Goal: Contribute content: Contribute content

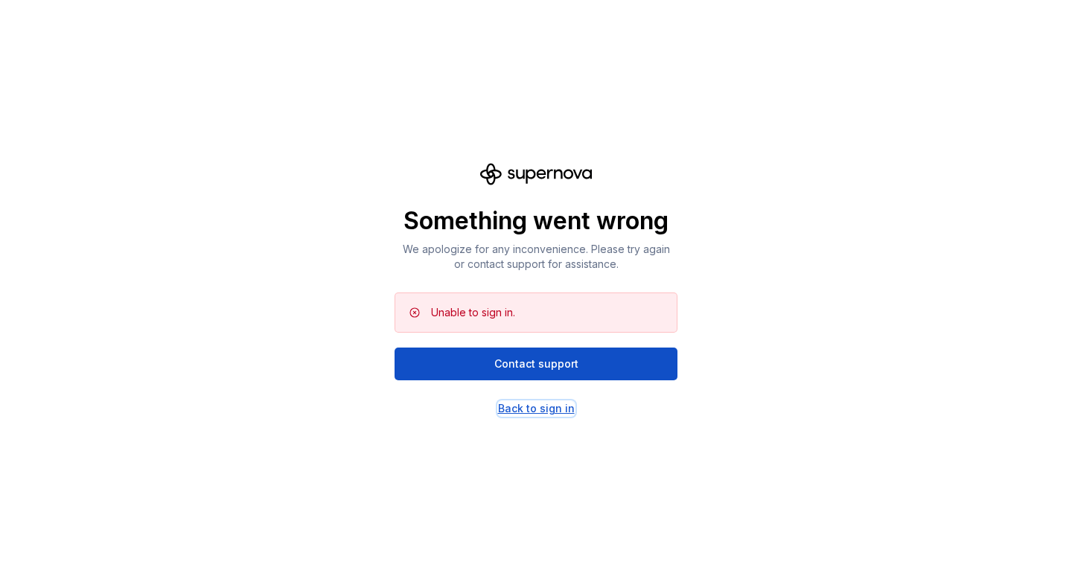
click at [517, 404] on div "Back to sign in" at bounding box center [536, 408] width 77 height 15
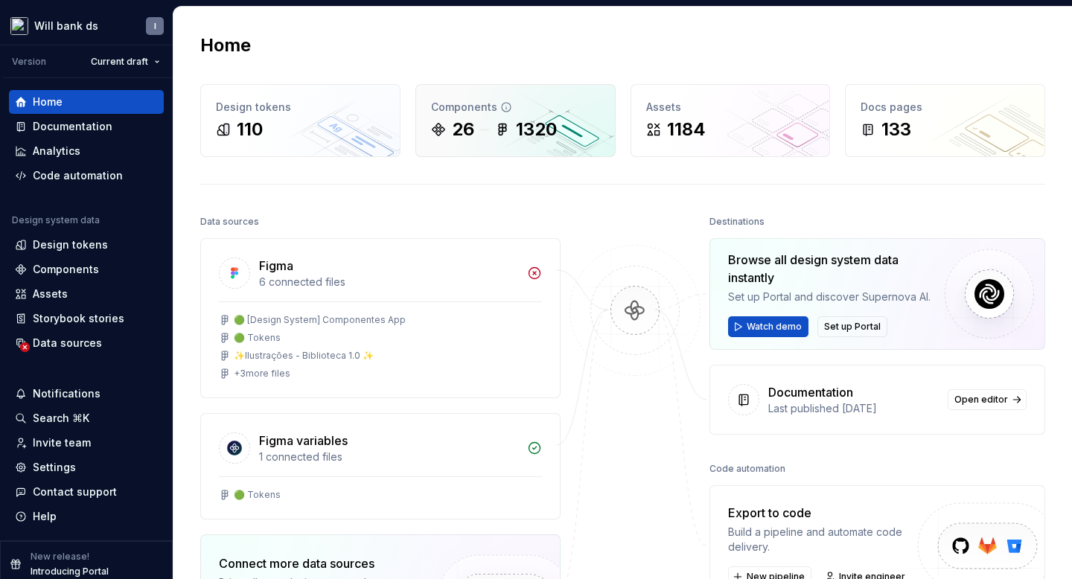
click at [465, 125] on div "26" at bounding box center [463, 130] width 22 height 24
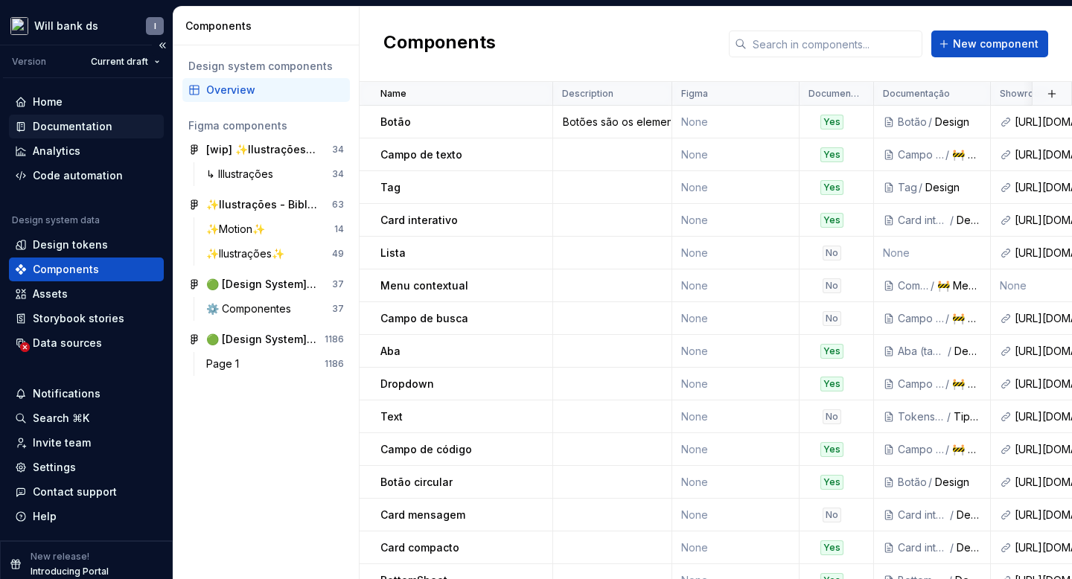
click at [58, 118] on div "Documentation" at bounding box center [86, 127] width 155 height 24
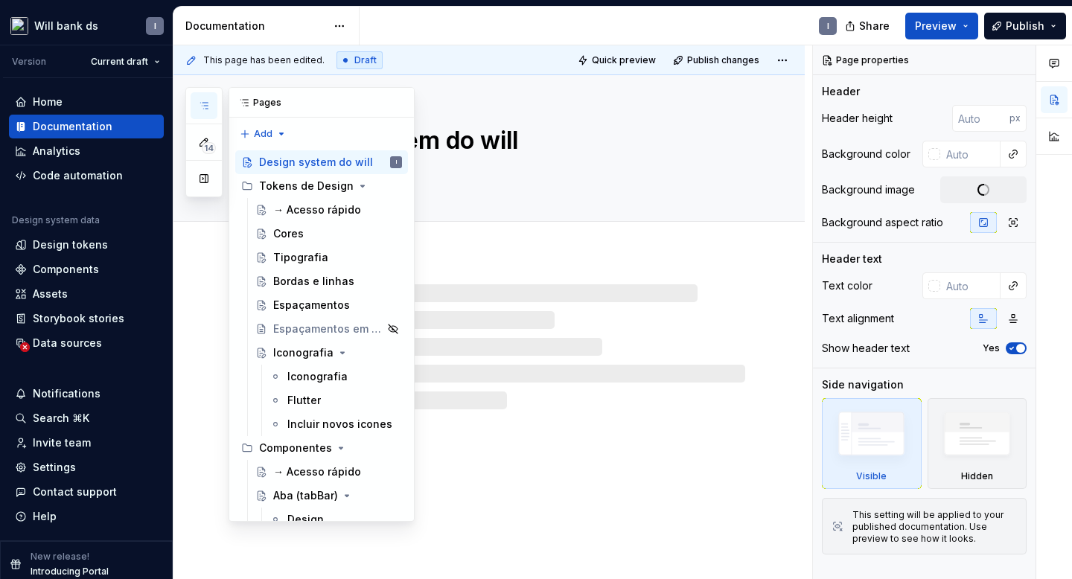
click at [201, 105] on icon "button" at bounding box center [204, 106] width 12 height 12
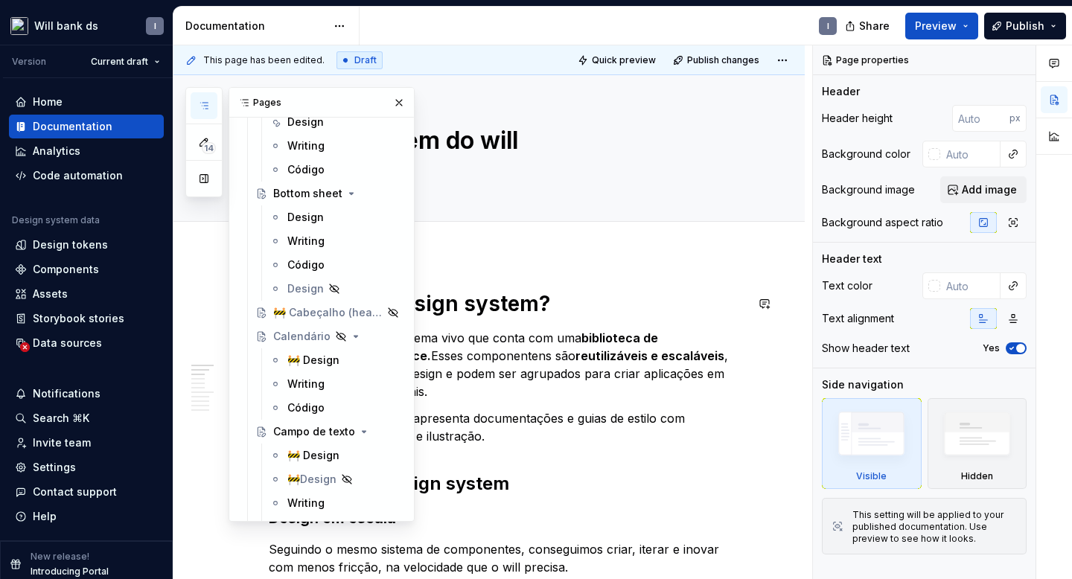
scroll to position [622, 0]
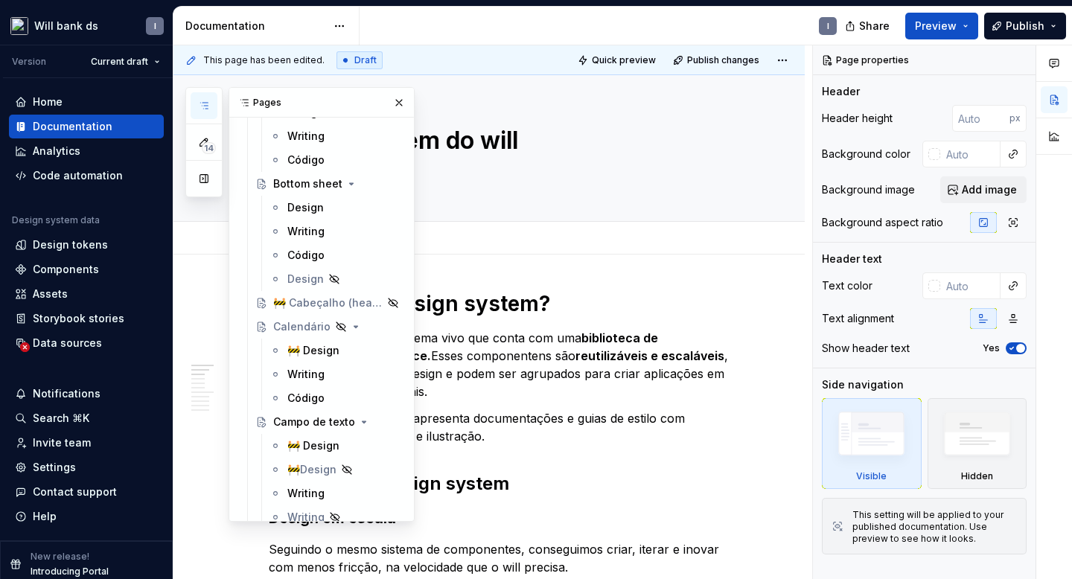
click at [598, 235] on div "Add tab" at bounding box center [507, 238] width 477 height 21
click at [398, 106] on button "button" at bounding box center [399, 102] width 21 height 21
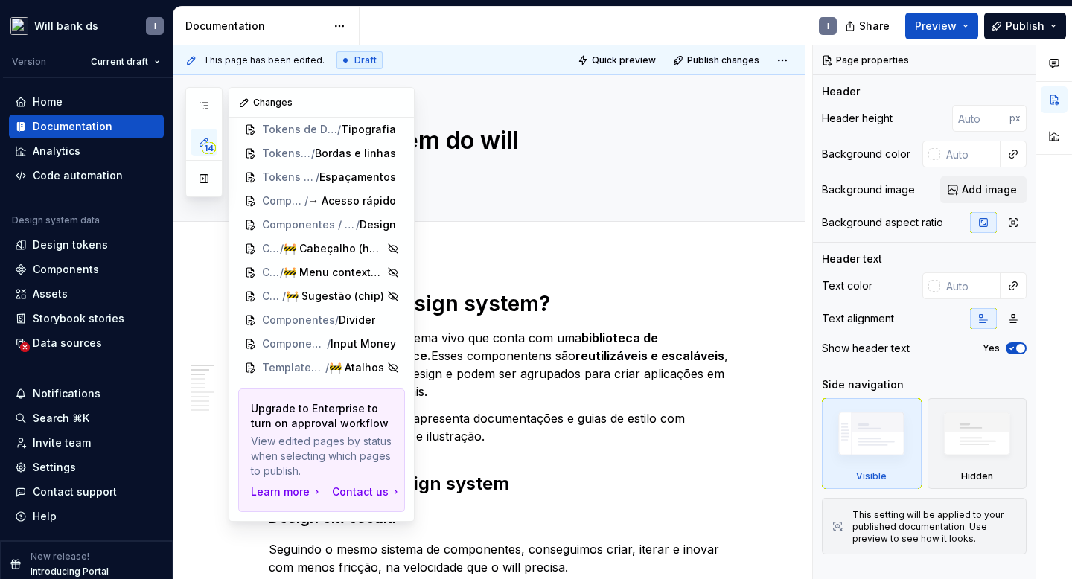
scroll to position [80, 0]
click at [199, 142] on icon "button" at bounding box center [204, 142] width 12 height 12
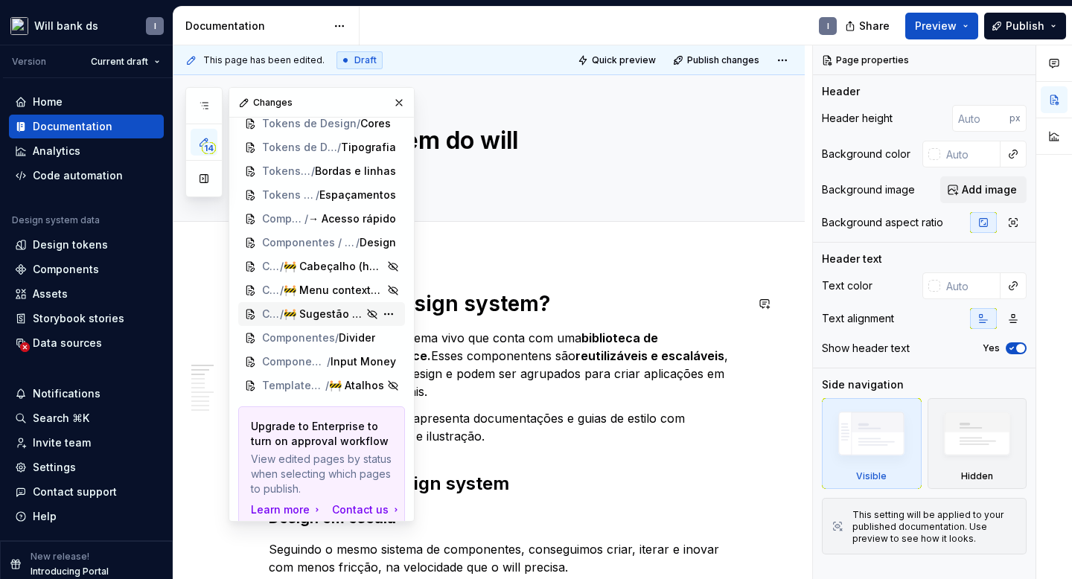
scroll to position [0, 0]
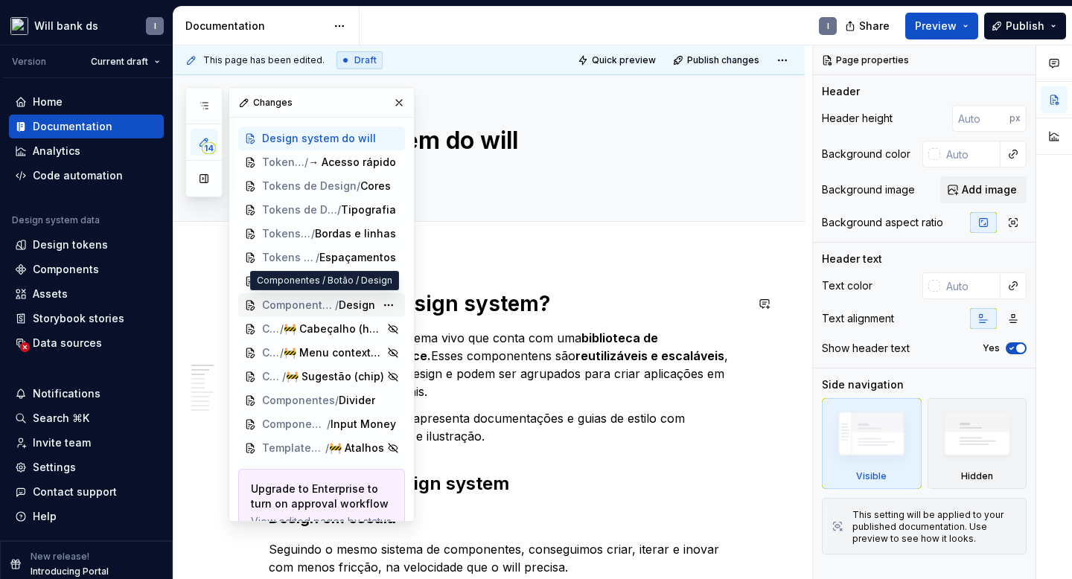
click at [293, 307] on span "Componentes / Botão" at bounding box center [298, 305] width 73 height 15
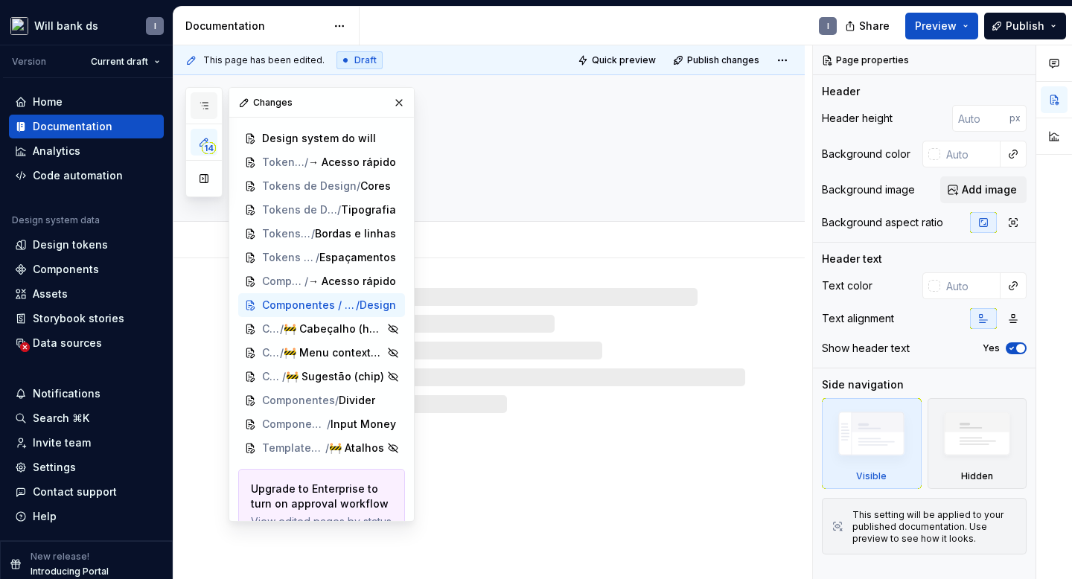
click at [197, 109] on button "button" at bounding box center [204, 105] width 27 height 27
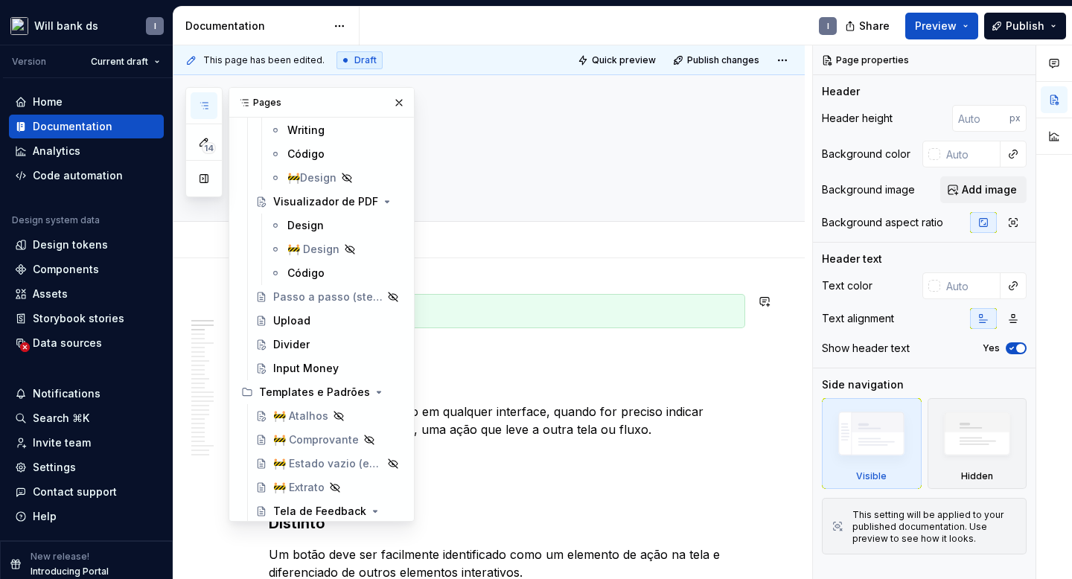
scroll to position [2413, 0]
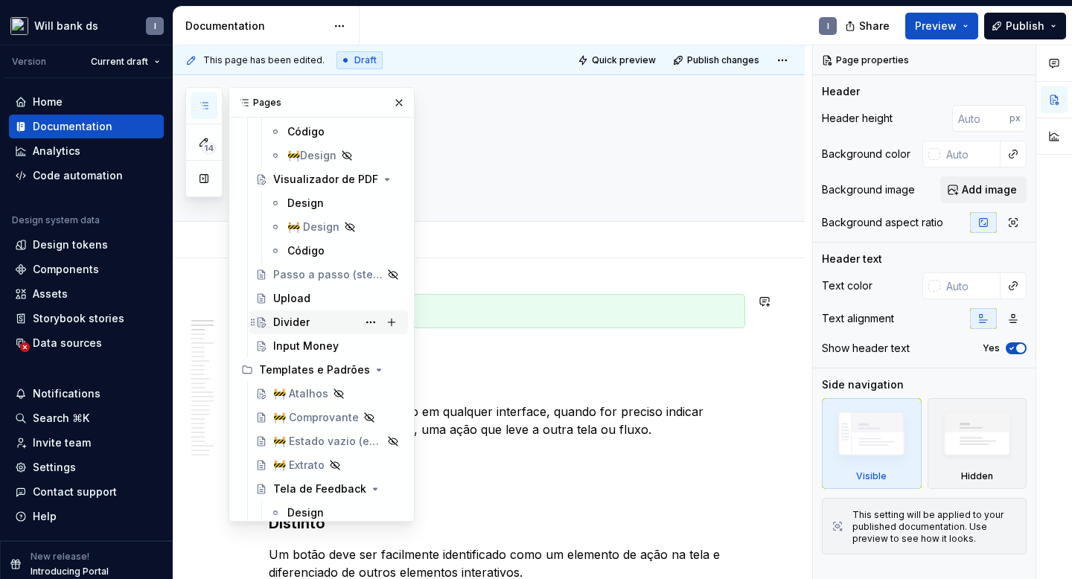
click at [291, 324] on div "Divider" at bounding box center [291, 322] width 36 height 15
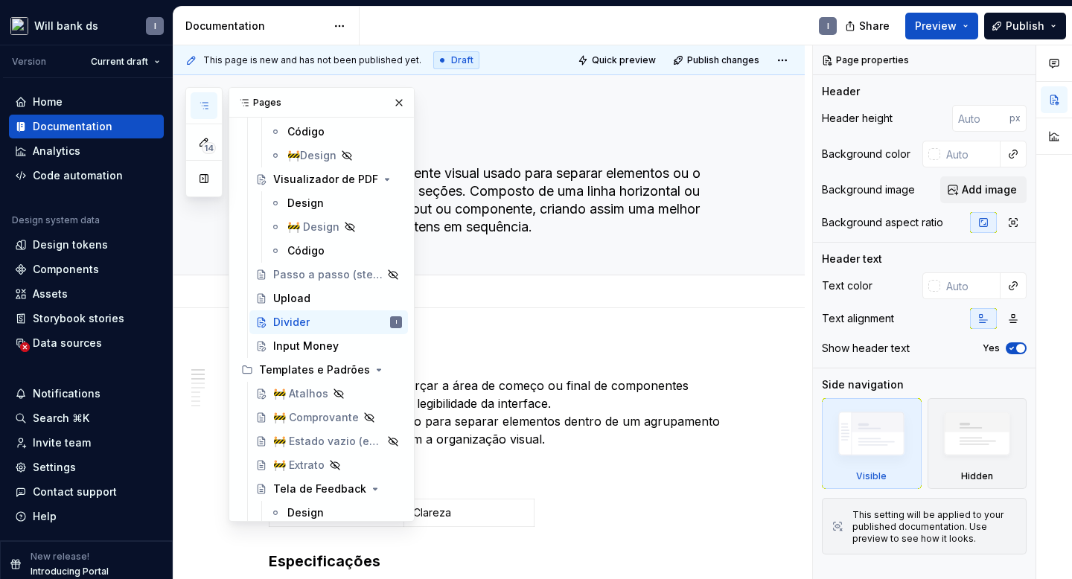
click at [513, 296] on div "Add tab" at bounding box center [507, 291] width 477 height 21
click at [395, 103] on button "button" at bounding box center [399, 102] width 21 height 21
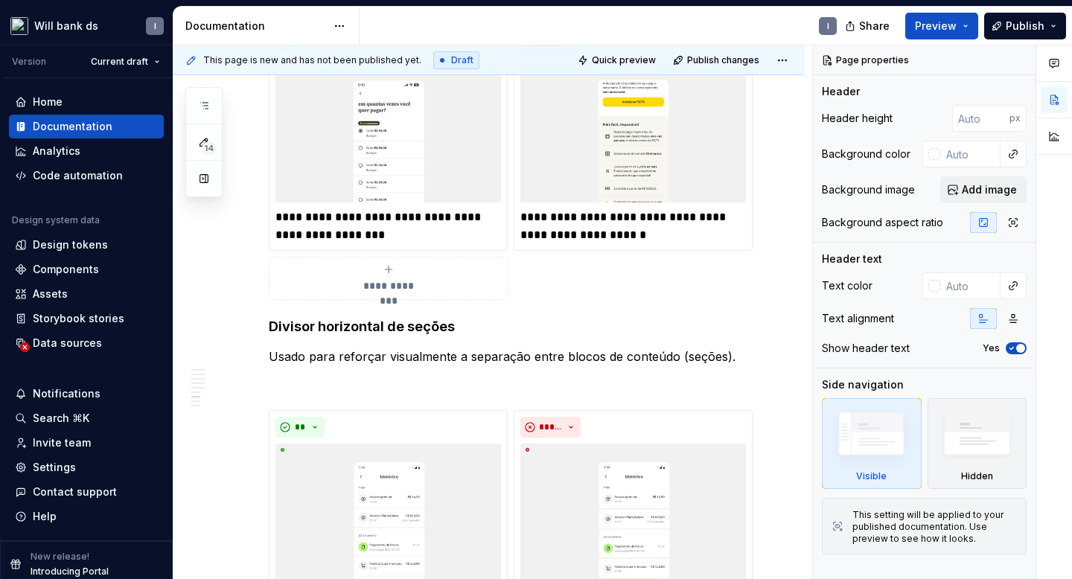
scroll to position [1011, 0]
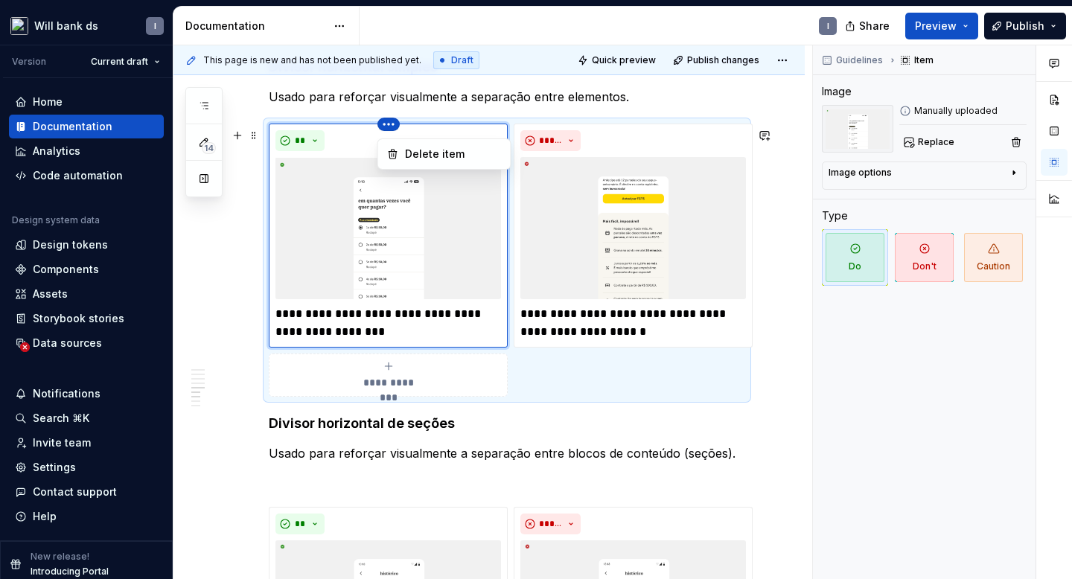
click at [392, 133] on html "Will bank ds I Version Current draft Home Documentation Analytics Code automati…" at bounding box center [536, 289] width 1072 height 579
click at [529, 114] on html "Will bank ds I Version Current draft Home Documentation Analytics Code automati…" at bounding box center [536, 289] width 1072 height 579
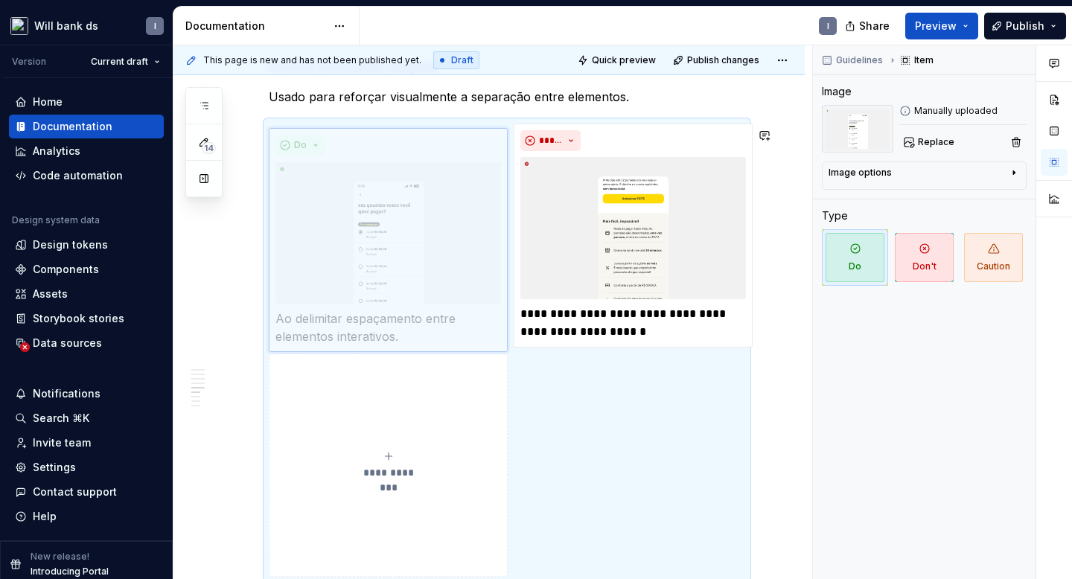
click at [513, 242] on body "Will bank ds I Version Current draft Home Documentation Analytics Code automati…" at bounding box center [536, 289] width 1072 height 579
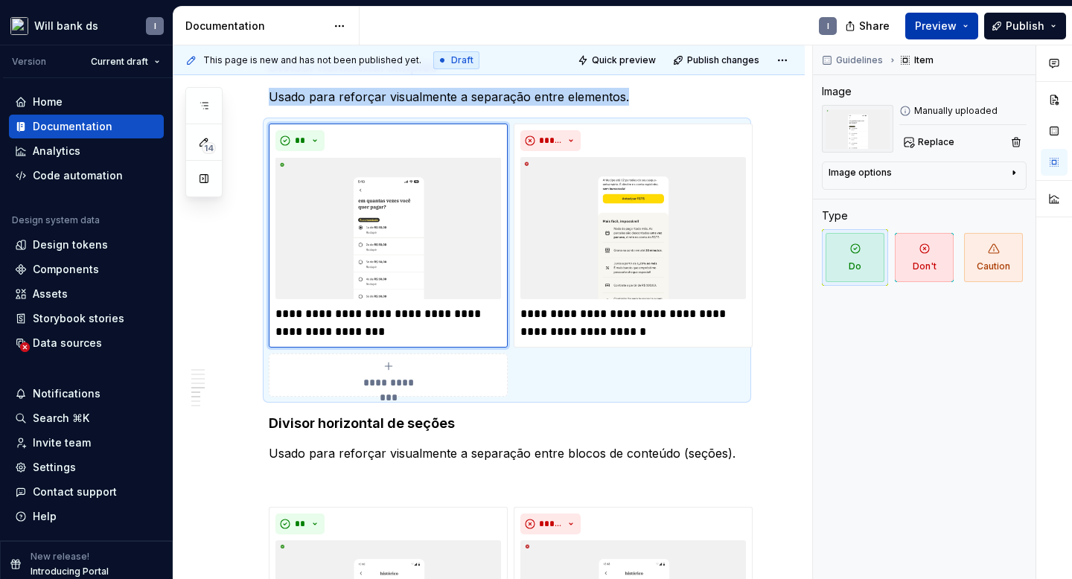
click at [941, 20] on span "Preview" at bounding box center [936, 26] width 42 height 15
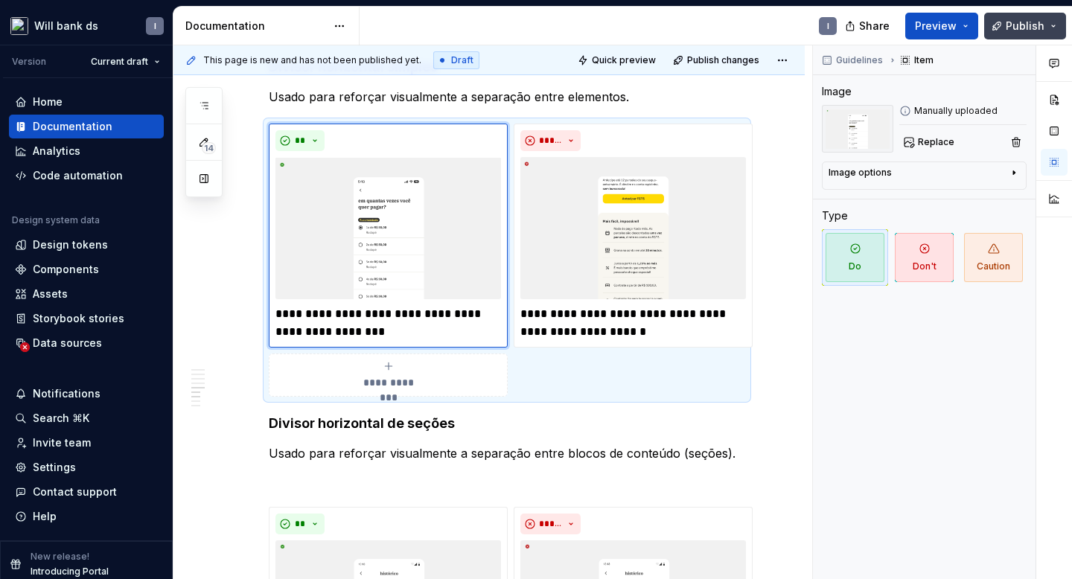
click at [1011, 23] on span "Publish" at bounding box center [1025, 26] width 39 height 15
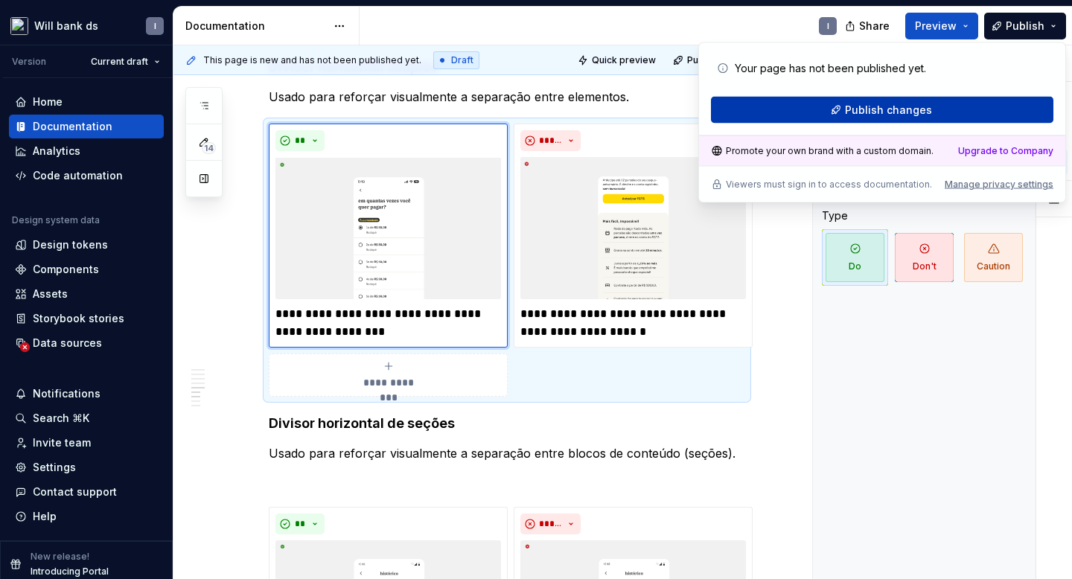
click at [891, 104] on span "Publish changes" at bounding box center [888, 110] width 87 height 15
type textarea "*"
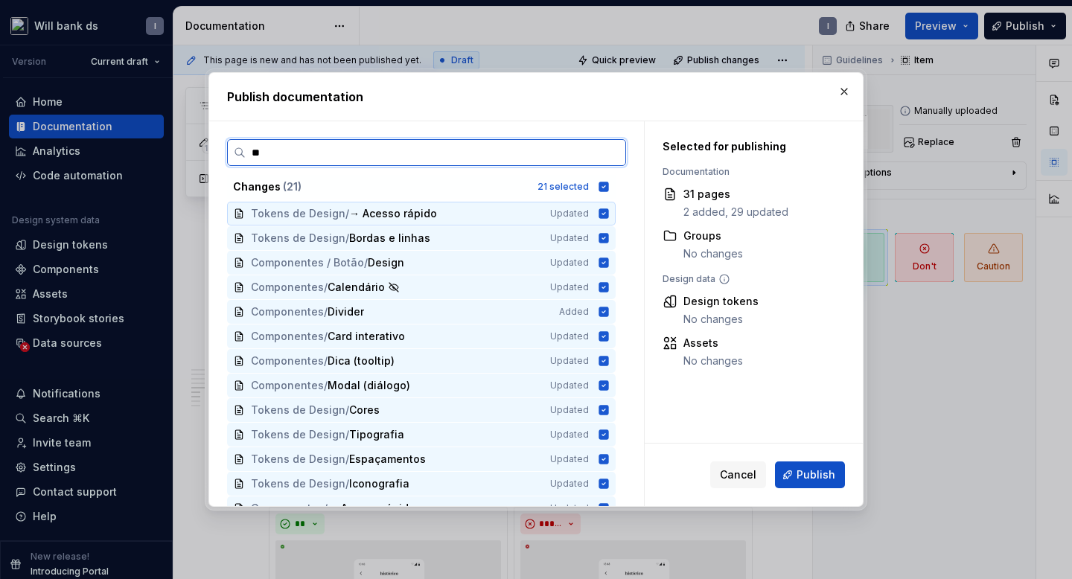
type input "***"
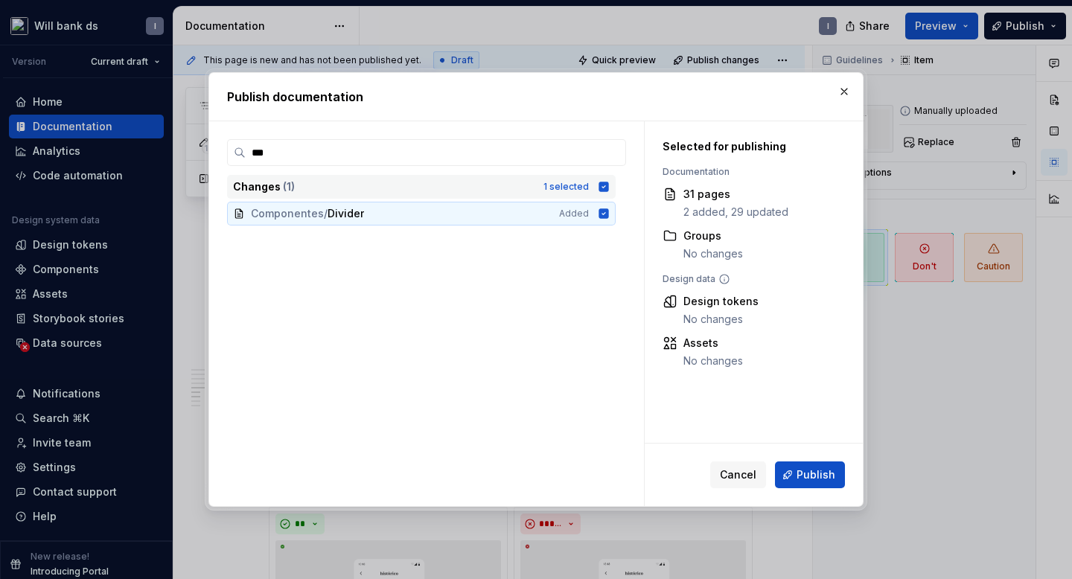
click at [609, 185] on icon at bounding box center [604, 187] width 10 height 10
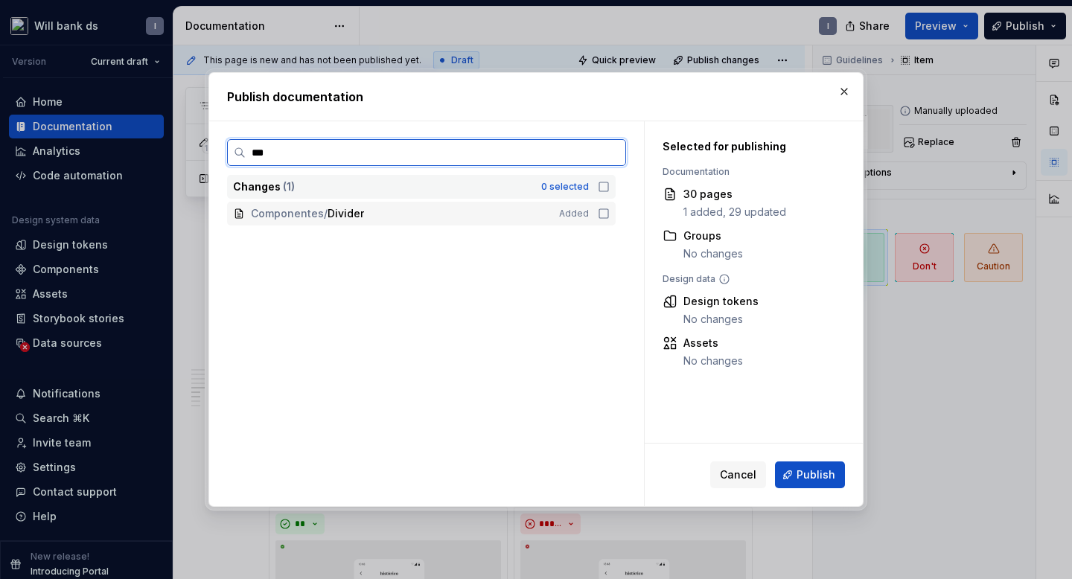
click at [610, 211] on icon at bounding box center [604, 214] width 12 height 12
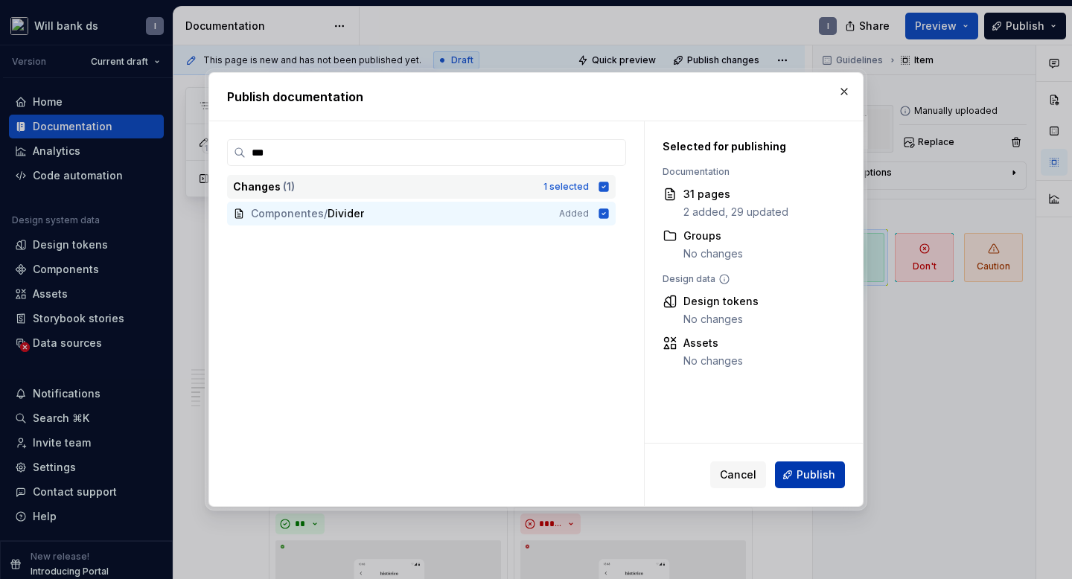
click at [804, 473] on span "Publish" at bounding box center [816, 475] width 39 height 15
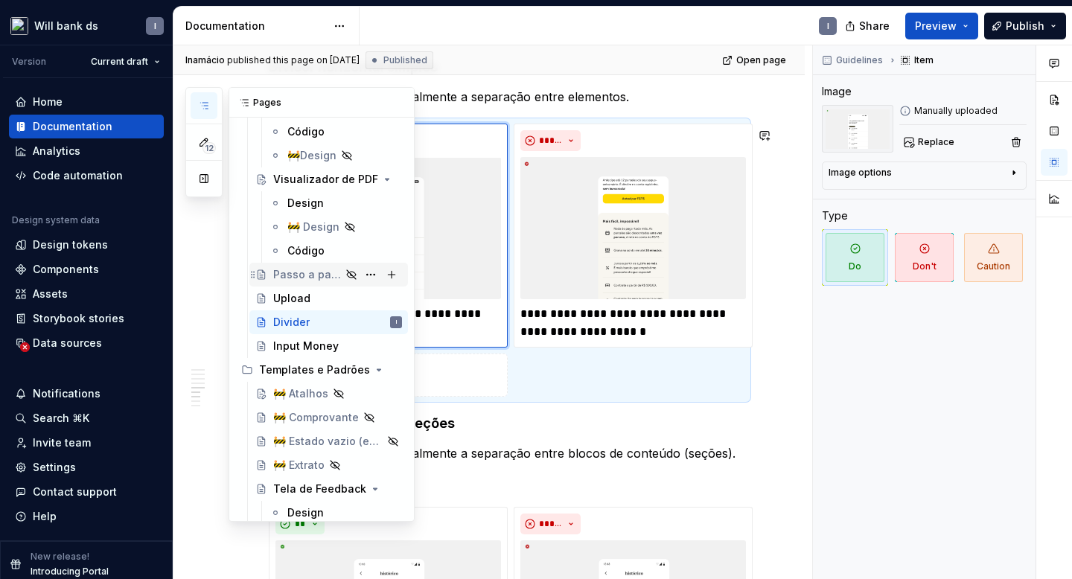
scroll to position [2443, 0]
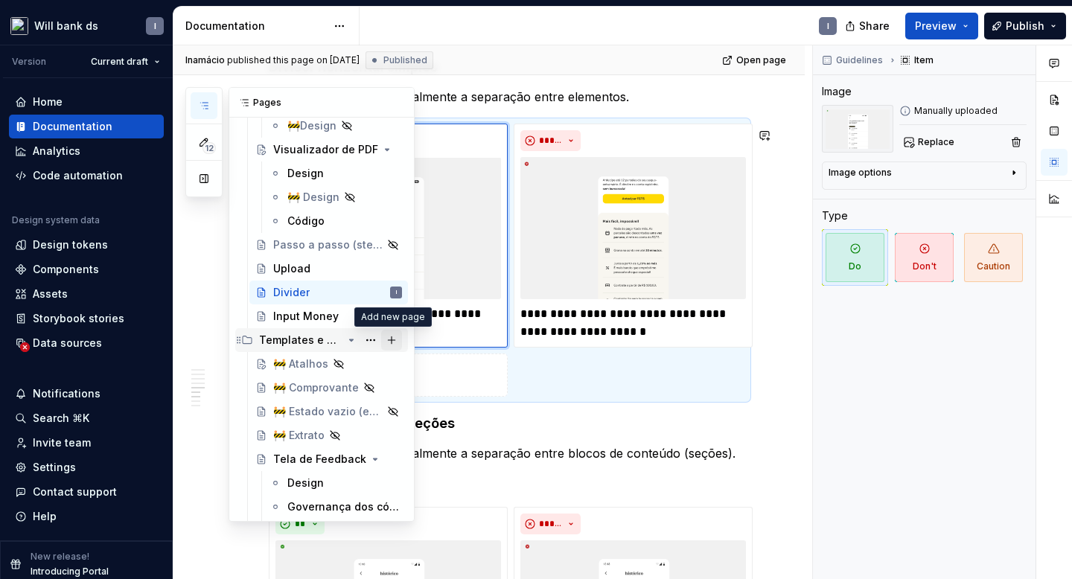
click at [391, 340] on button "Page tree" at bounding box center [391, 340] width 21 height 21
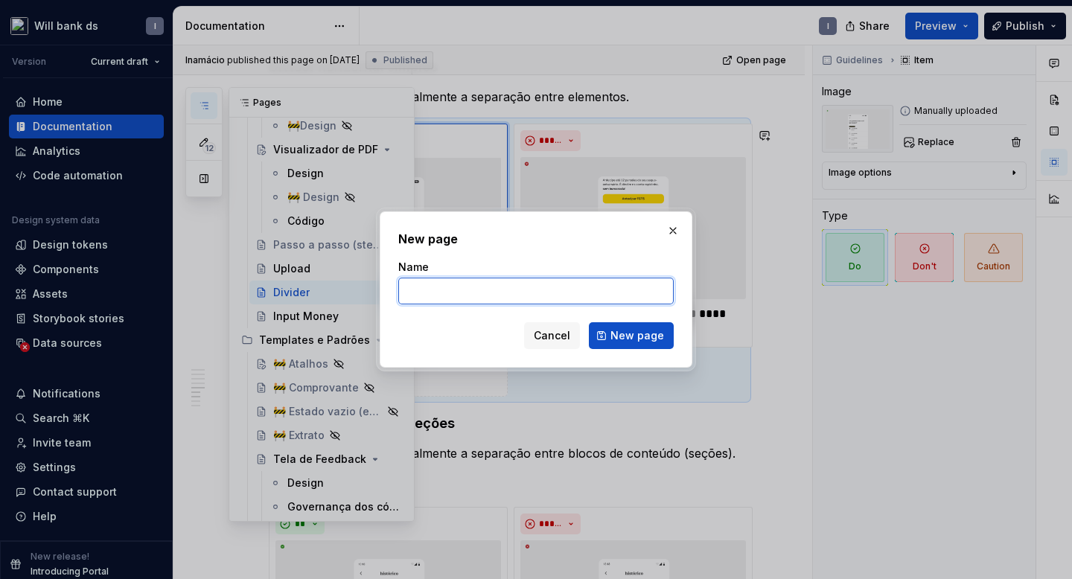
type textarea "*"
paste input "Hora de conferir"
type input "Hora de conferir"
type textarea "*"
click at [403, 292] on input "Hora de conferir" at bounding box center [536, 291] width 276 height 27
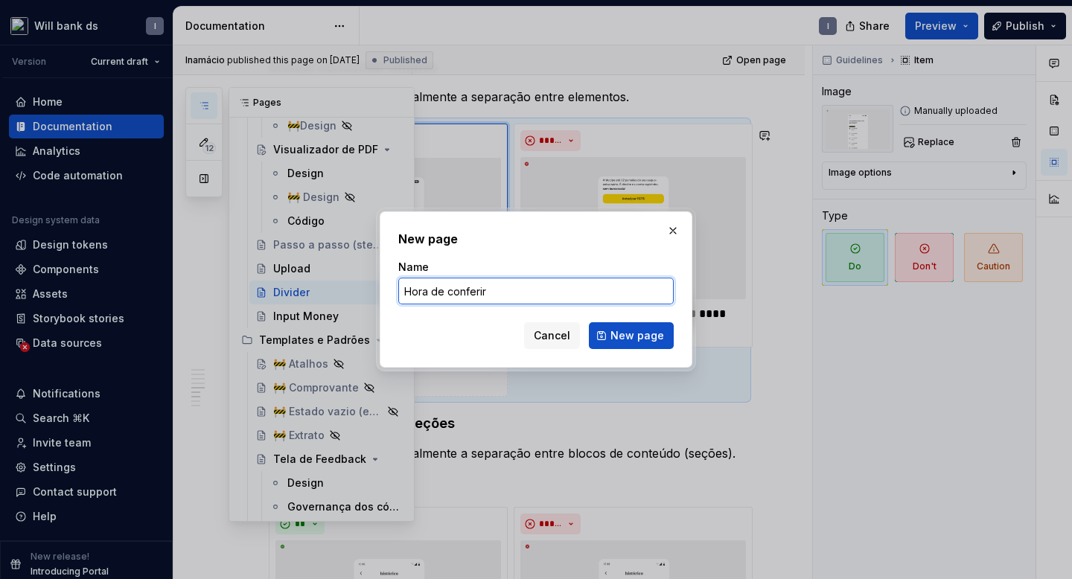
paste input "🚧"
type input "🚧 Hora de conferir"
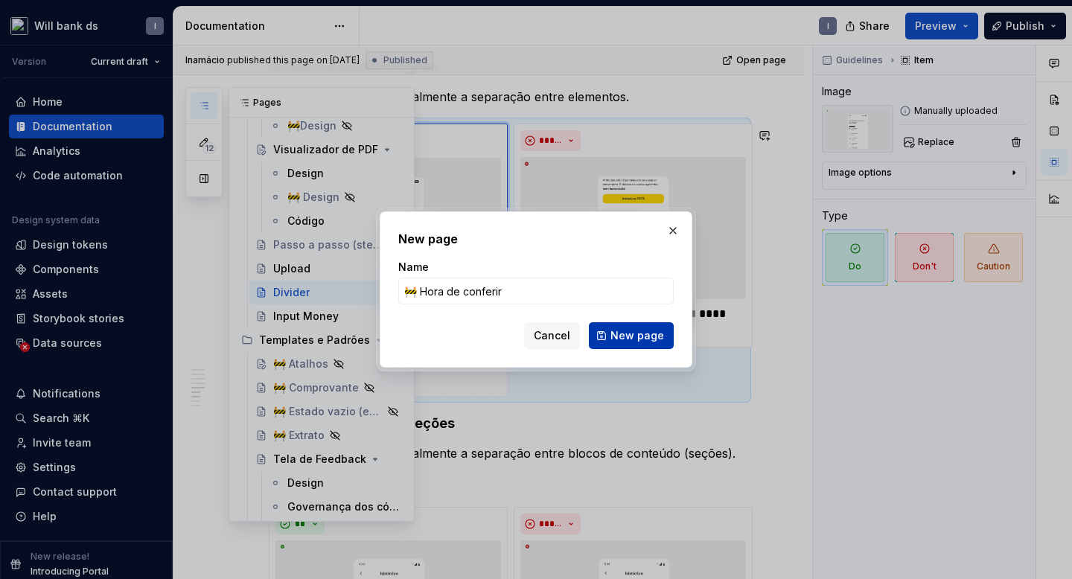
click at [631, 334] on span "New page" at bounding box center [638, 335] width 54 height 15
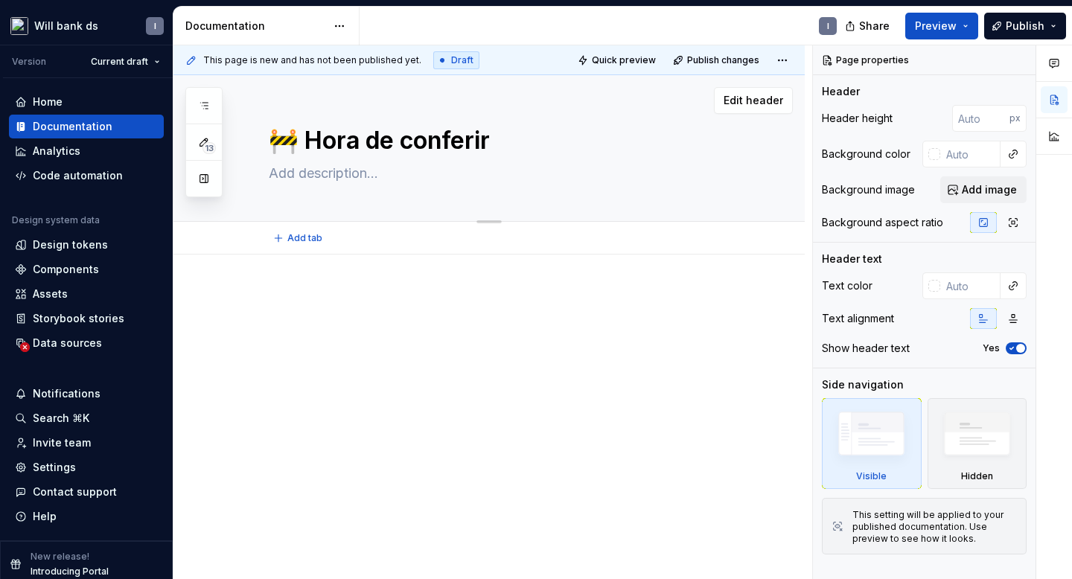
click at [295, 169] on textarea at bounding box center [504, 174] width 477 height 24
paste textarea "O objetivo do template "Hora de Conferir" é ser a tela final e decisiva antes d…"
type textarea "*"
type textarea "O objetivo do template "Hora de Conferir" é ser a tela final e decisiva antes d…"
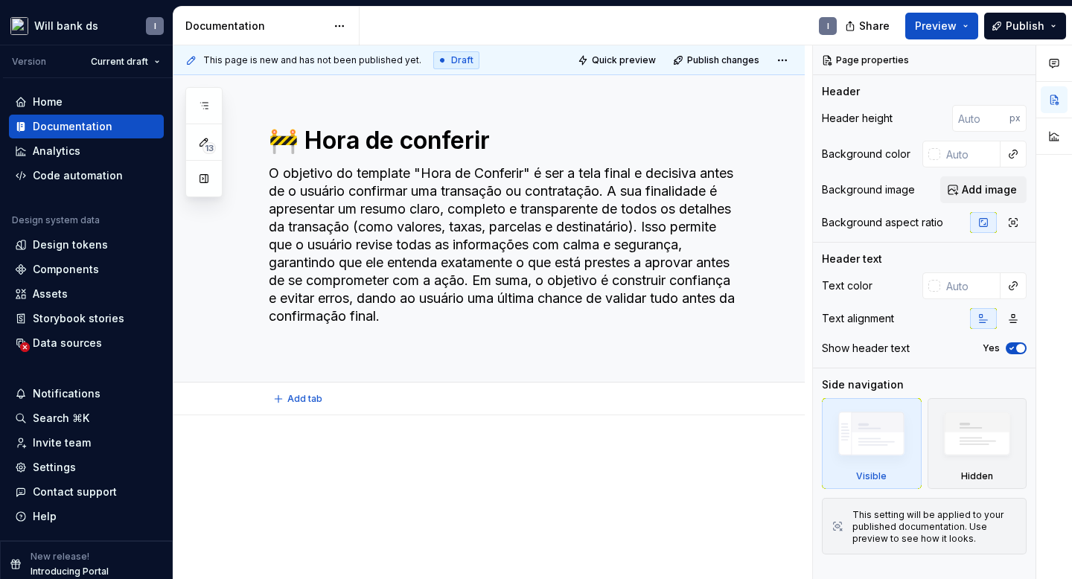
type textarea "*"
type textarea "O objetivo do template "Hora de Conferir" é ser a tela final e decisiva antes d…"
type textarea "*"
type textarea "O objetivo do template "Hora de Conferir" é ser a tela final e decisiva antes d…"
click at [266, 427] on div at bounding box center [488, 540] width 631 height 284
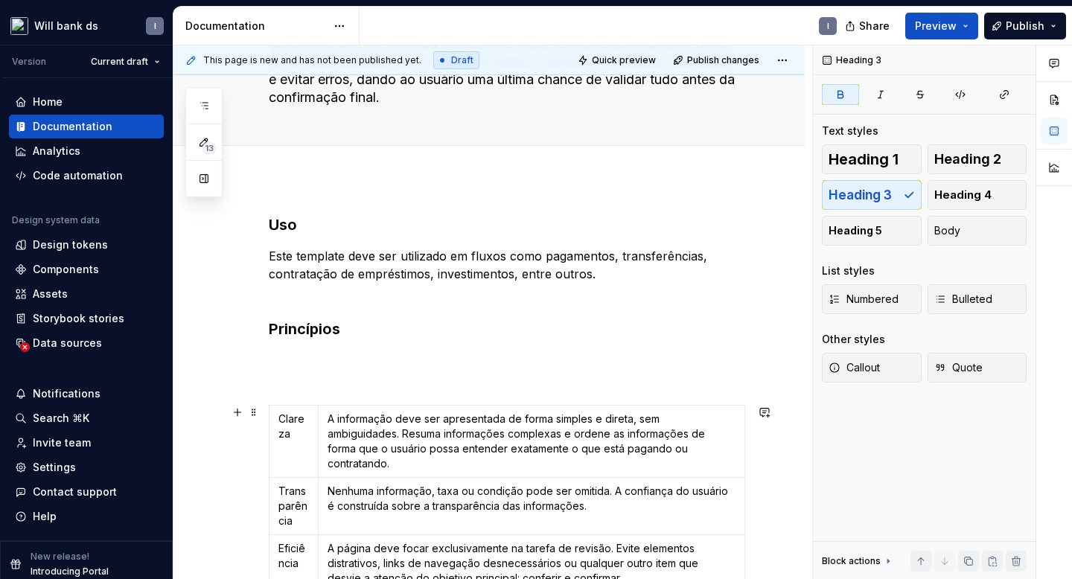
scroll to position [237, 0]
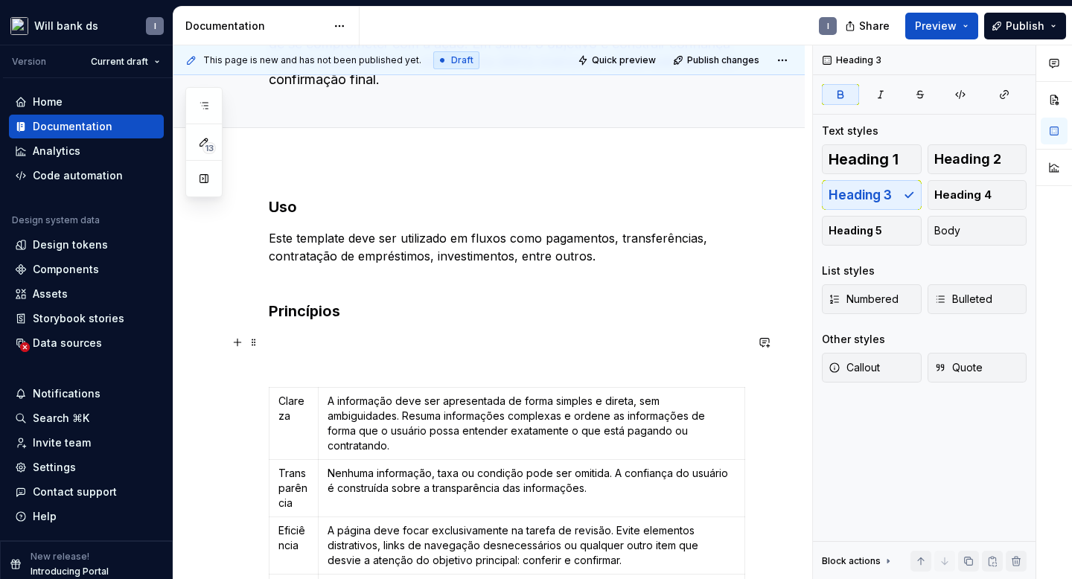
click at [291, 353] on p at bounding box center [507, 352] width 477 height 36
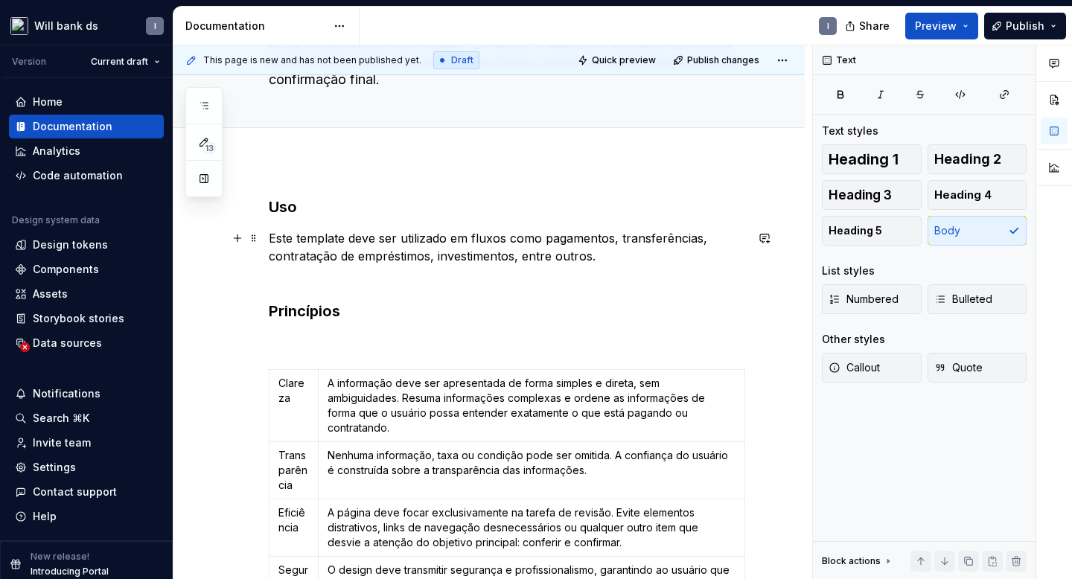
click at [290, 278] on p "Este template deve ser utilizado em fluxos como pagamentos, transferências, con…" at bounding box center [507, 256] width 477 height 54
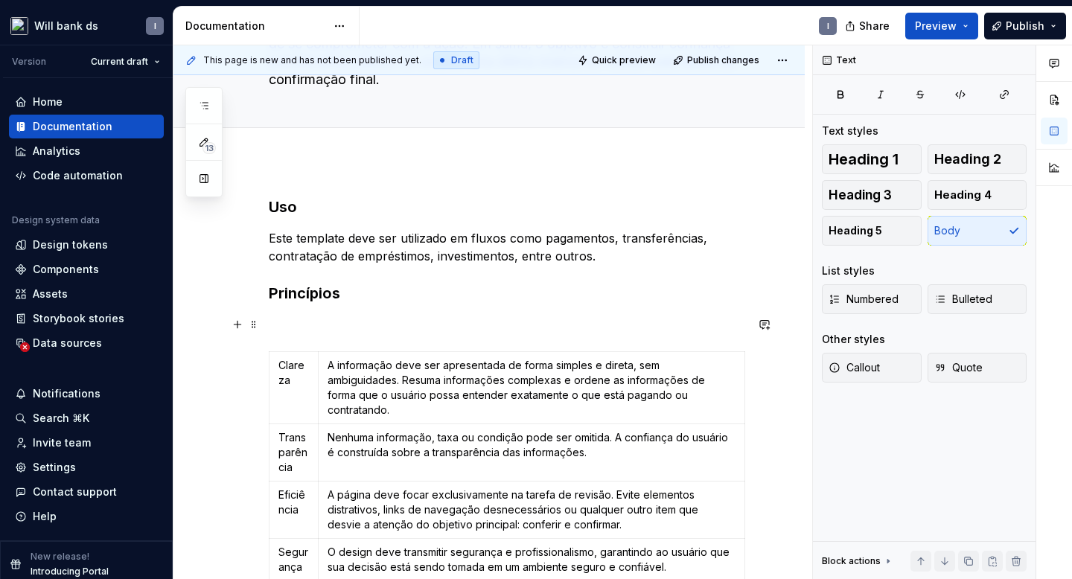
click at [297, 331] on p at bounding box center [507, 325] width 477 height 18
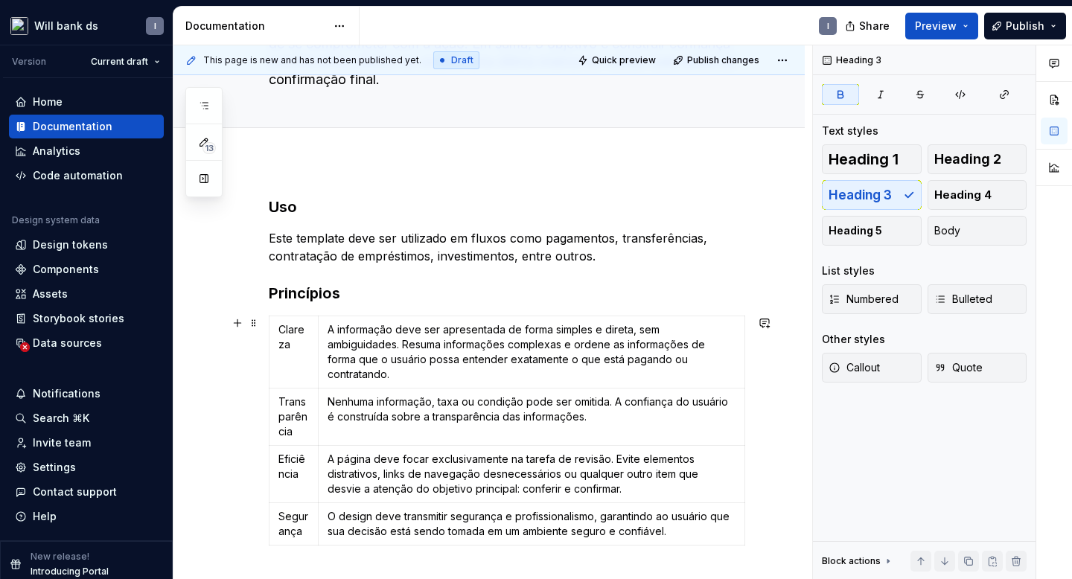
scroll to position [421, 0]
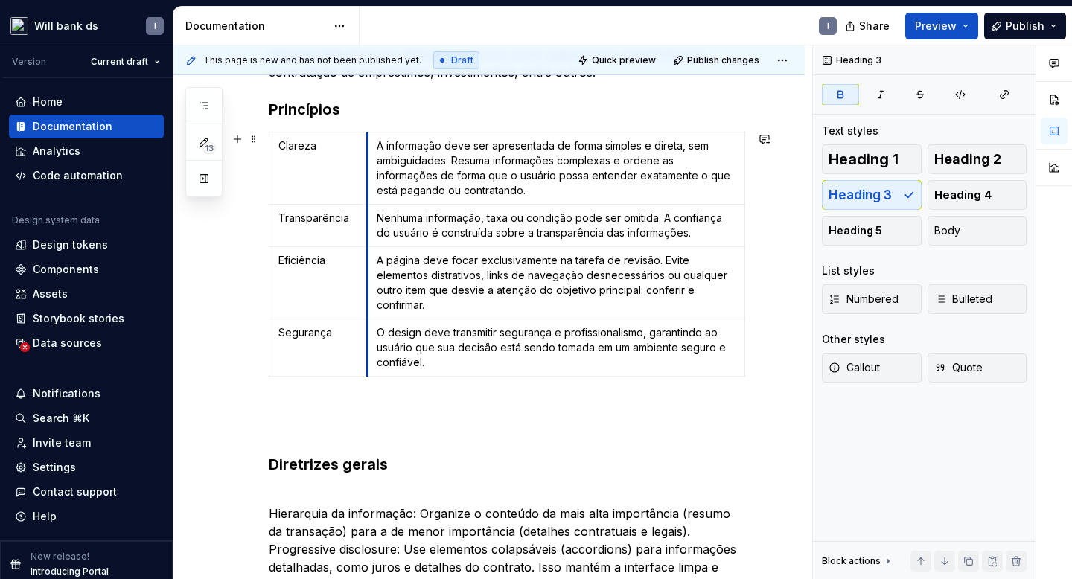
drag, startPoint x: 318, startPoint y: 205, endPoint x: 366, endPoint y: 203, distance: 47.7
click at [366, 203] on tbody "Clareza A informação deve ser apresentada de forma simples e direta, sem ambigu…" at bounding box center [508, 255] width 476 height 244
click at [296, 401] on p at bounding box center [507, 419] width 477 height 36
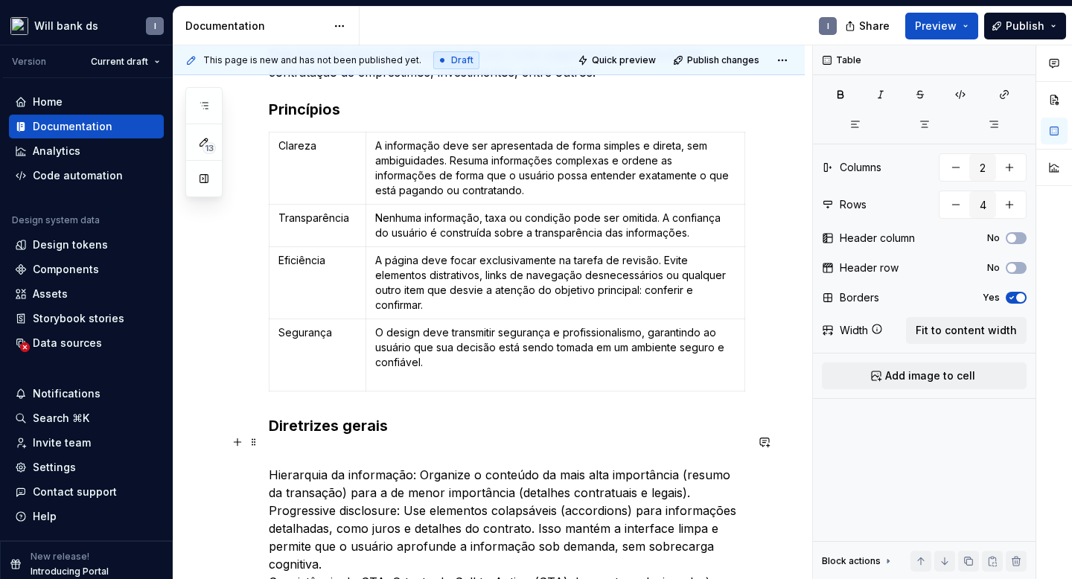
click at [282, 448] on p "Hierarquia da informação: Organize o conteúdo da mais alta importância (resumo …" at bounding box center [507, 537] width 477 height 179
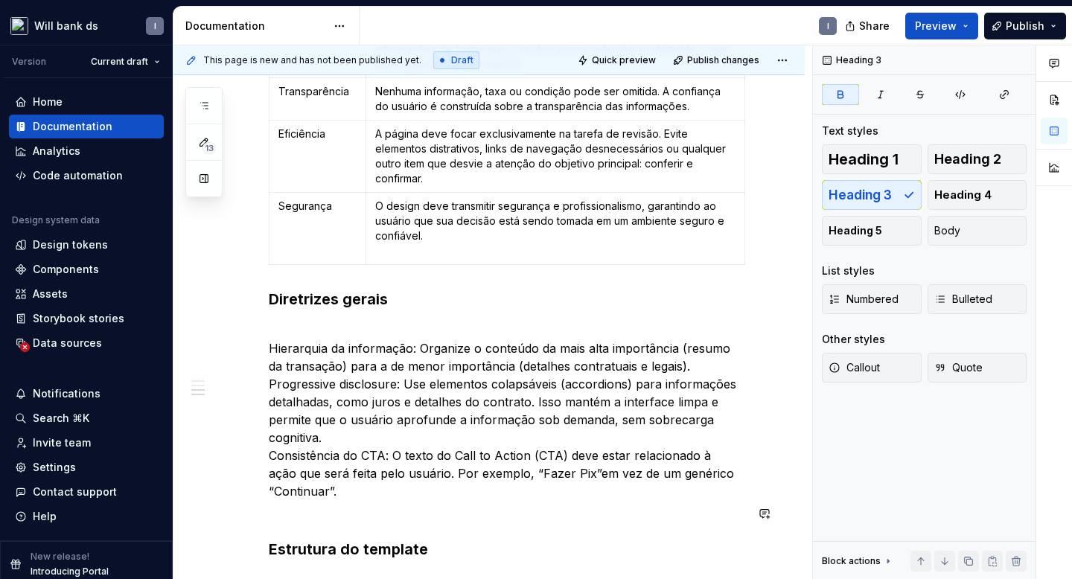
scroll to position [704, 0]
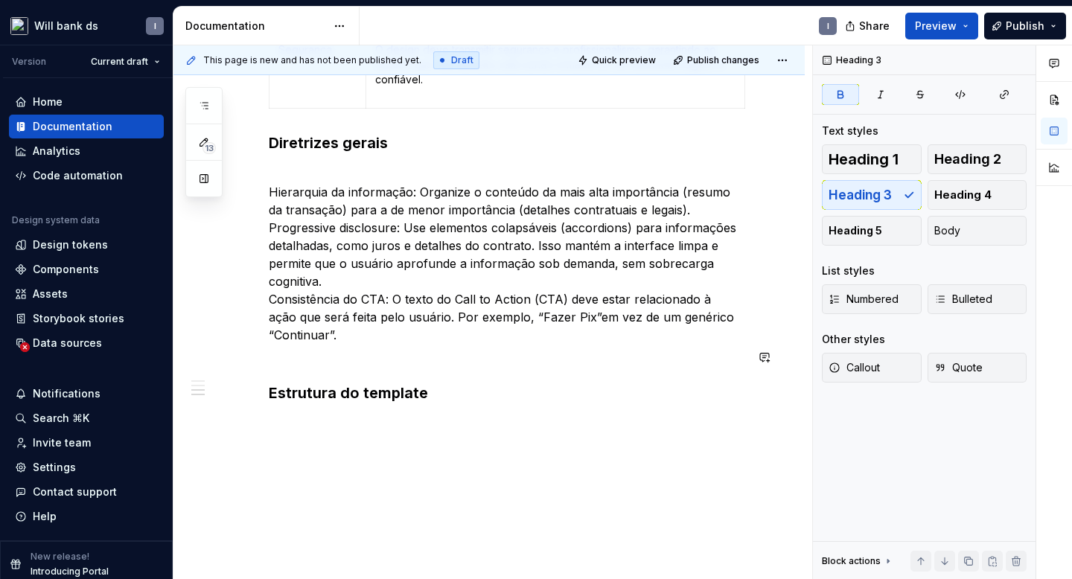
click at [278, 433] on div "Uso Este template deve ser utilizado em fluxos como pagamentos, transferências,…" at bounding box center [488, 144] width 631 height 901
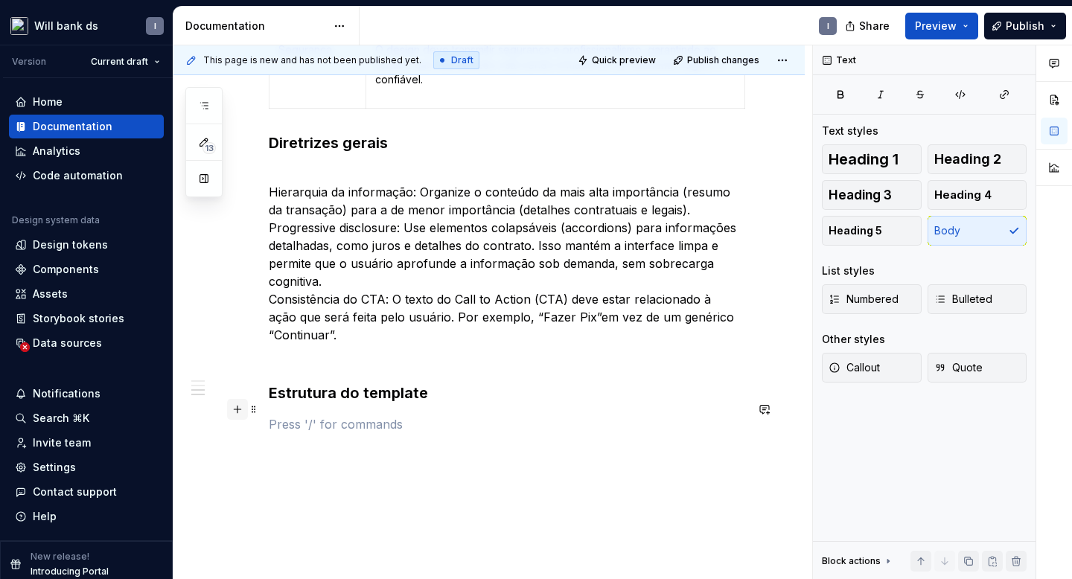
click at [234, 409] on button "button" at bounding box center [237, 409] width 21 height 21
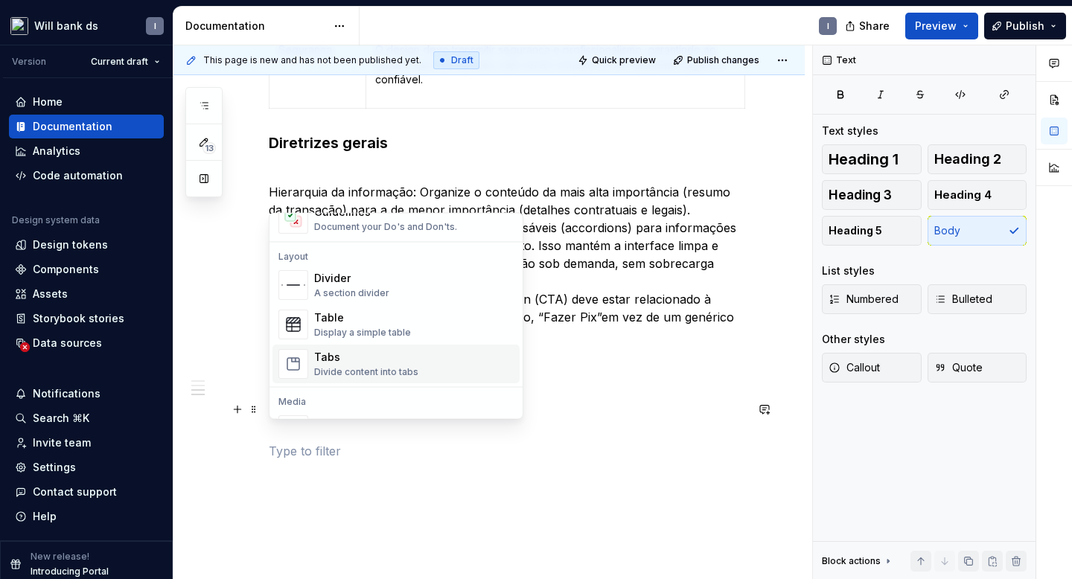
scroll to position [555, 0]
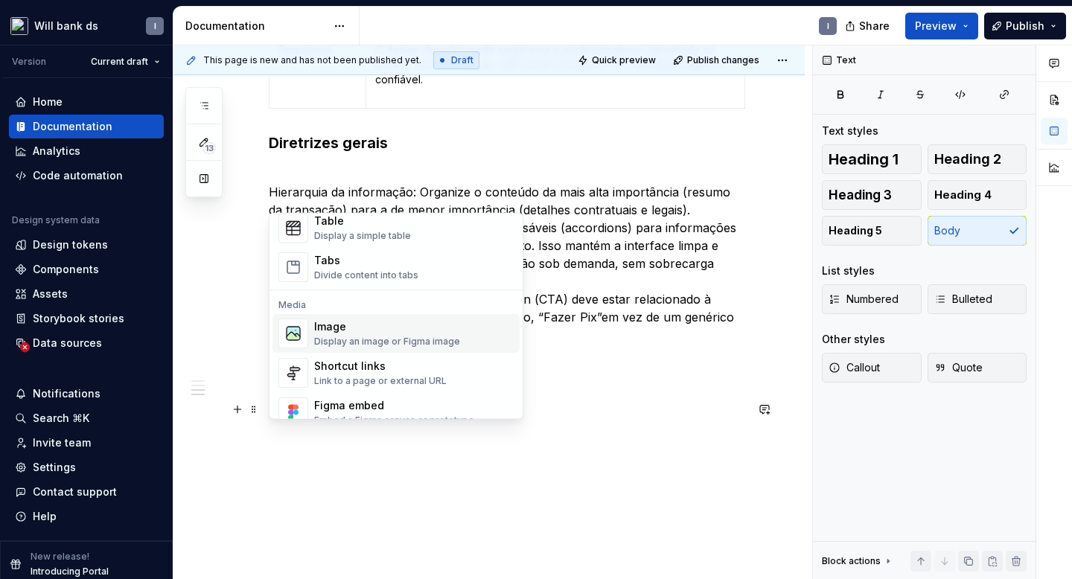
click at [322, 337] on div "Display an image or Figma image" at bounding box center [387, 343] width 146 height 12
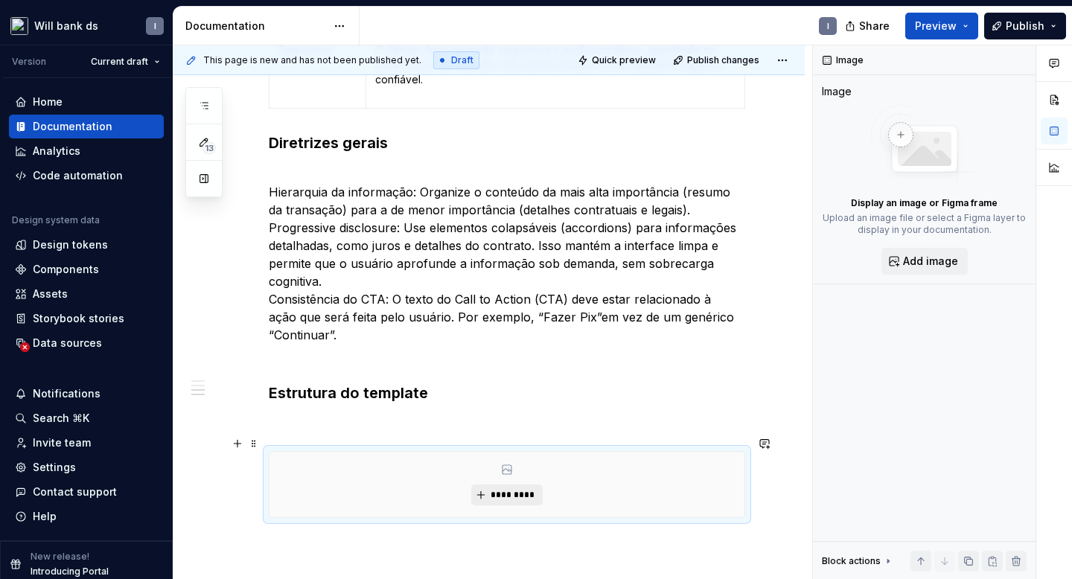
click at [523, 489] on span "*********" at bounding box center [512, 495] width 45 height 12
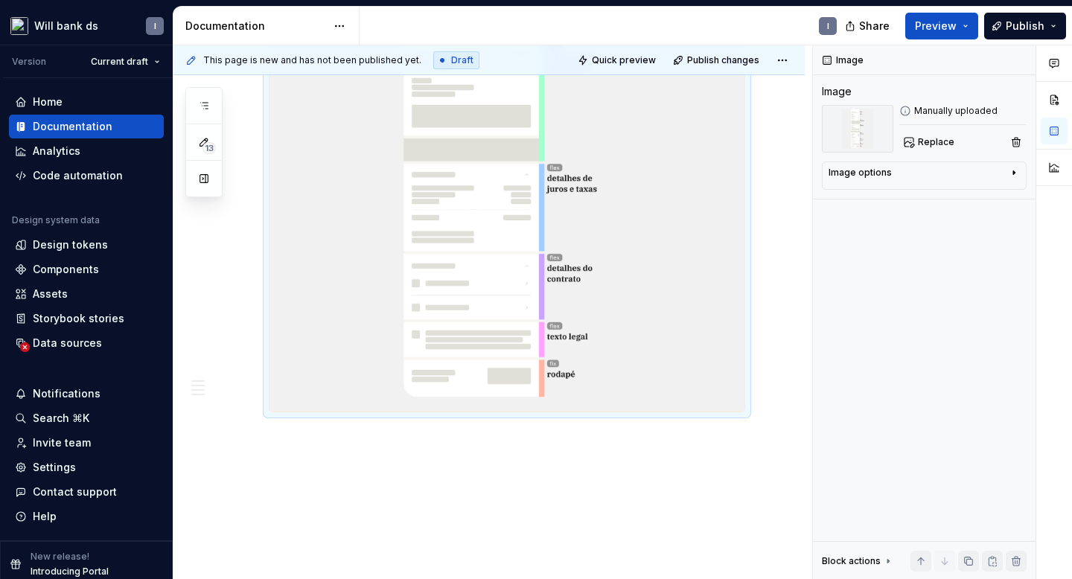
scroll to position [1368, 0]
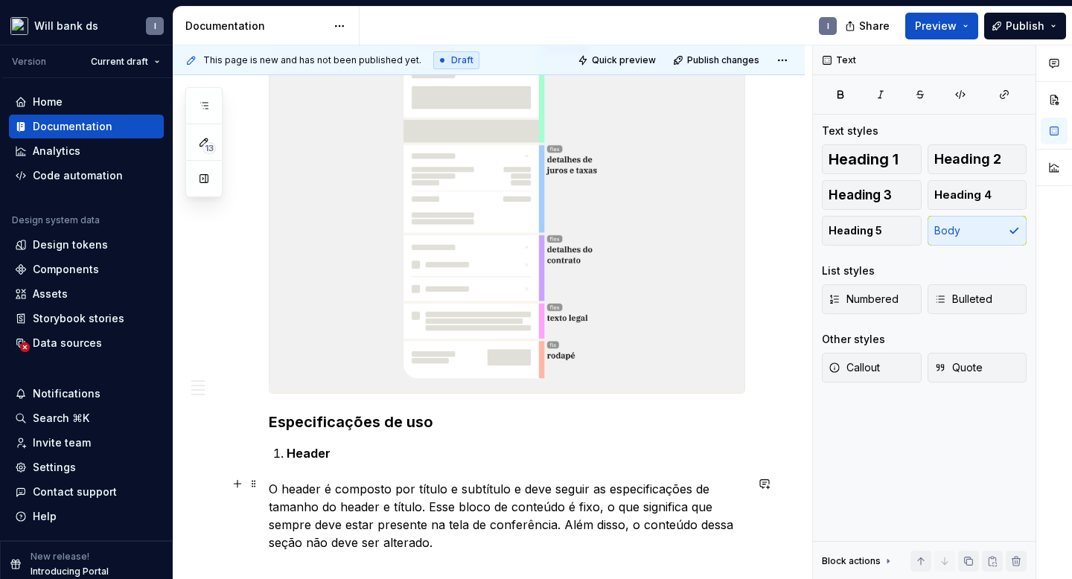
scroll to position [1526, 0]
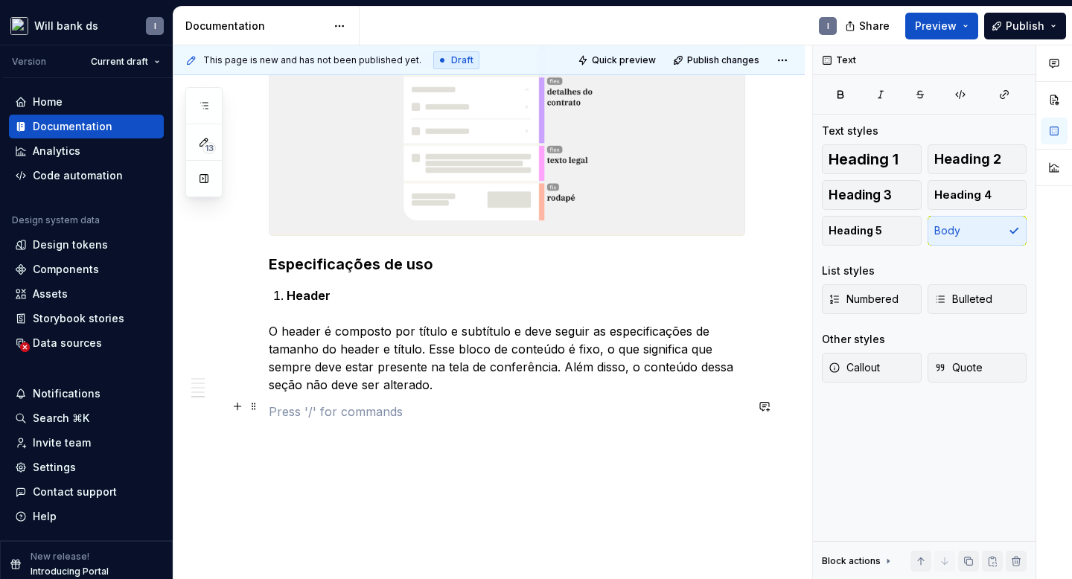
click at [284, 412] on p at bounding box center [507, 412] width 477 height 18
click at [239, 408] on button "button" at bounding box center [237, 406] width 21 height 21
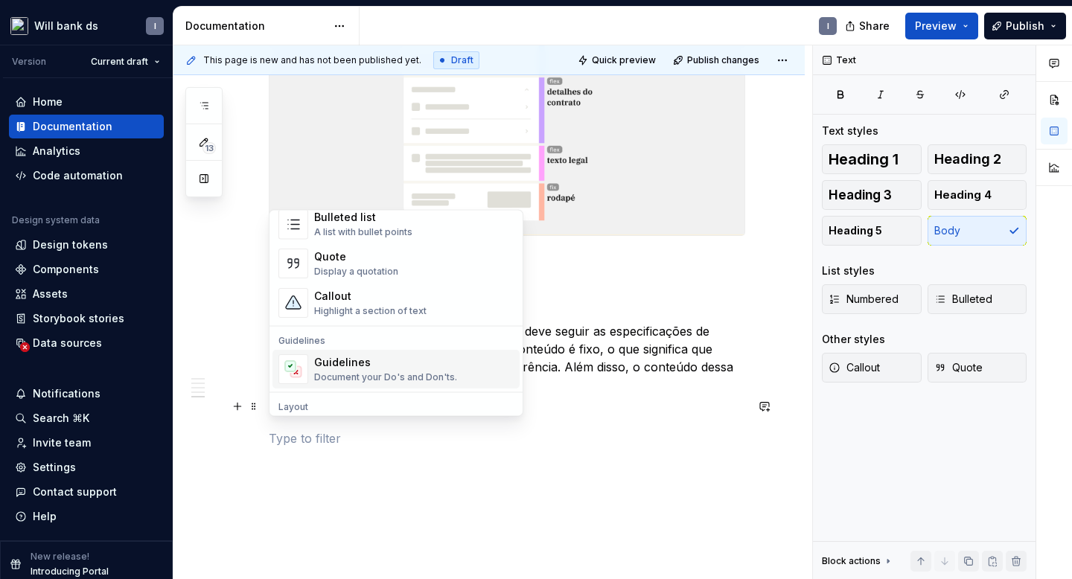
scroll to position [309, 0]
click at [369, 363] on div "Guidelines" at bounding box center [385, 359] width 143 height 15
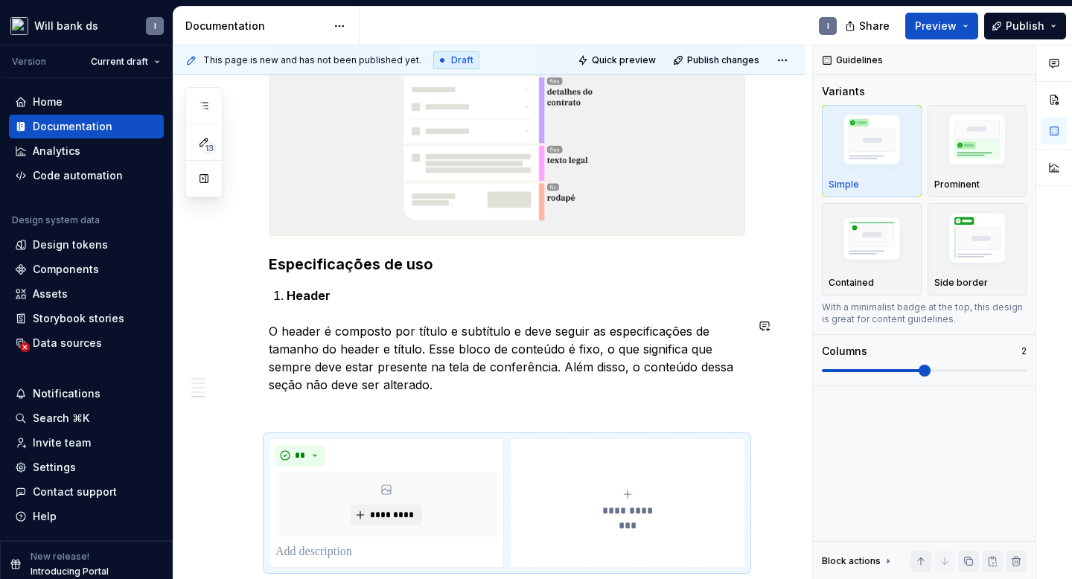
scroll to position [1627, 0]
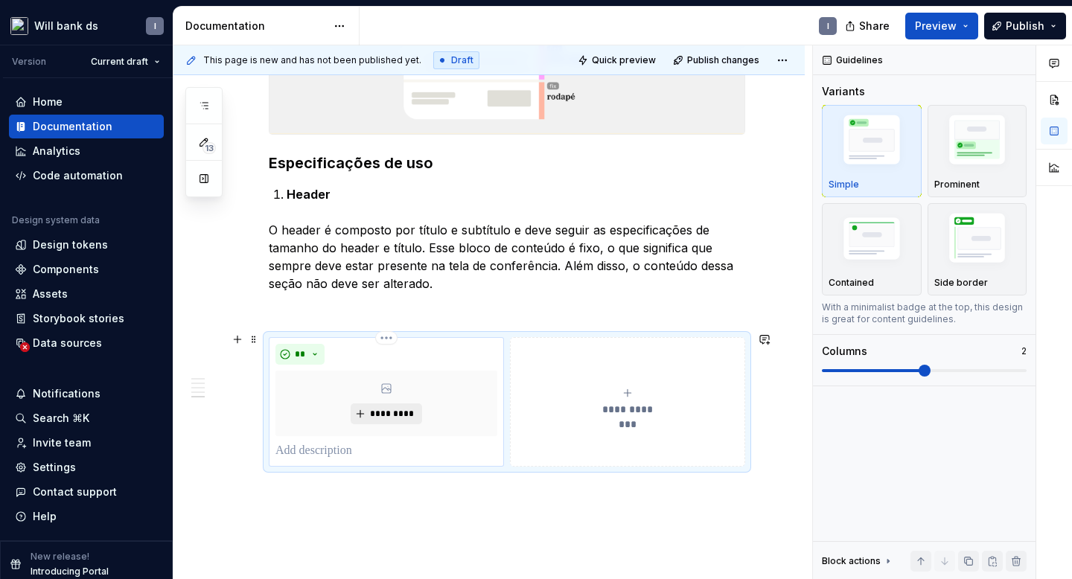
click at [382, 408] on span "*********" at bounding box center [391, 414] width 45 height 12
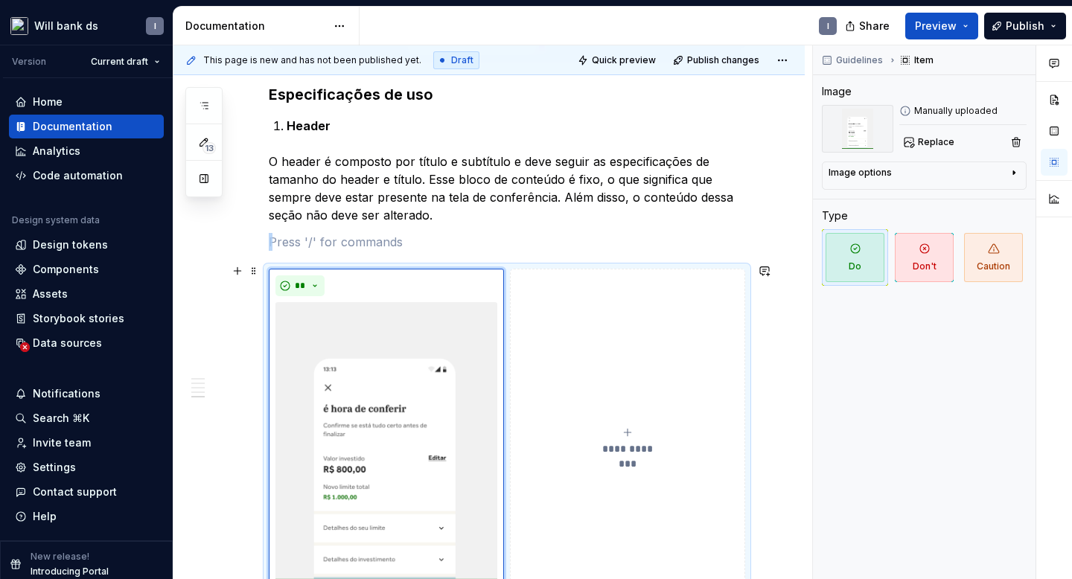
scroll to position [1730, 0]
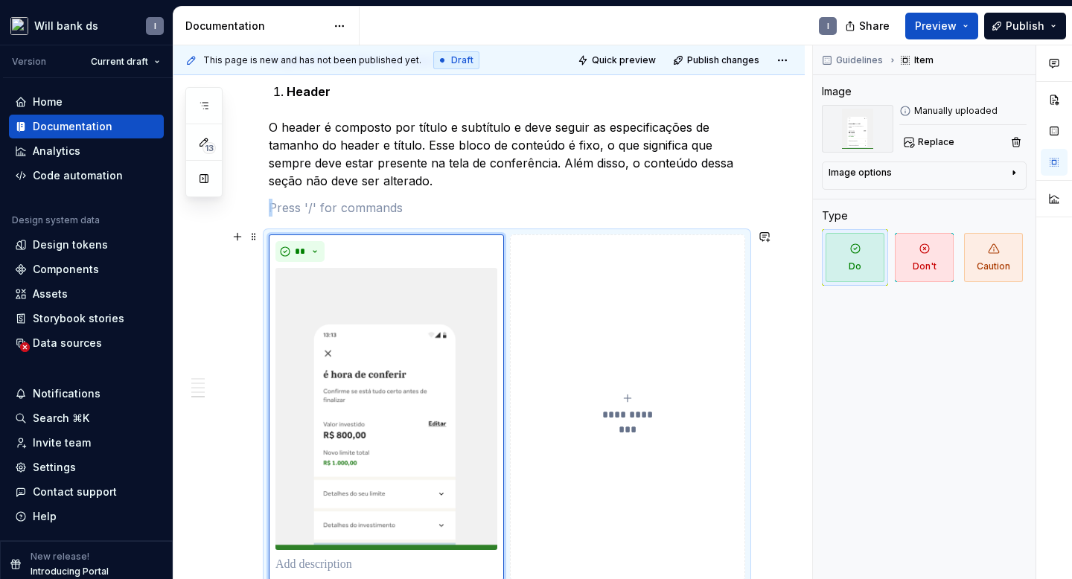
click at [634, 395] on icon "submit" at bounding box center [628, 398] width 12 height 12
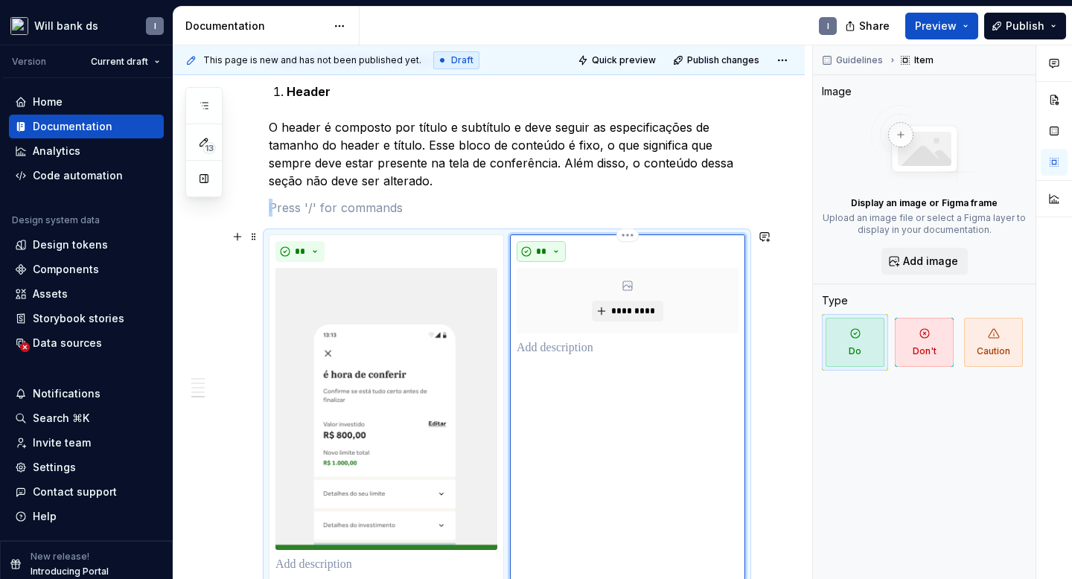
click at [544, 246] on span "**" at bounding box center [541, 252] width 12 height 12
click at [561, 297] on span "Don't" at bounding box center [587, 299] width 127 height 24
click at [614, 302] on button "*********" at bounding box center [627, 311] width 71 height 21
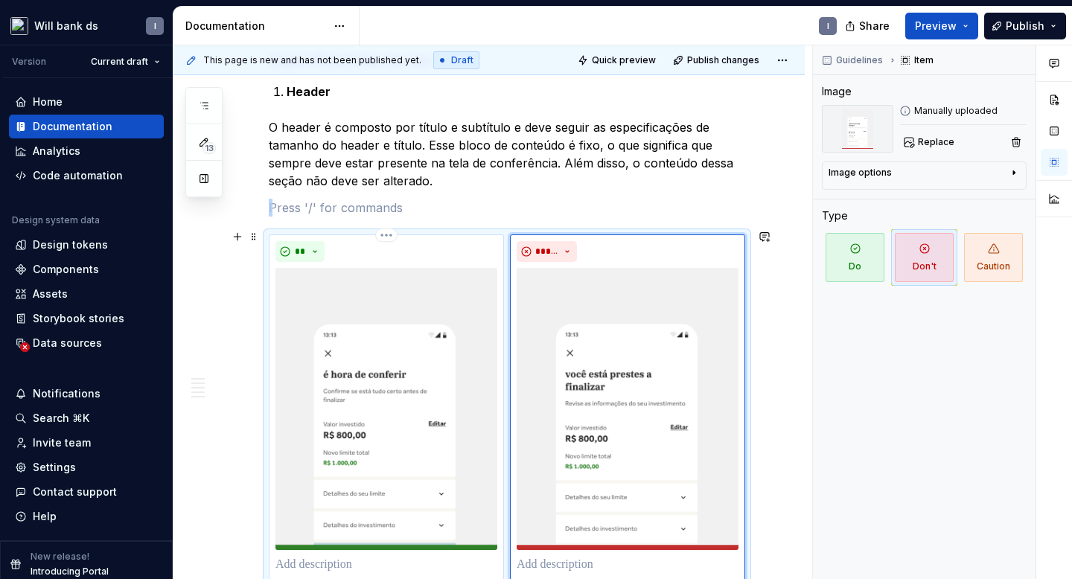
scroll to position [1902, 0]
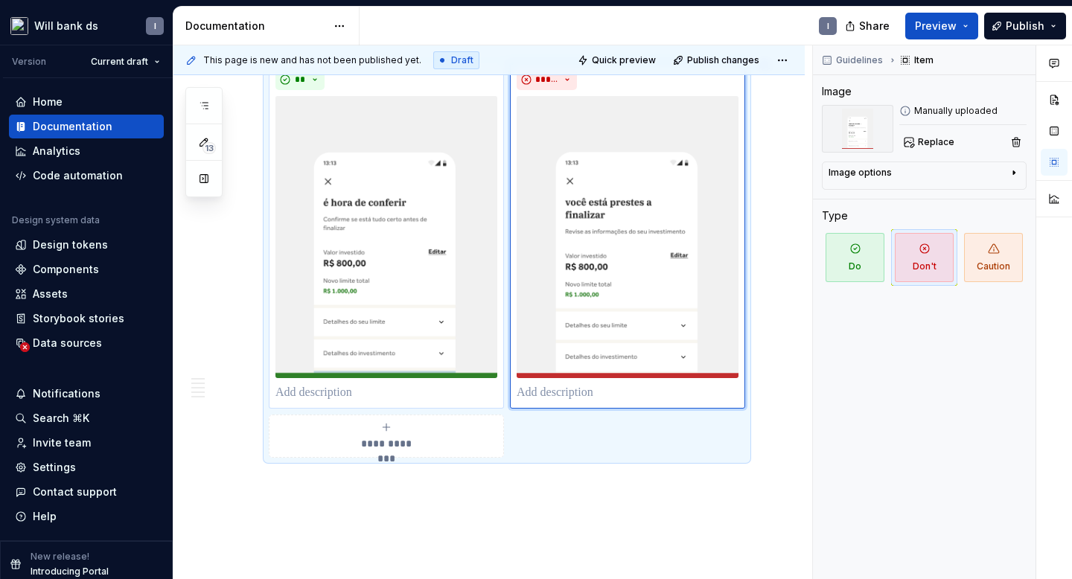
click at [335, 399] on p at bounding box center [387, 393] width 222 height 18
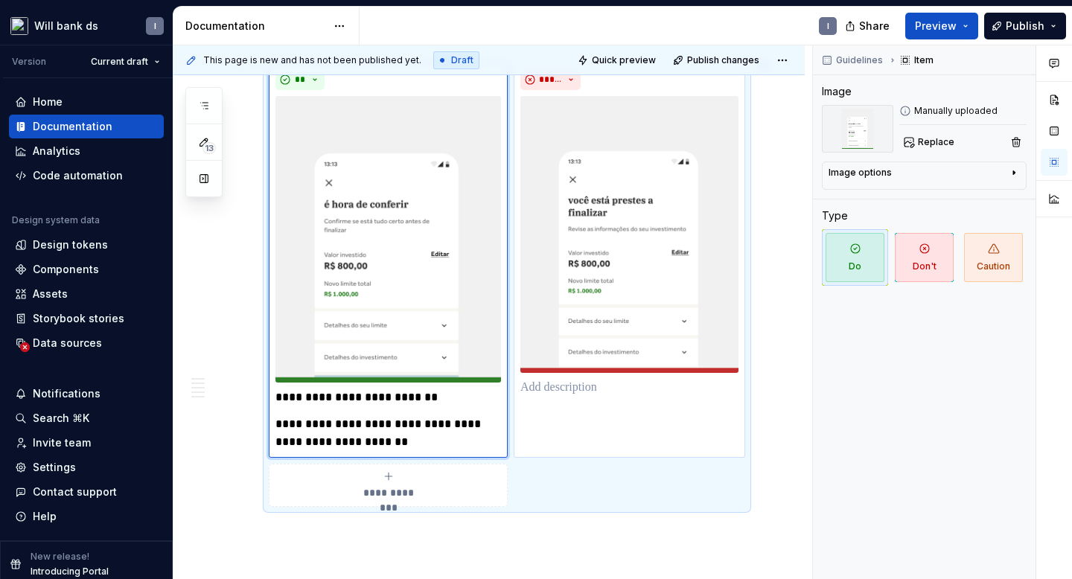
click at [533, 389] on p at bounding box center [629, 388] width 218 height 18
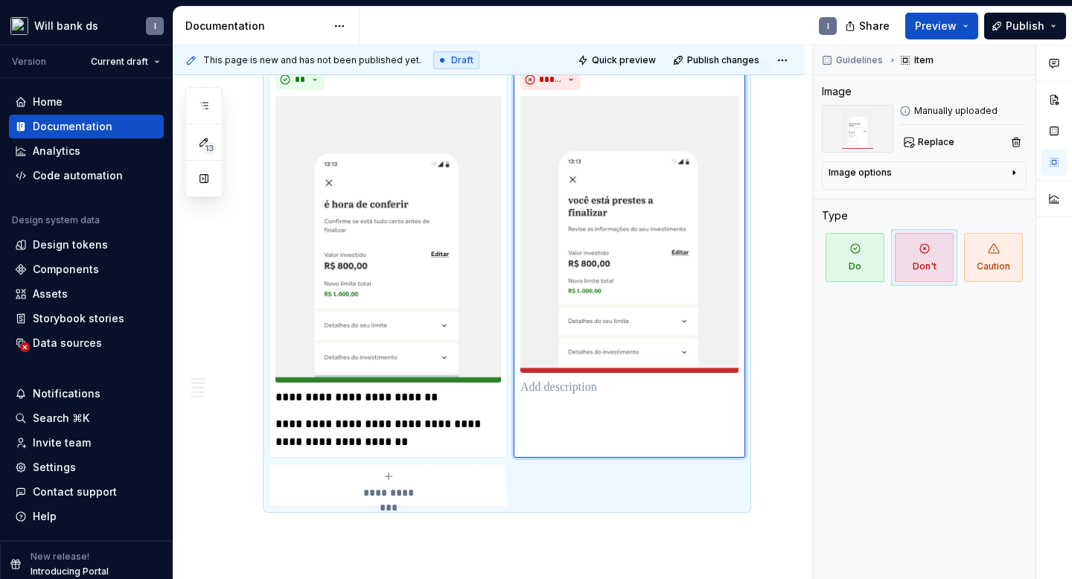
type textarea "*"
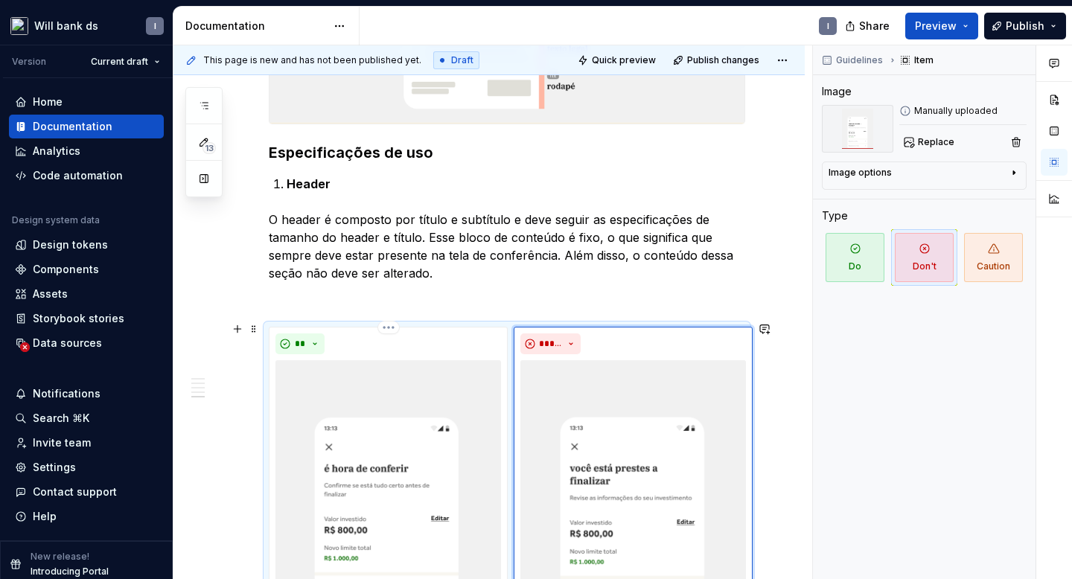
scroll to position [2015, 0]
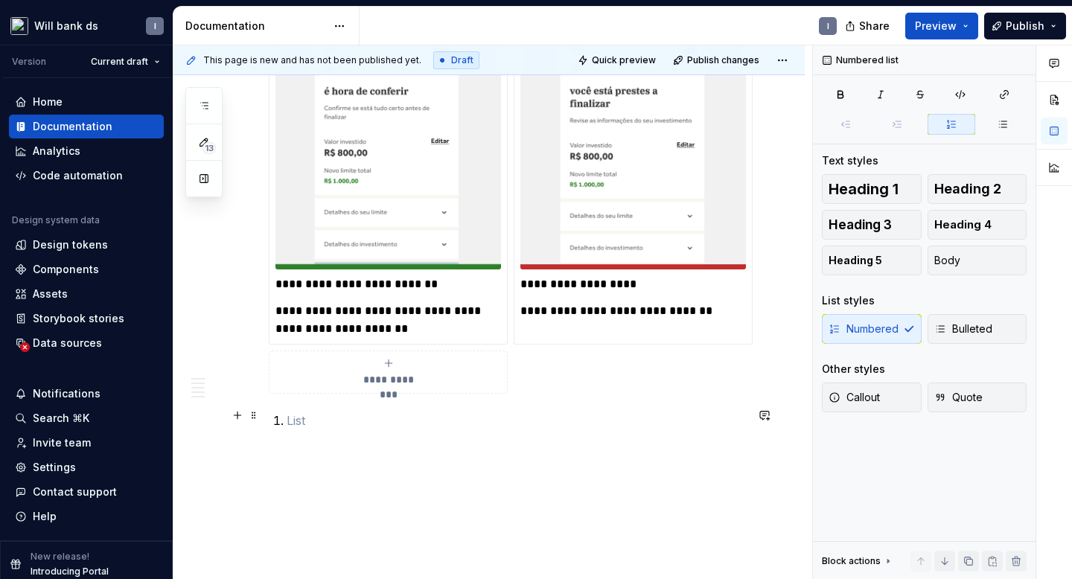
click at [287, 420] on li at bounding box center [516, 421] width 459 height 18
click at [287, 419] on li at bounding box center [516, 421] width 459 height 18
click at [966, 331] on span "Bulleted" at bounding box center [963, 329] width 58 height 15
click at [290, 412] on p at bounding box center [516, 421] width 459 height 18
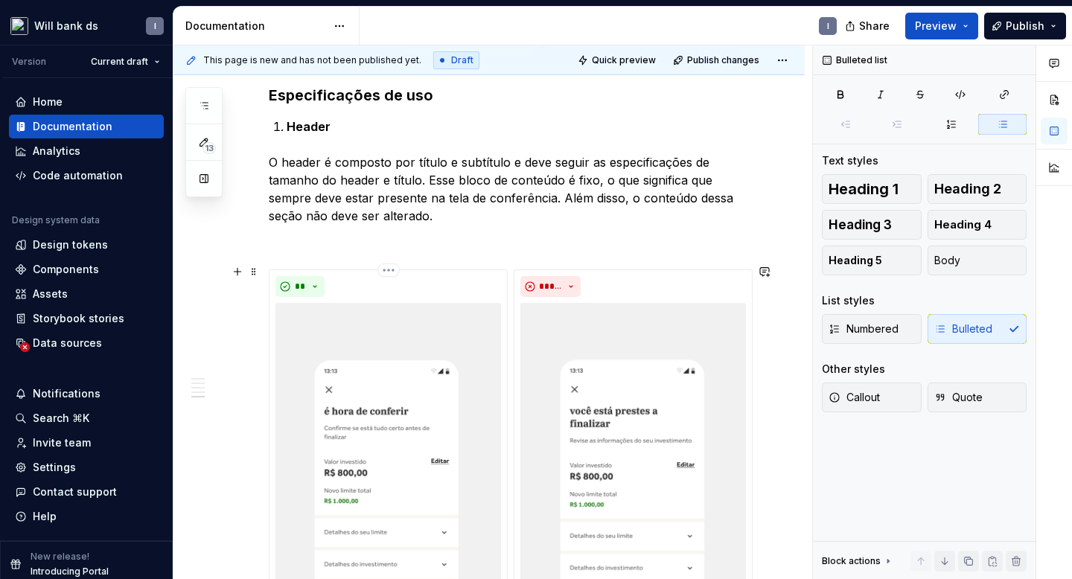
scroll to position [1669, 0]
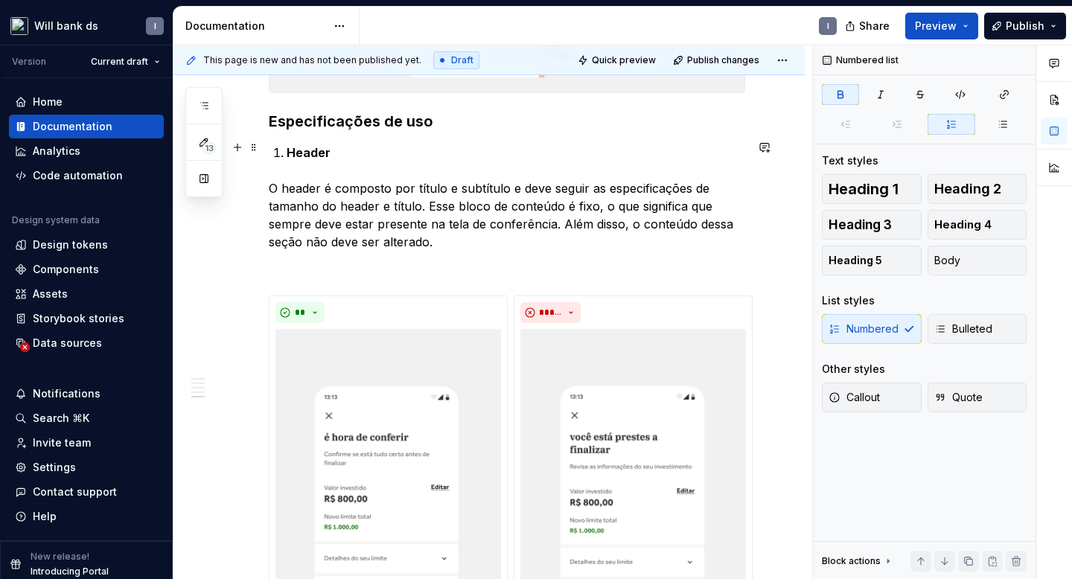
click at [287, 144] on li "Header" at bounding box center [516, 153] width 459 height 18
click at [287, 146] on li "Header" at bounding box center [516, 153] width 459 height 18
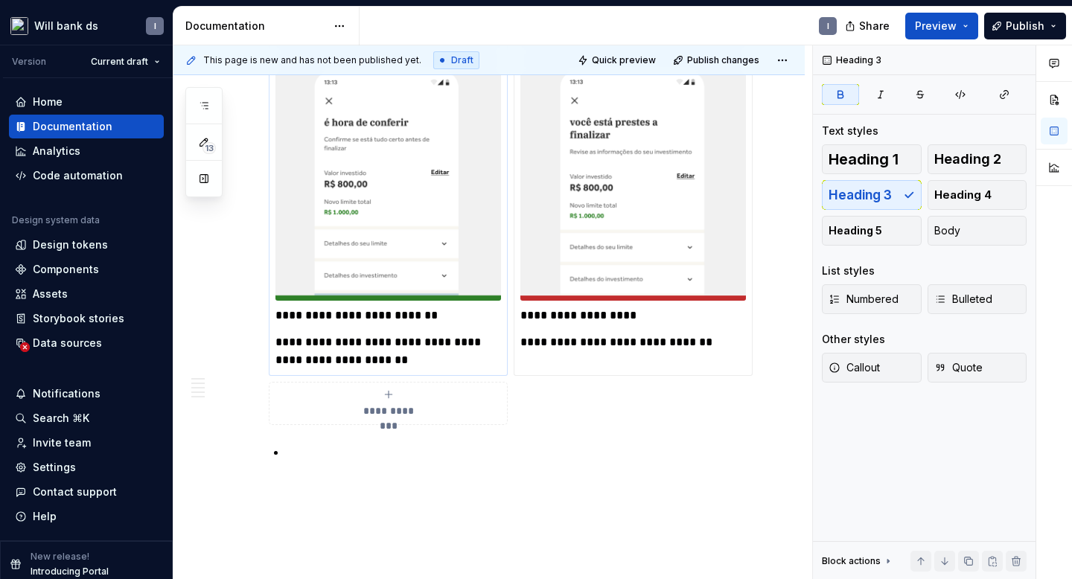
scroll to position [1975, 0]
click at [306, 445] on p at bounding box center [516, 451] width 459 height 18
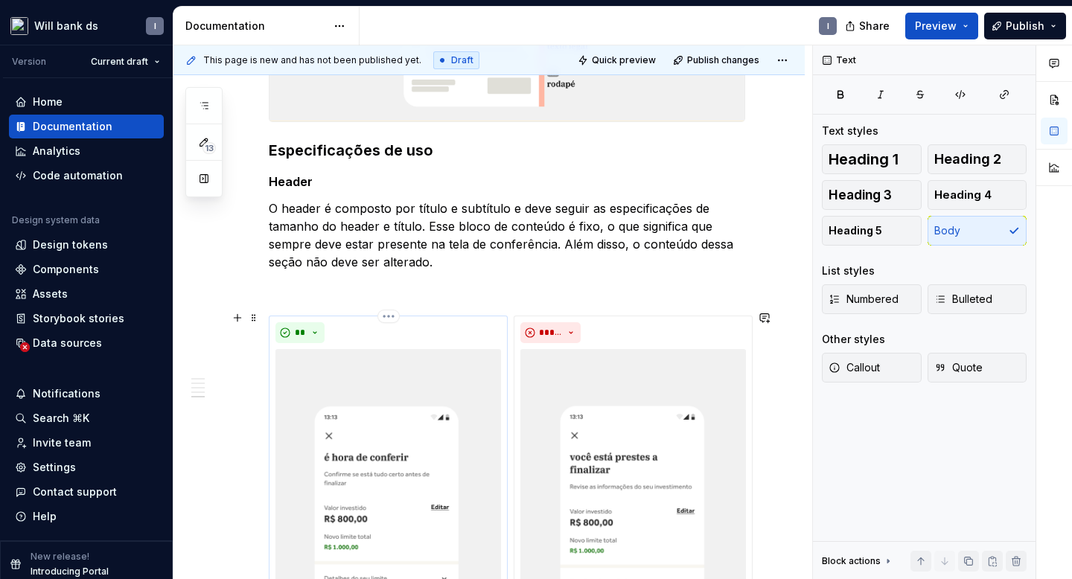
scroll to position [1779, 0]
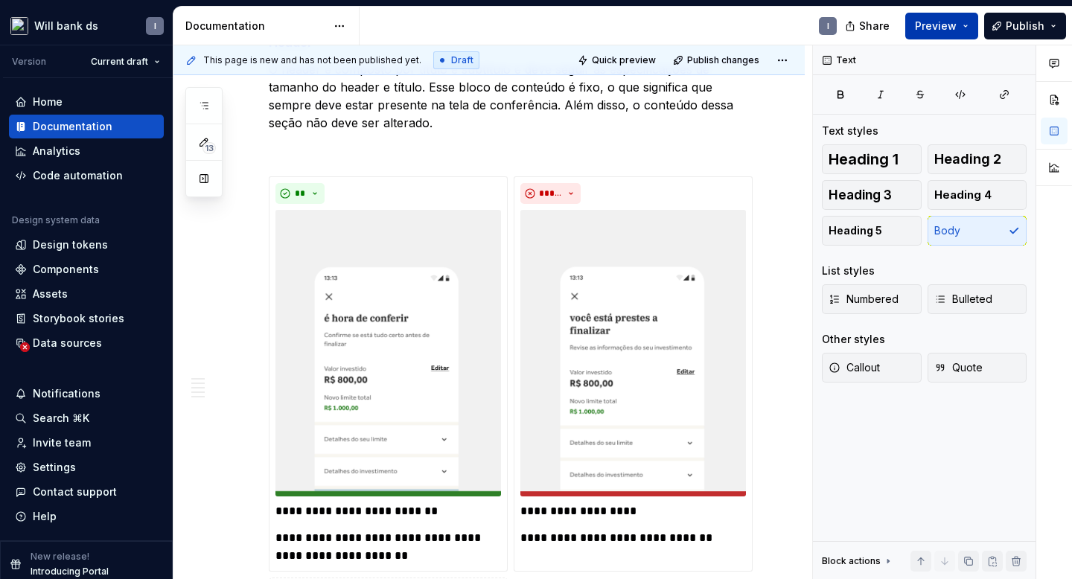
click at [926, 26] on span "Preview" at bounding box center [936, 26] width 42 height 15
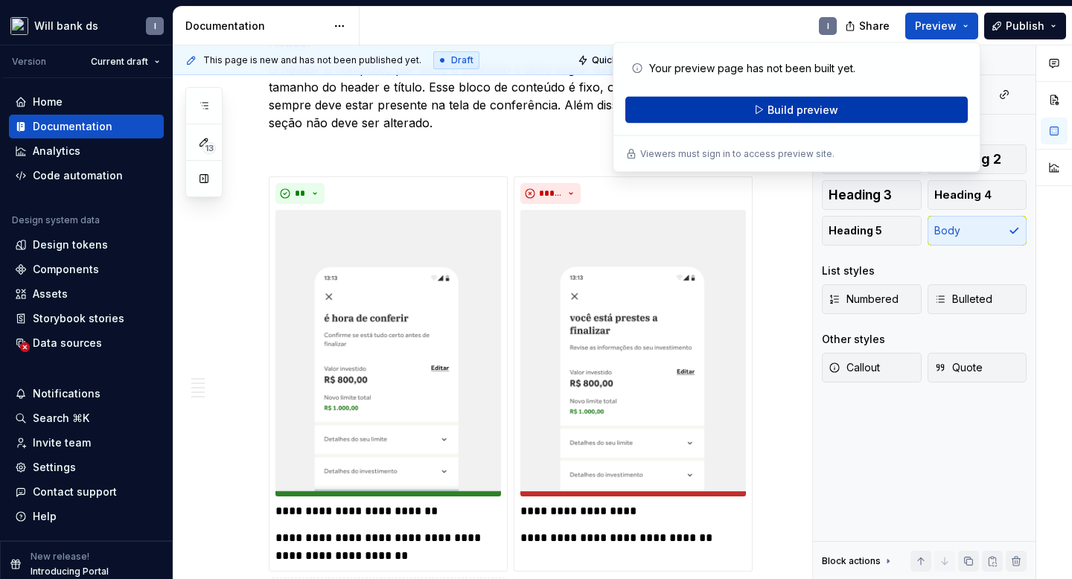
type textarea "*"
click at [780, 118] on button "Build preview" at bounding box center [796, 110] width 343 height 27
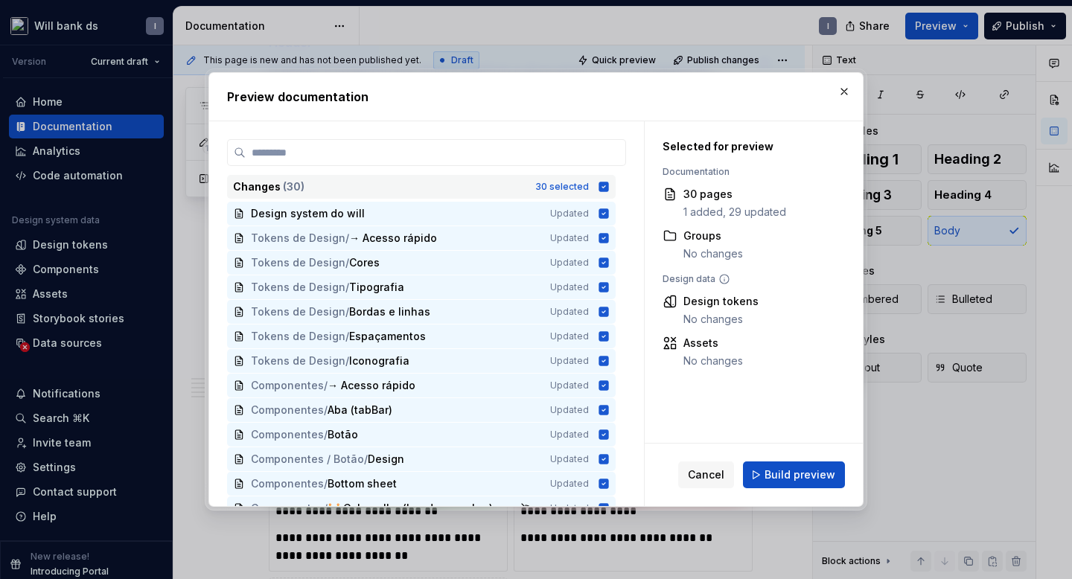
click at [610, 182] on icon at bounding box center [604, 187] width 12 height 12
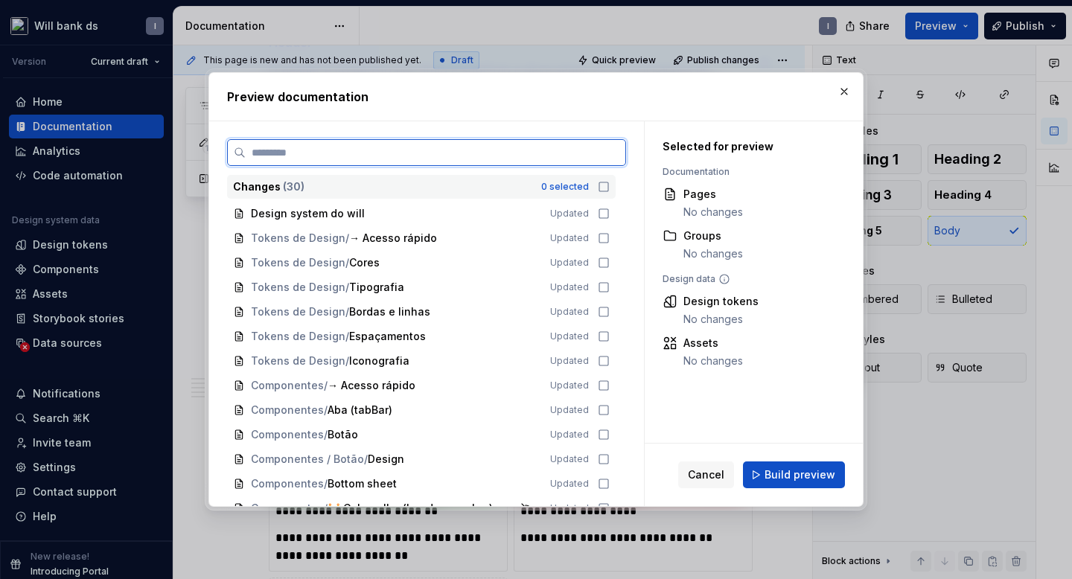
click at [471, 152] on input "search" at bounding box center [436, 152] width 380 height 15
type input "***"
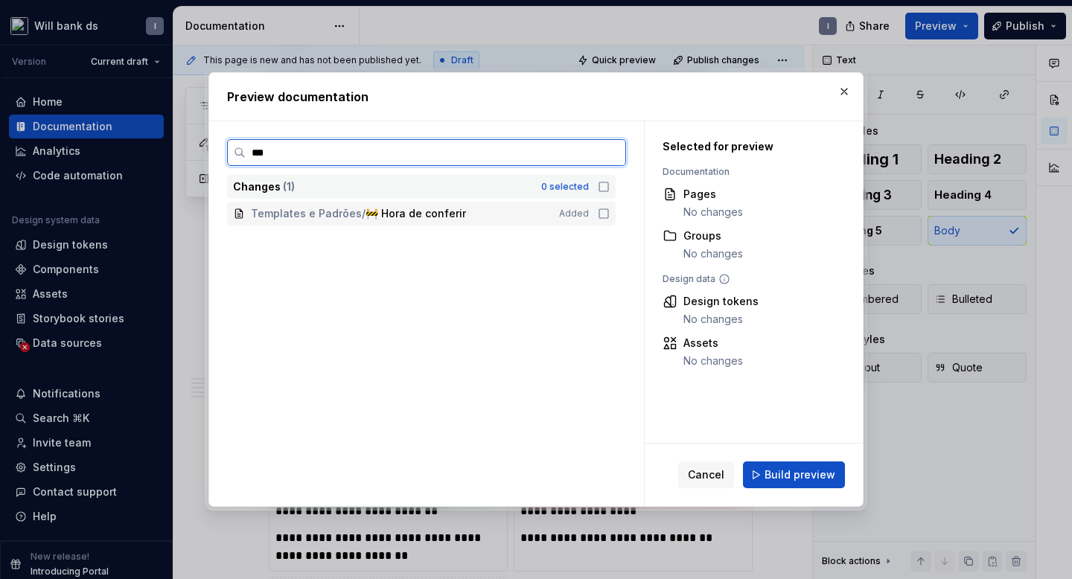
click at [611, 221] on div "Templates e Padrões / 🚧 Hora de conferir Added" at bounding box center [421, 214] width 389 height 24
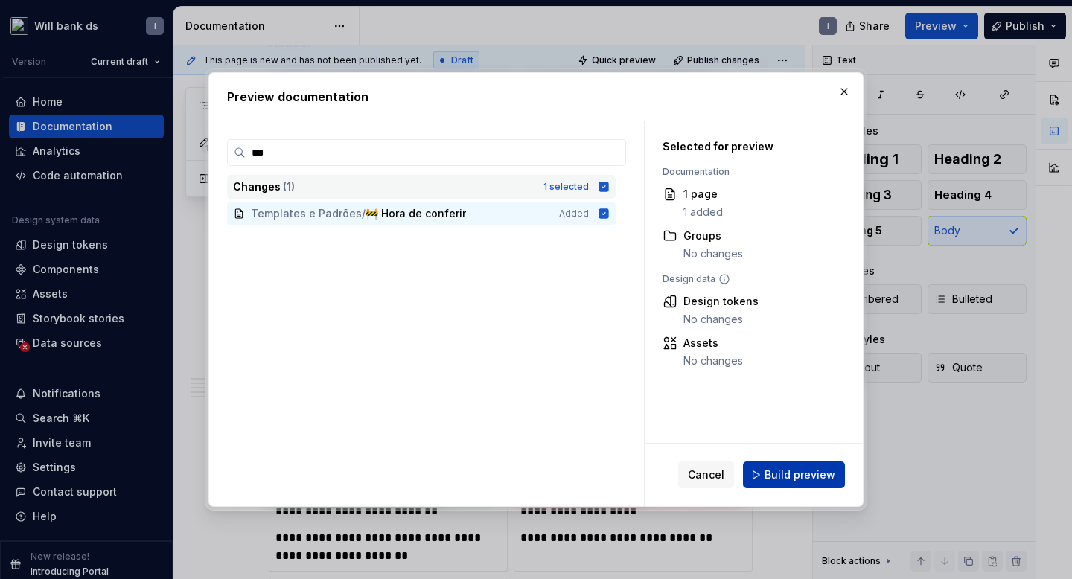
click at [765, 471] on button "Build preview" at bounding box center [794, 475] width 102 height 27
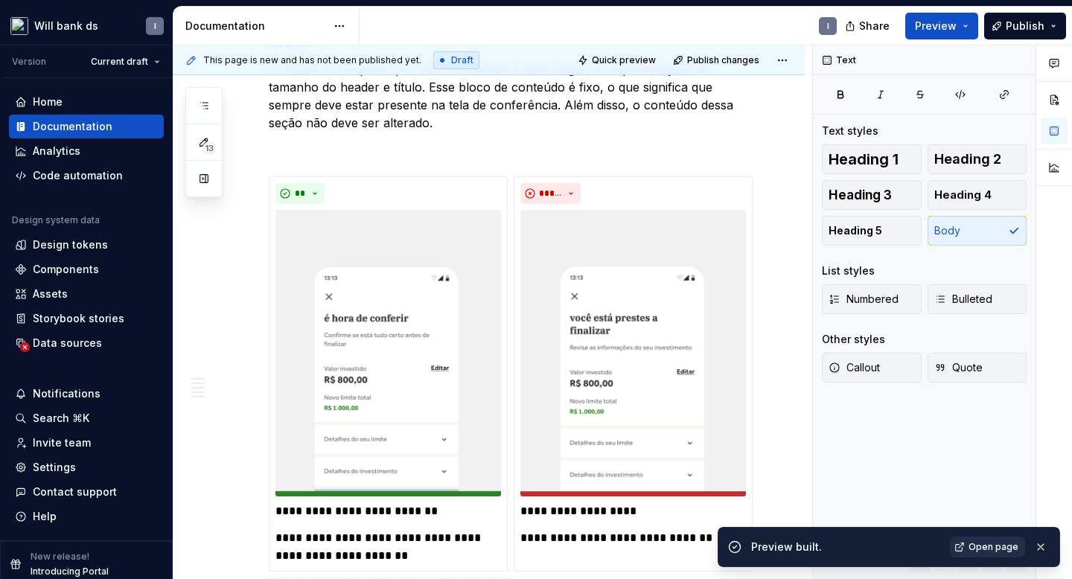
click at [981, 552] on span "Open page" at bounding box center [994, 547] width 50 height 12
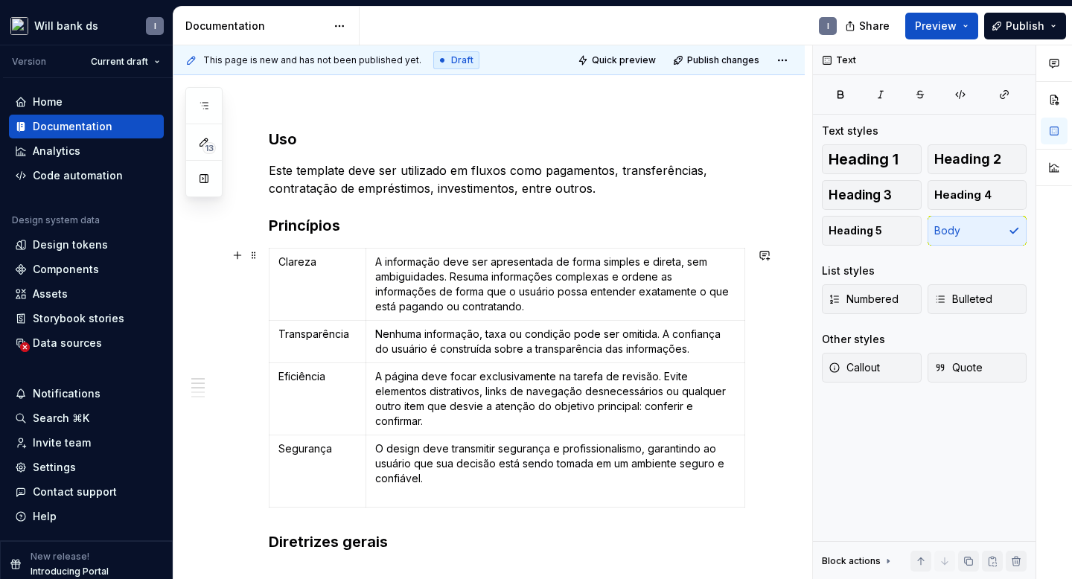
scroll to position [304, 0]
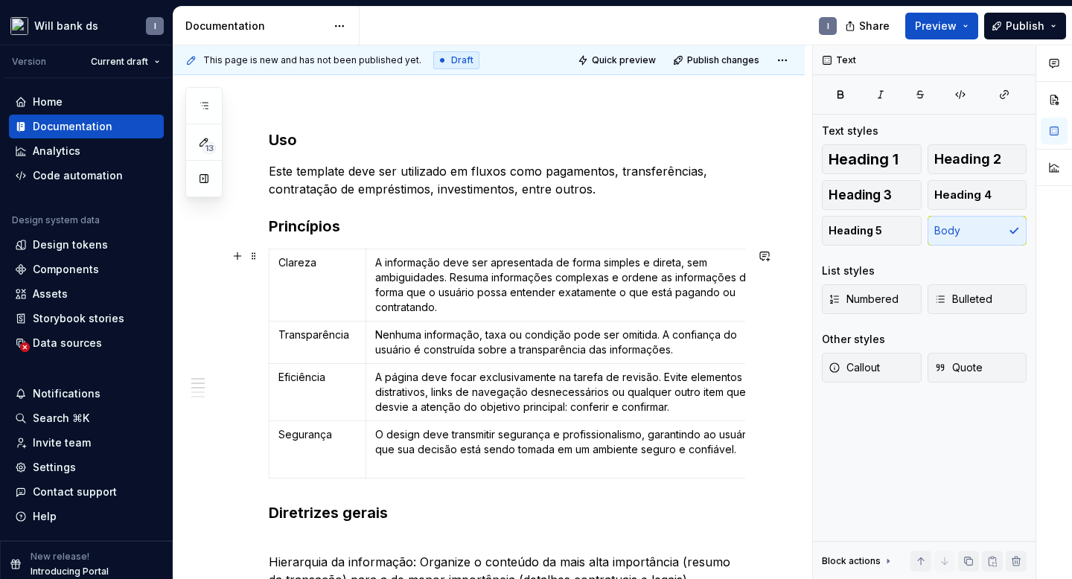
drag, startPoint x: 751, startPoint y: 360, endPoint x: 779, endPoint y: 357, distance: 27.6
click at [580, 282] on p "A informação deve ser apresentada de forma simples e direta, sem ambiguidades. …" at bounding box center [572, 285] width 395 height 60
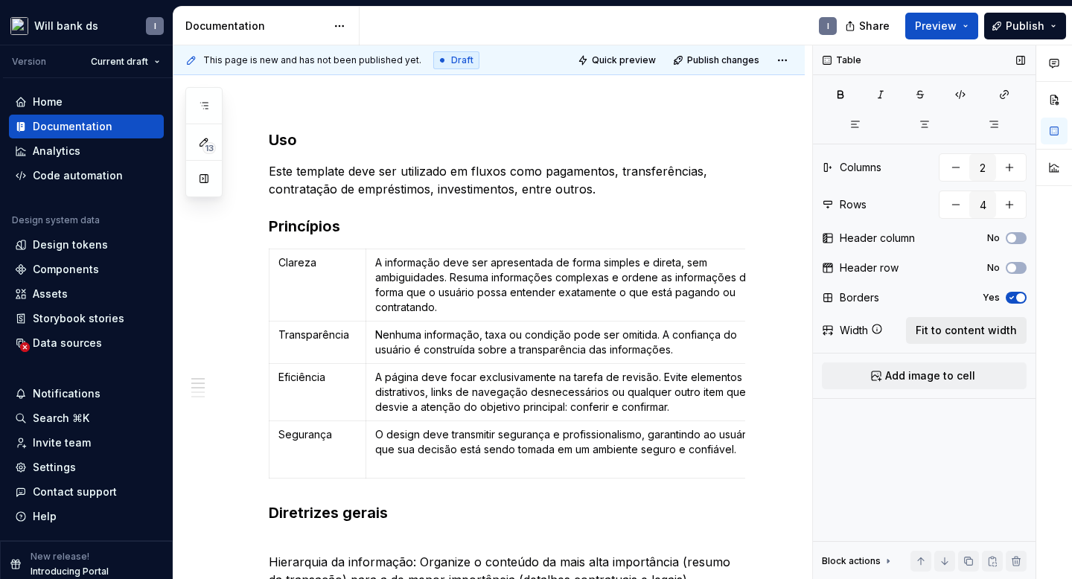
click at [954, 334] on span "Fit to content width" at bounding box center [966, 330] width 101 height 15
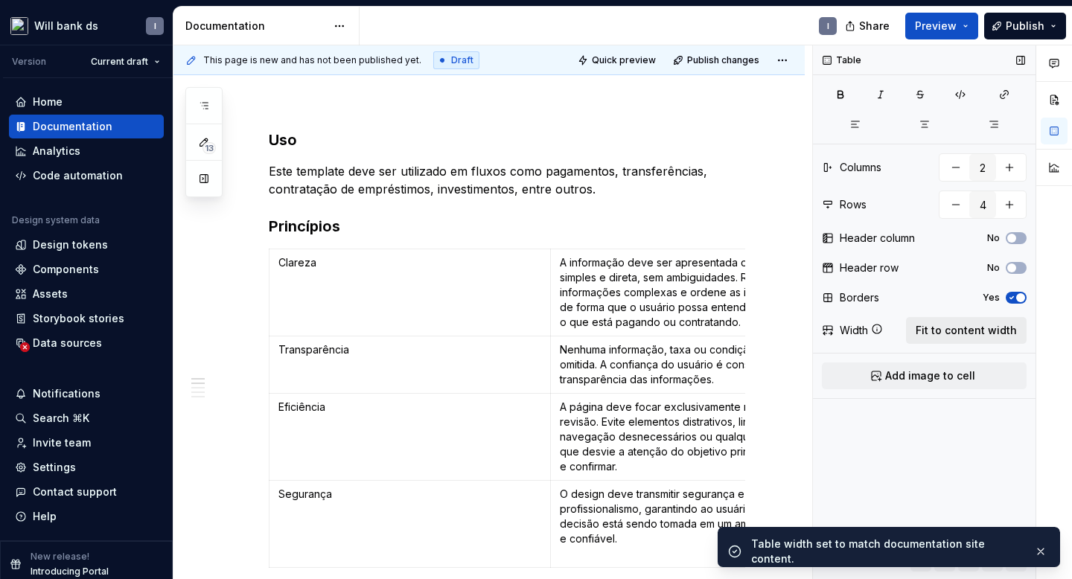
click at [954, 334] on span "Fit to content width" at bounding box center [966, 330] width 101 height 15
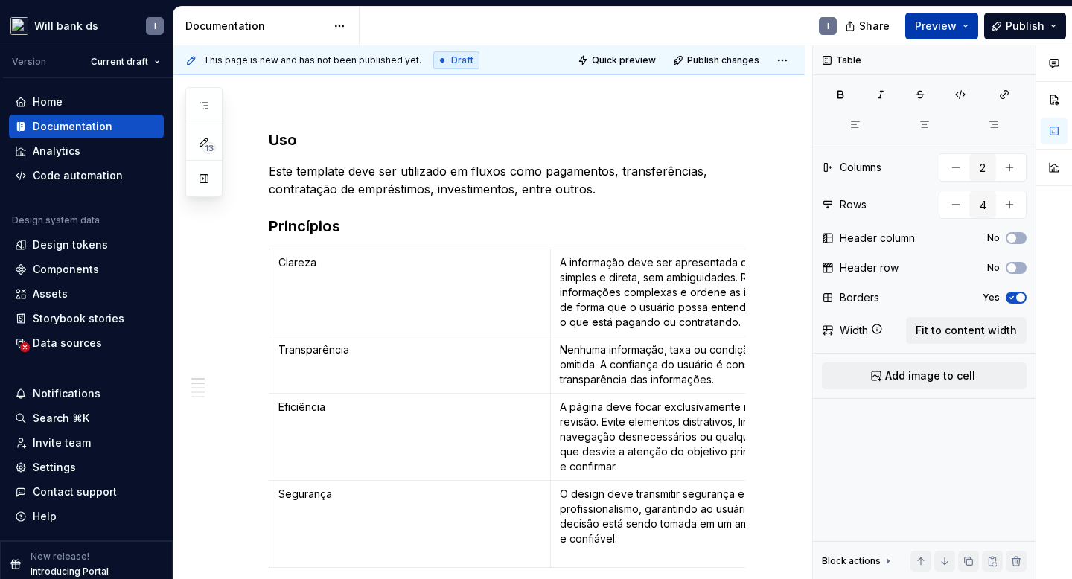
click at [928, 34] on button "Preview" at bounding box center [941, 26] width 73 height 27
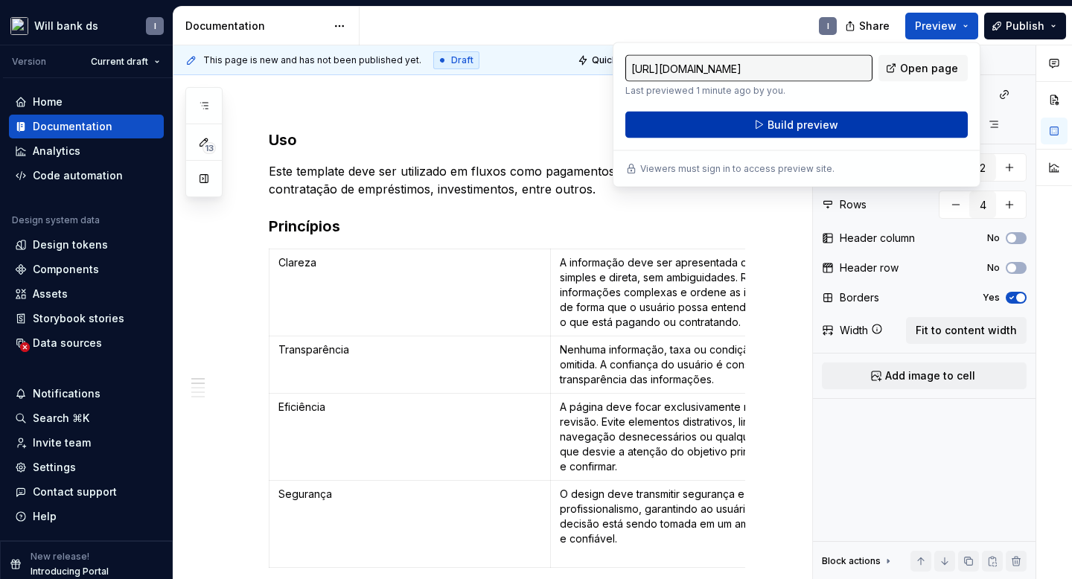
type textarea "*"
click at [821, 124] on span "Build preview" at bounding box center [803, 125] width 71 height 15
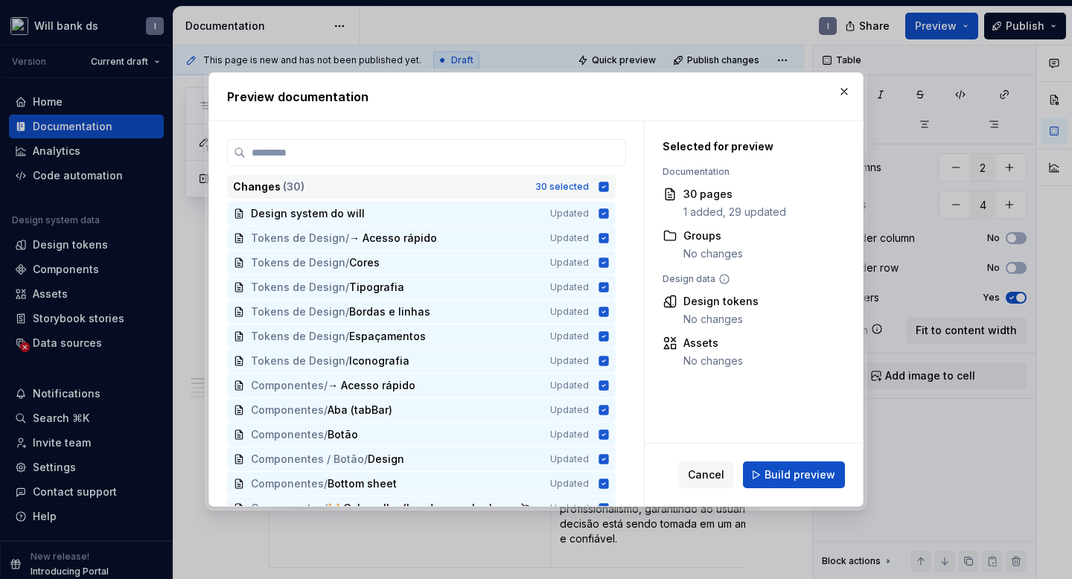
click at [608, 188] on icon at bounding box center [604, 187] width 10 height 10
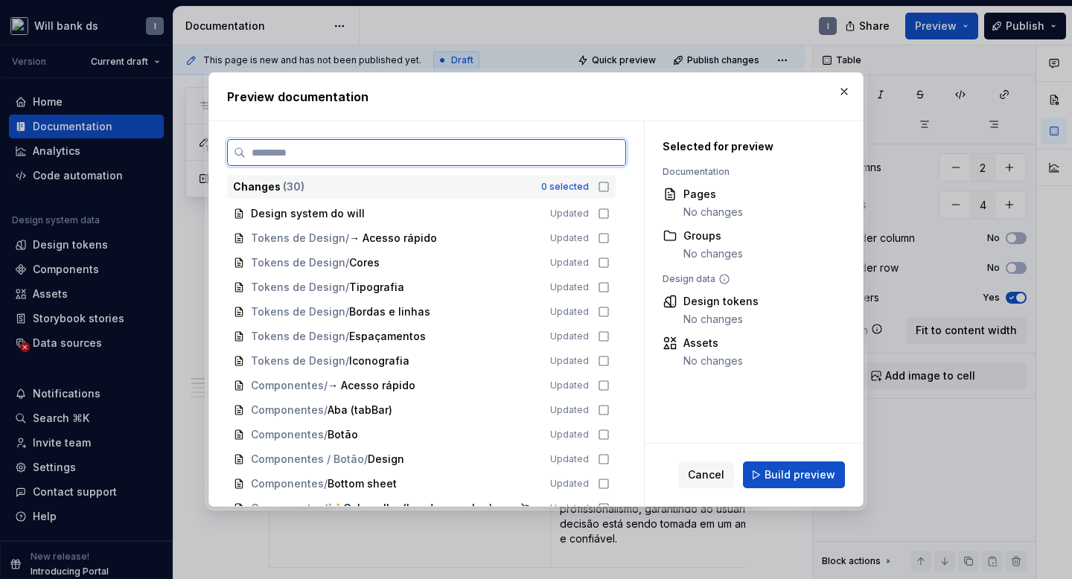
click at [549, 156] on input "search" at bounding box center [436, 152] width 380 height 15
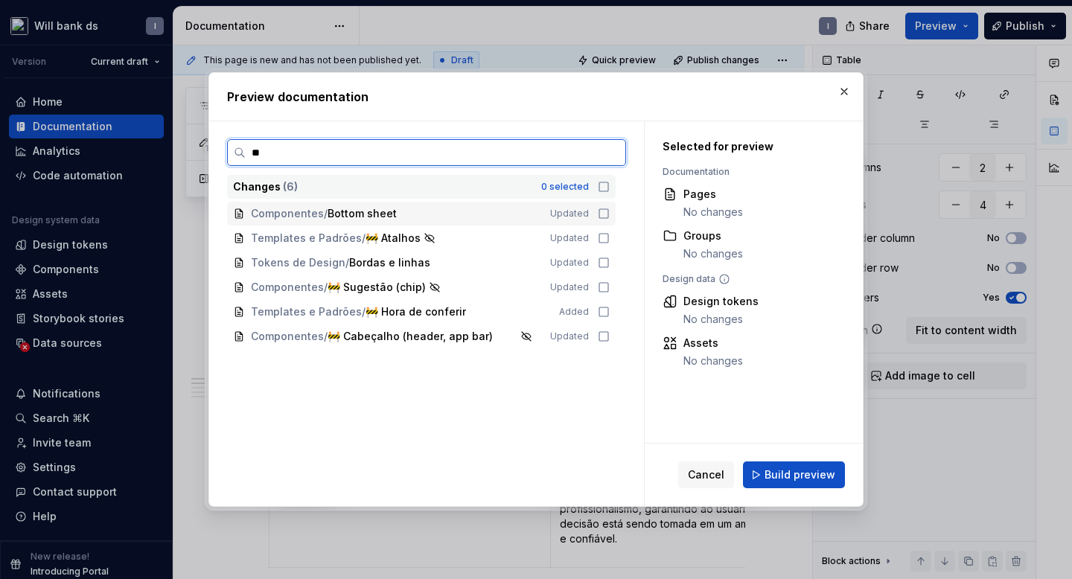
type input "***"
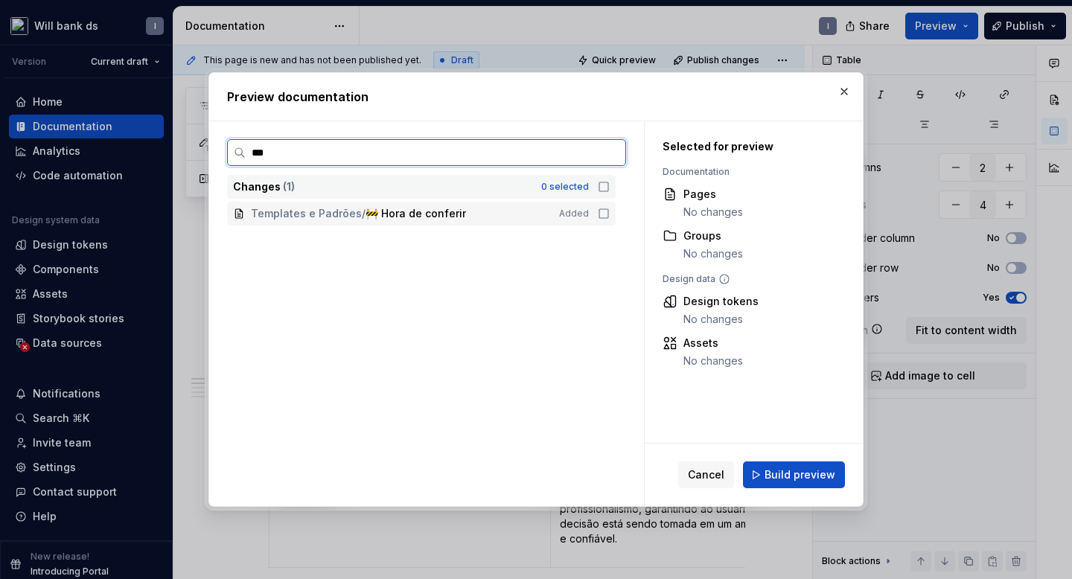
click at [530, 212] on span "Templates e Padrões / 🚧 Hora de conferir" at bounding box center [394, 213] width 287 height 15
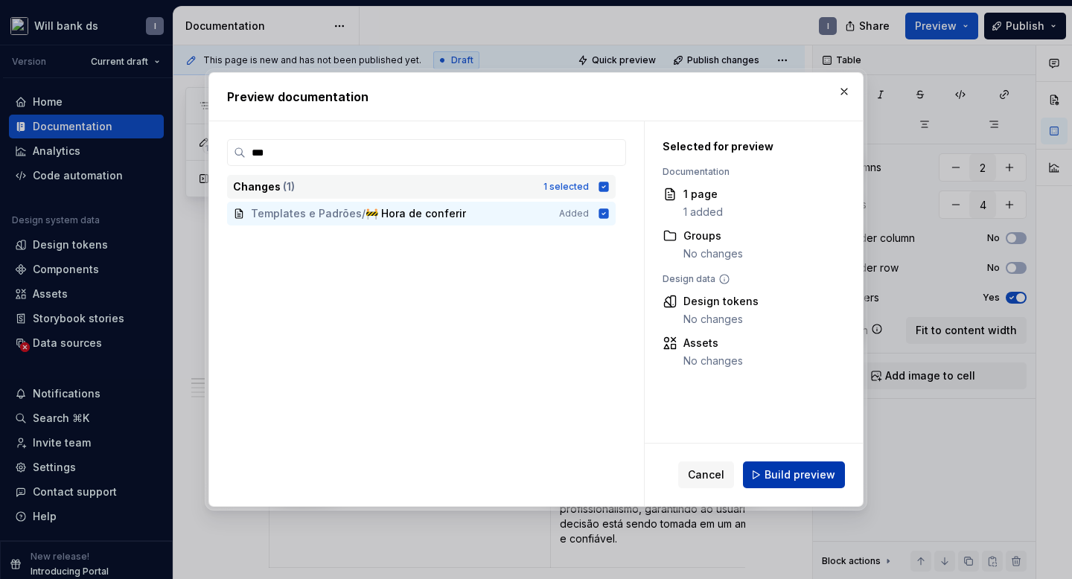
click at [773, 473] on span "Build preview" at bounding box center [800, 475] width 71 height 15
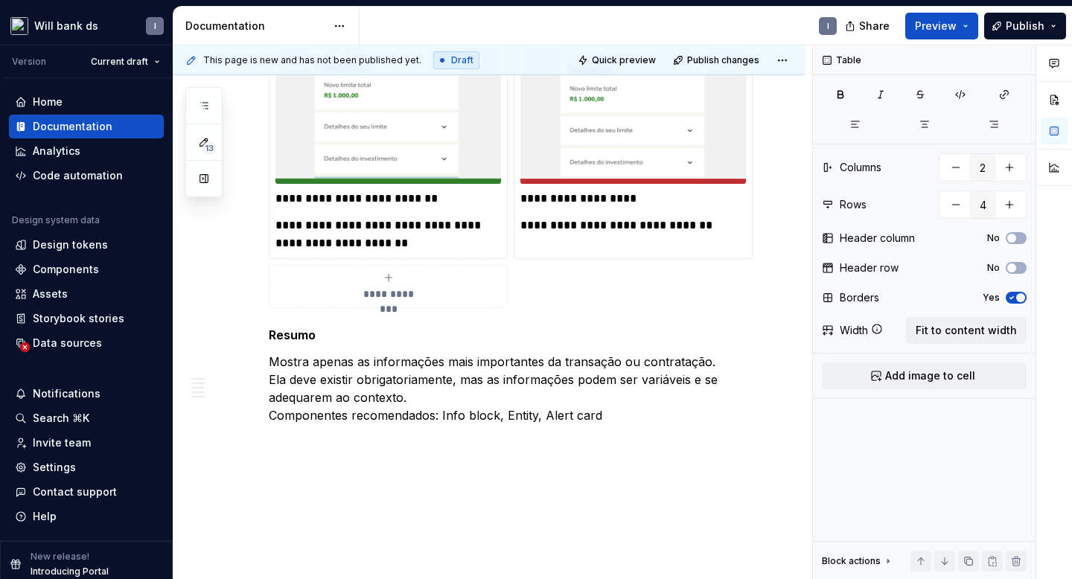
scroll to position [2197, 0]
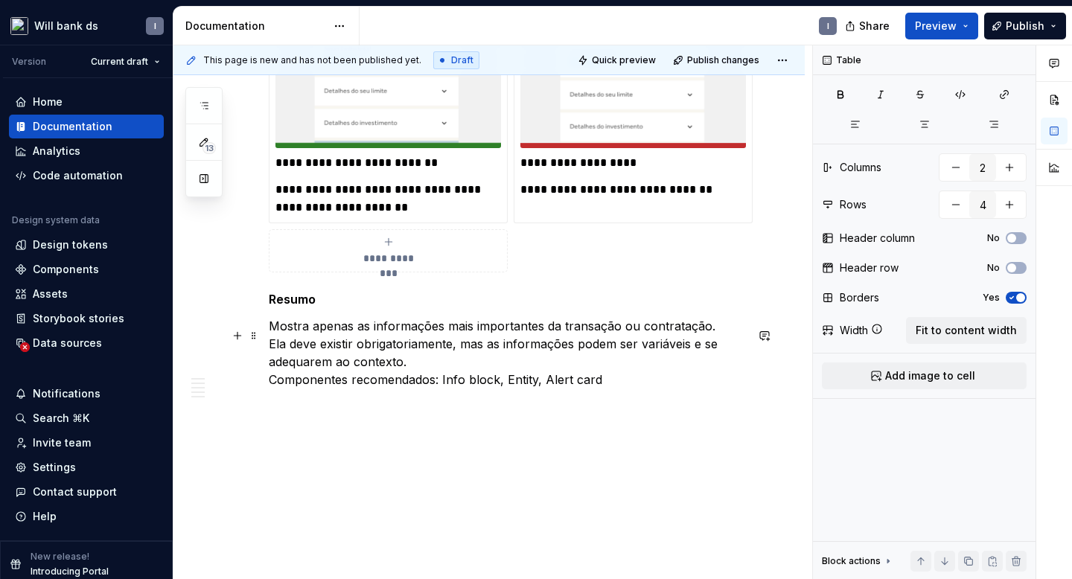
click at [270, 378] on p "Mostra apenas as informações mais importantes da transação ou contratação. Ela …" at bounding box center [507, 352] width 477 height 71
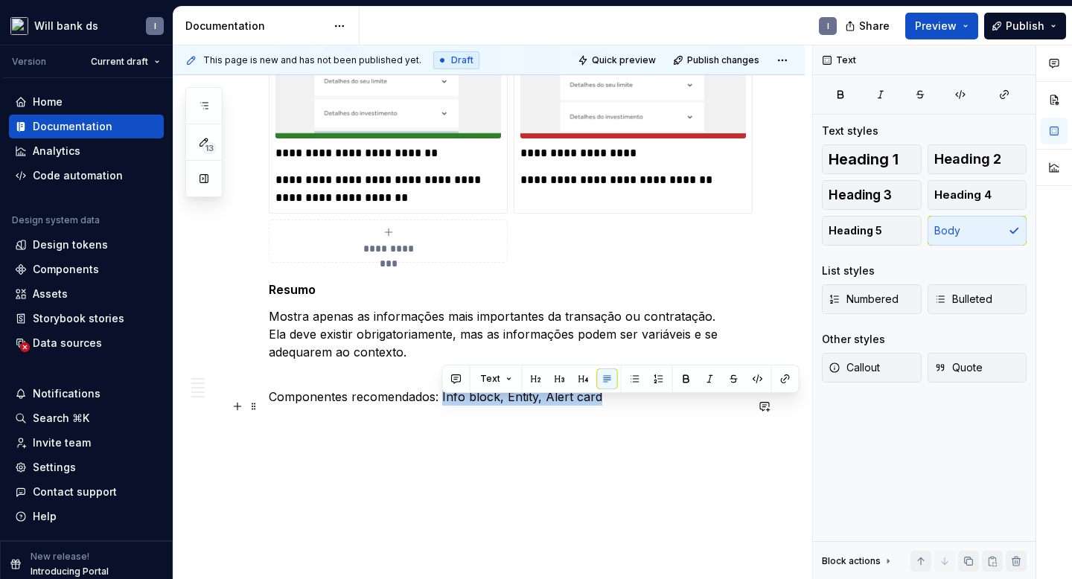
drag, startPoint x: 440, startPoint y: 407, endPoint x: 596, endPoint y: 408, distance: 155.6
click at [596, 406] on p "Componentes recomendados: Info block, Entity, Alert card" at bounding box center [507, 397] width 477 height 18
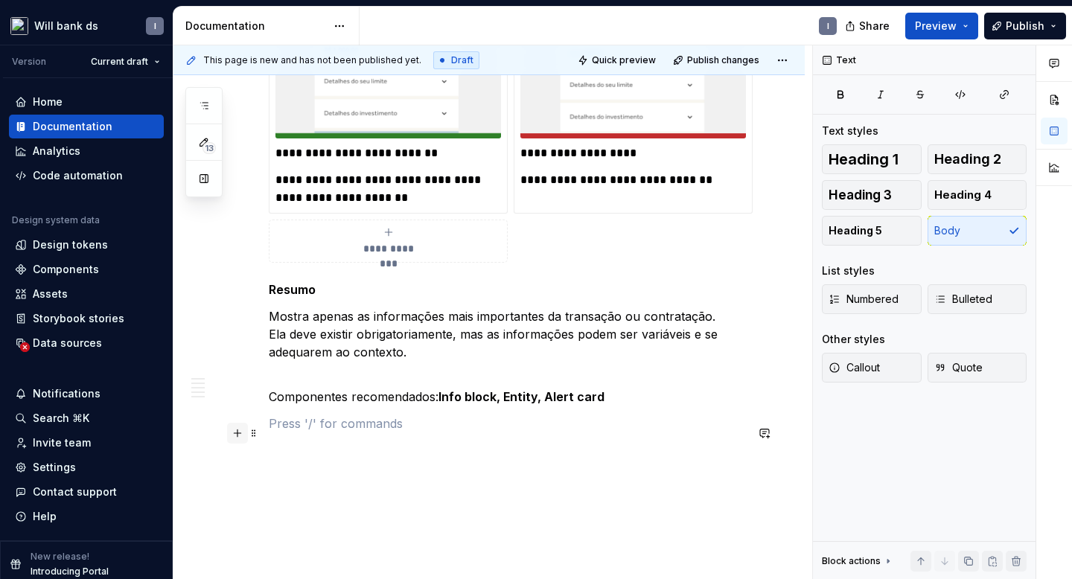
click at [242, 438] on button "button" at bounding box center [237, 433] width 21 height 21
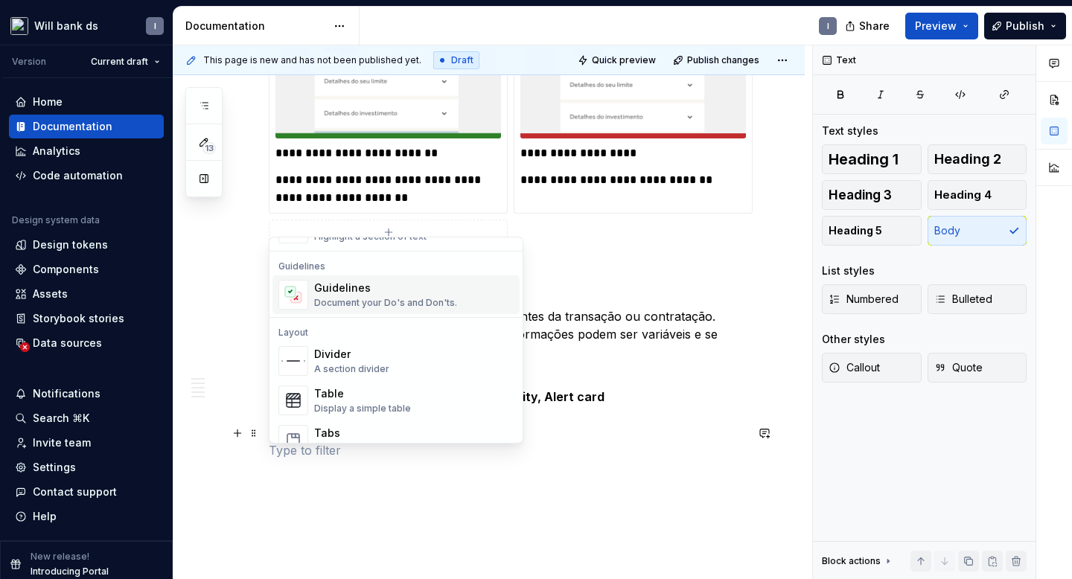
scroll to position [440, 0]
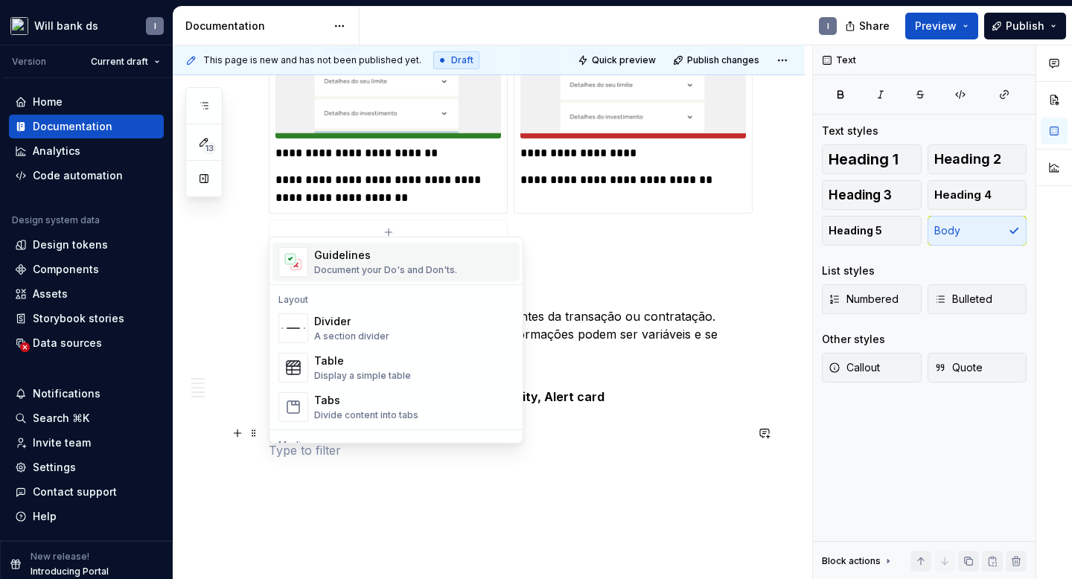
click at [346, 262] on div "Guidelines" at bounding box center [385, 255] width 143 height 15
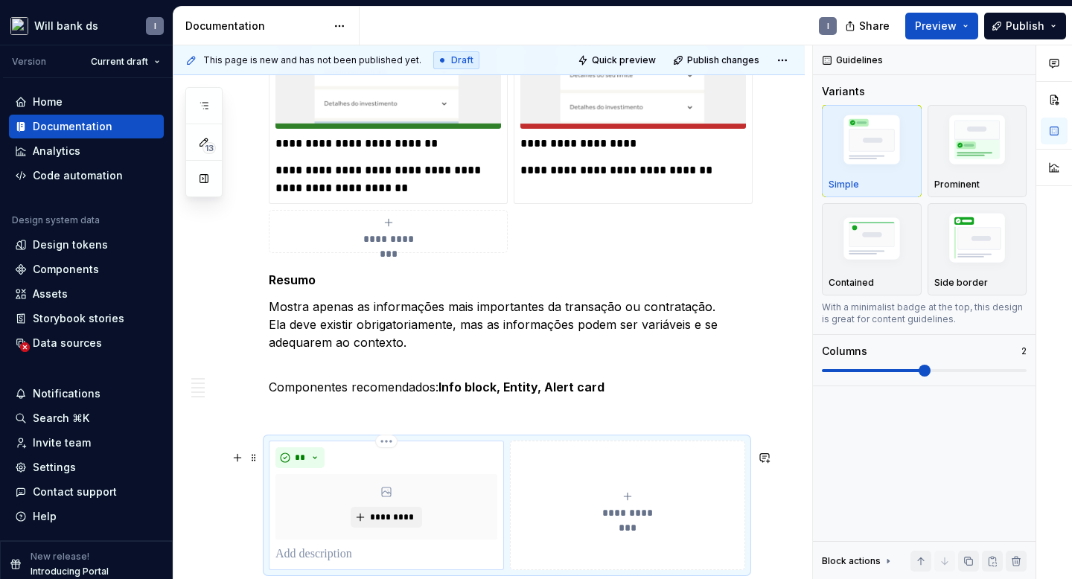
scroll to position [2299, 0]
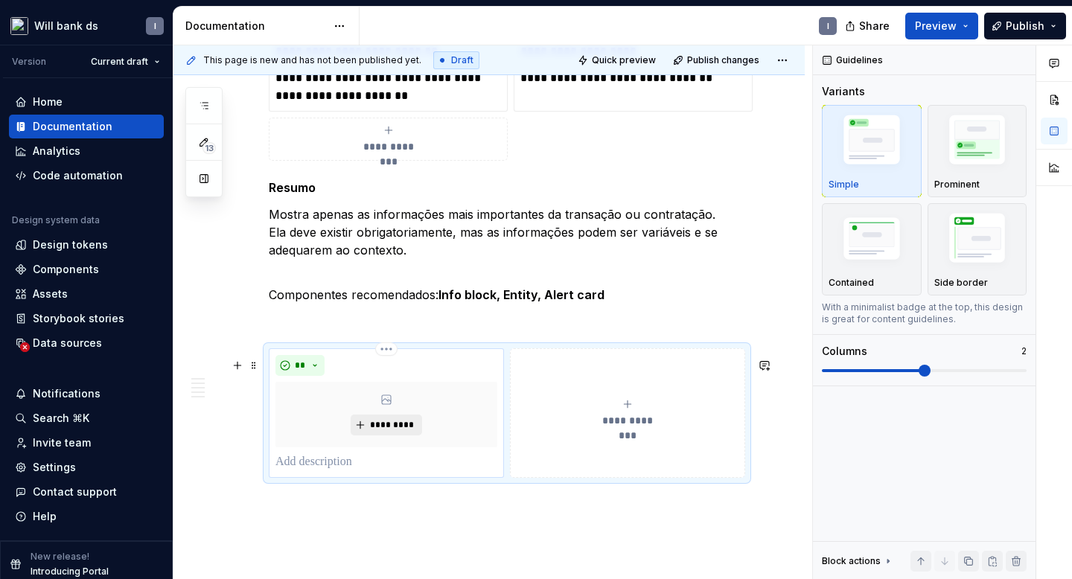
click at [383, 427] on button "*********" at bounding box center [386, 425] width 71 height 21
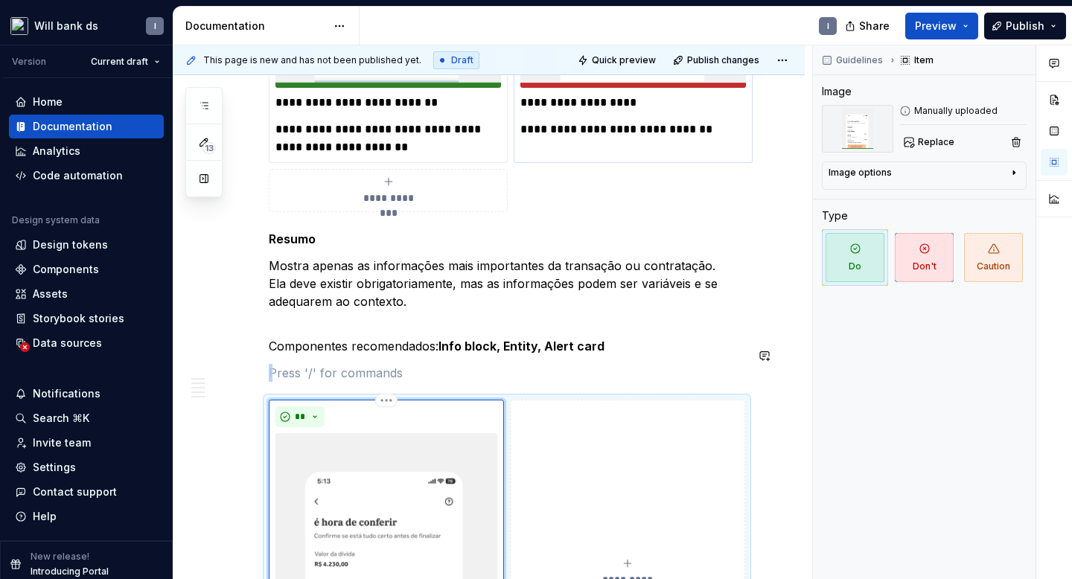
scroll to position [2511, 0]
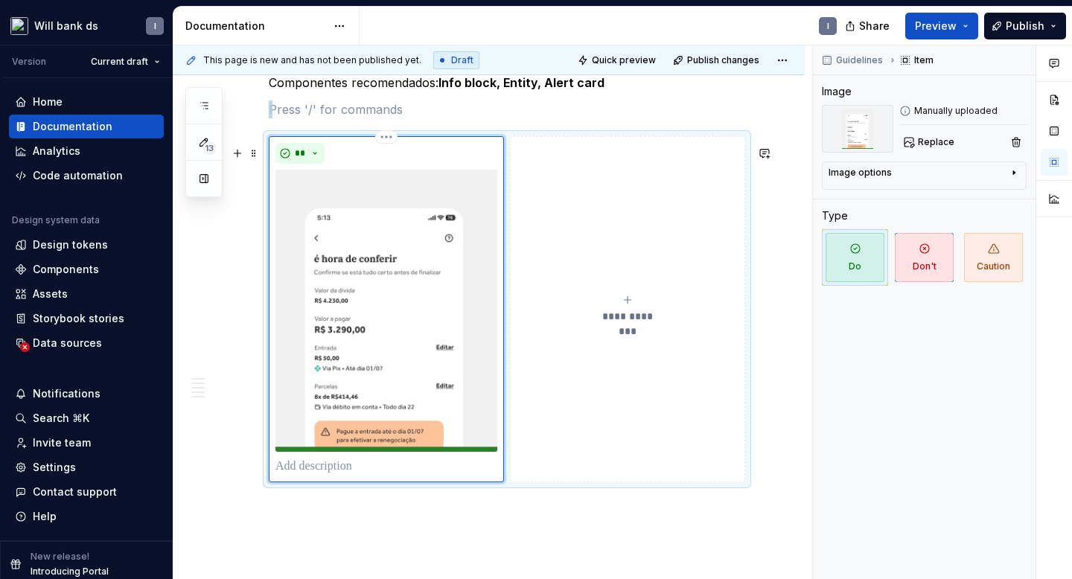
click at [625, 324] on span "**********" at bounding box center [627, 316] width 69 height 15
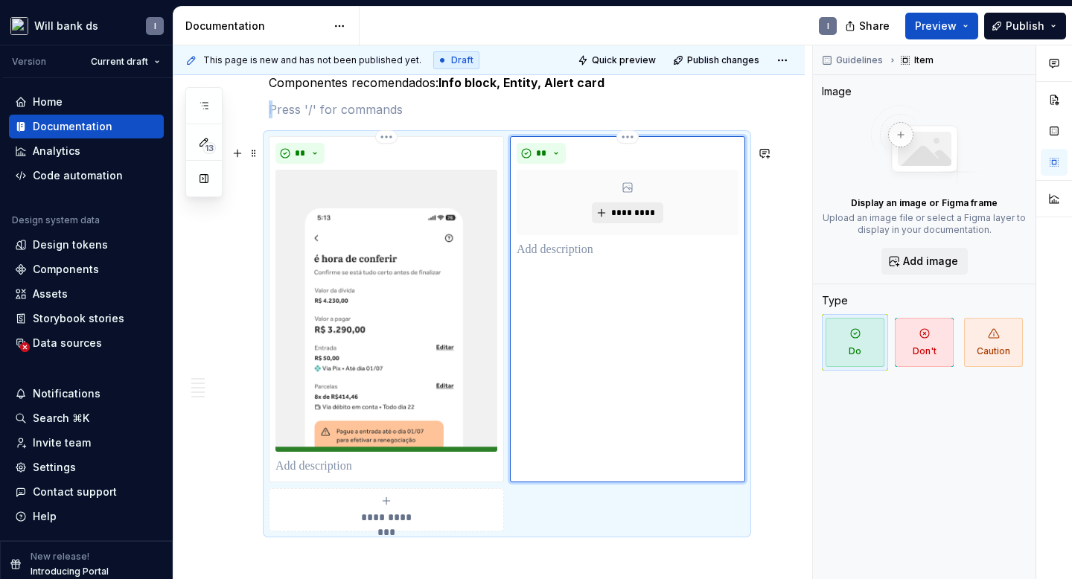
click at [634, 213] on button "*********" at bounding box center [627, 213] width 71 height 21
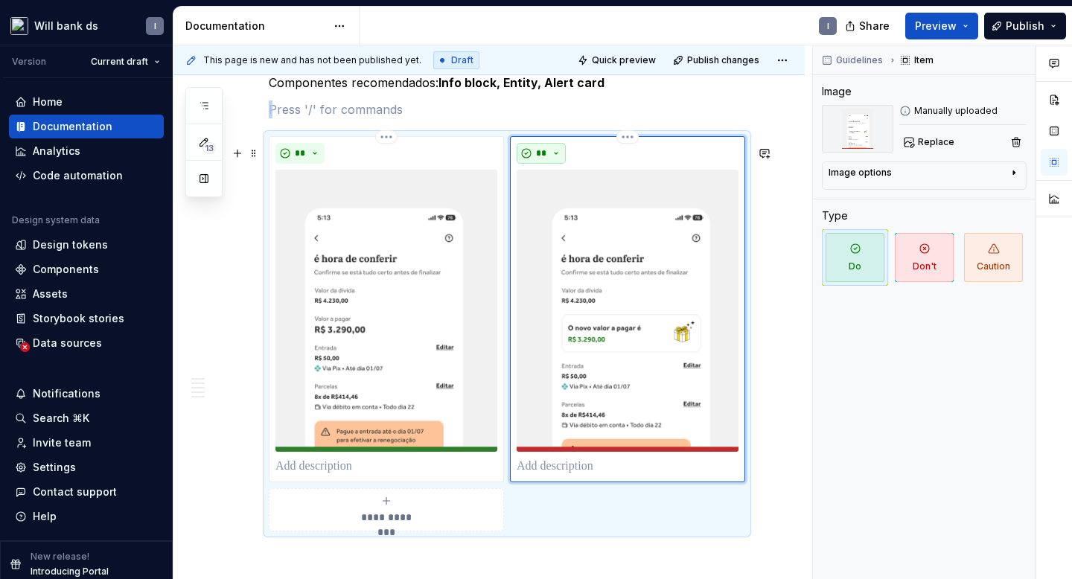
click at [543, 159] on span "**" at bounding box center [541, 153] width 12 height 12
click at [554, 214] on div "Suggestions" at bounding box center [554, 216] width 12 height 12
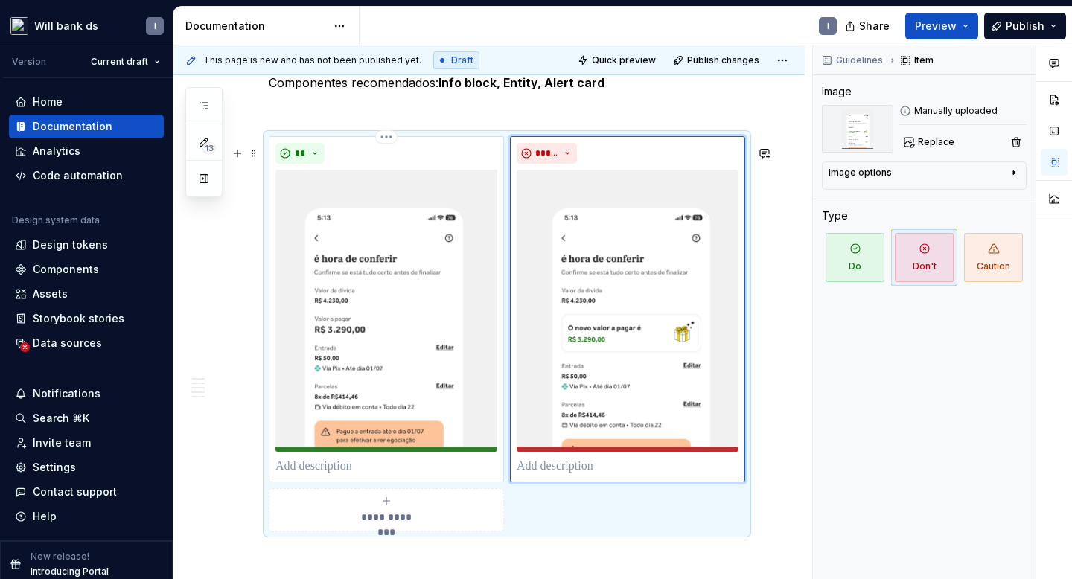
click at [317, 476] on p at bounding box center [387, 467] width 222 height 18
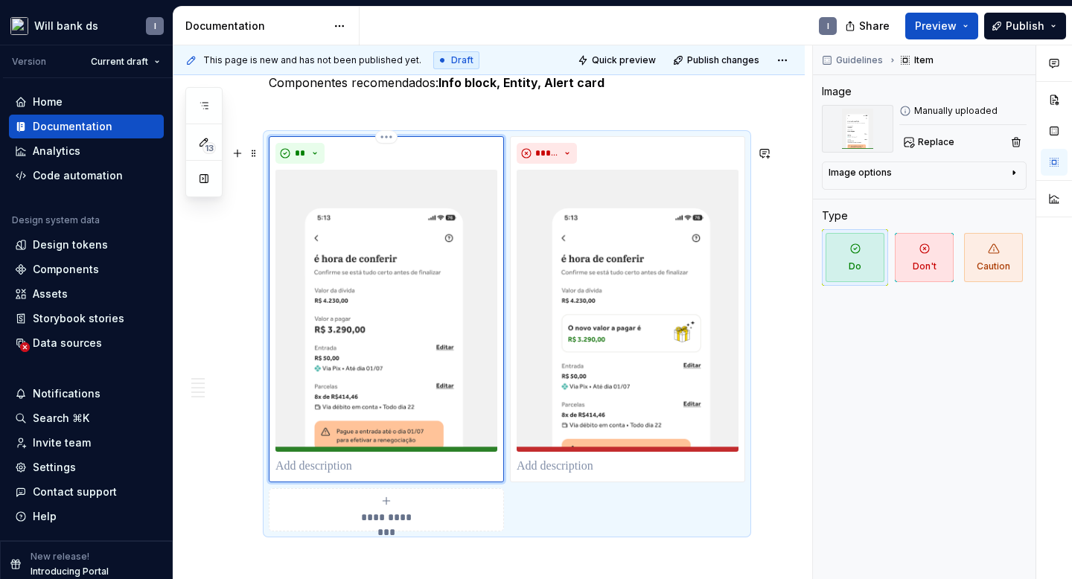
scroll to position [2601, 0]
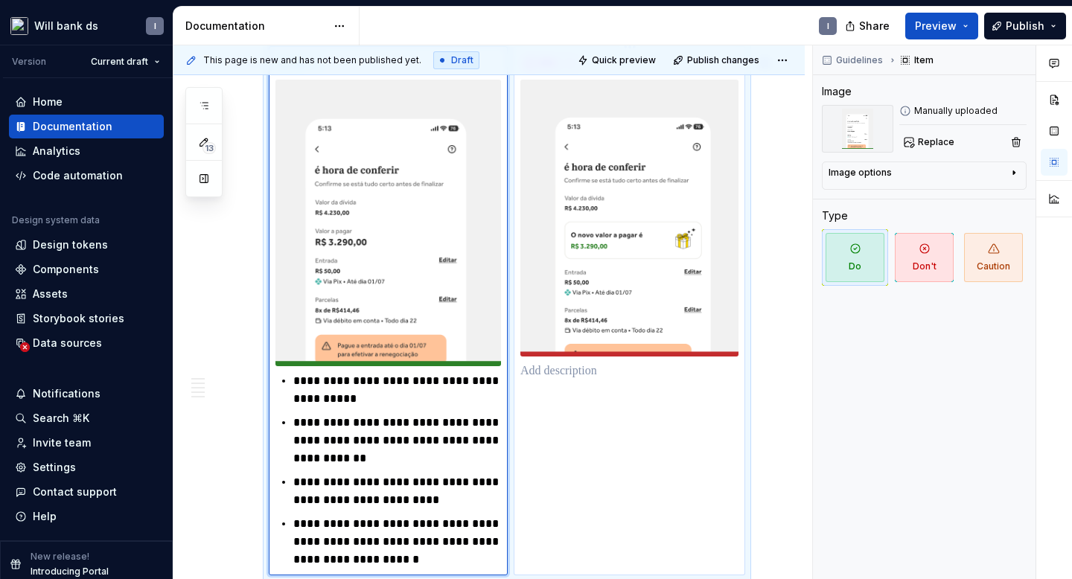
click at [582, 380] on p at bounding box center [629, 372] width 218 height 18
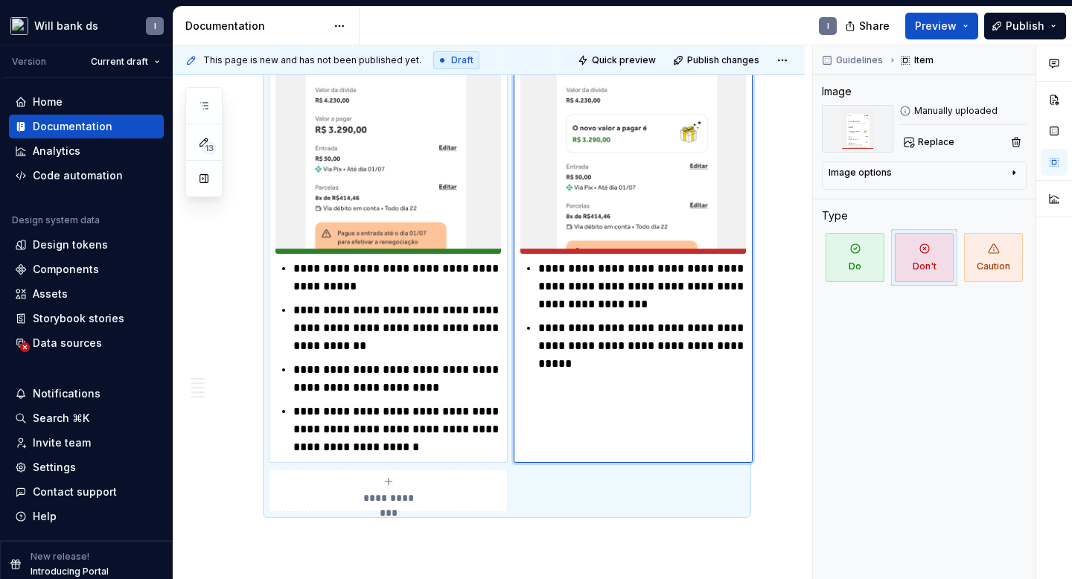
scroll to position [2847, 0]
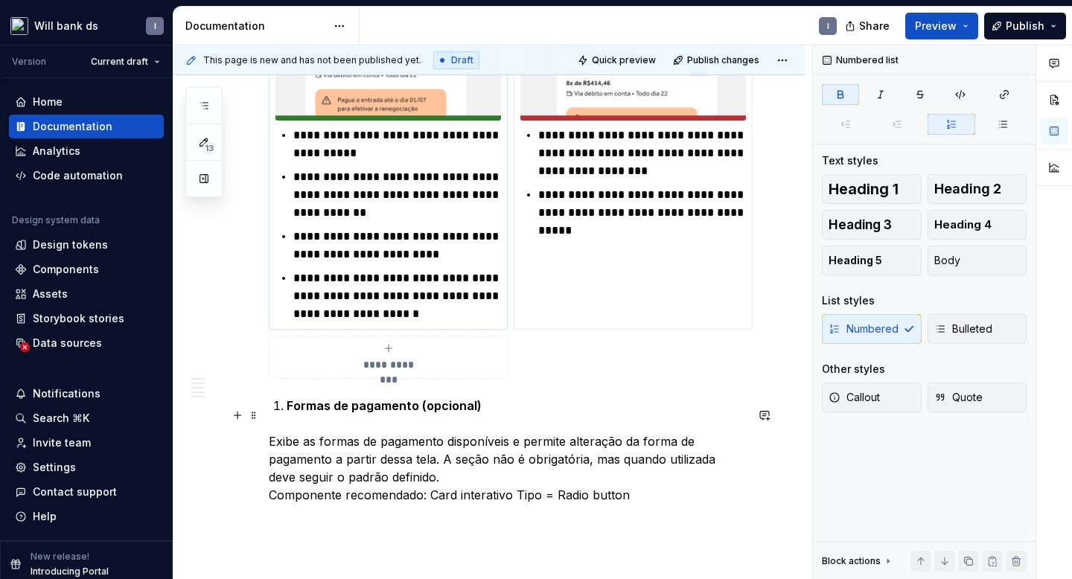
click at [287, 413] on strong "Formas de pagamento (opcional)" at bounding box center [384, 405] width 195 height 15
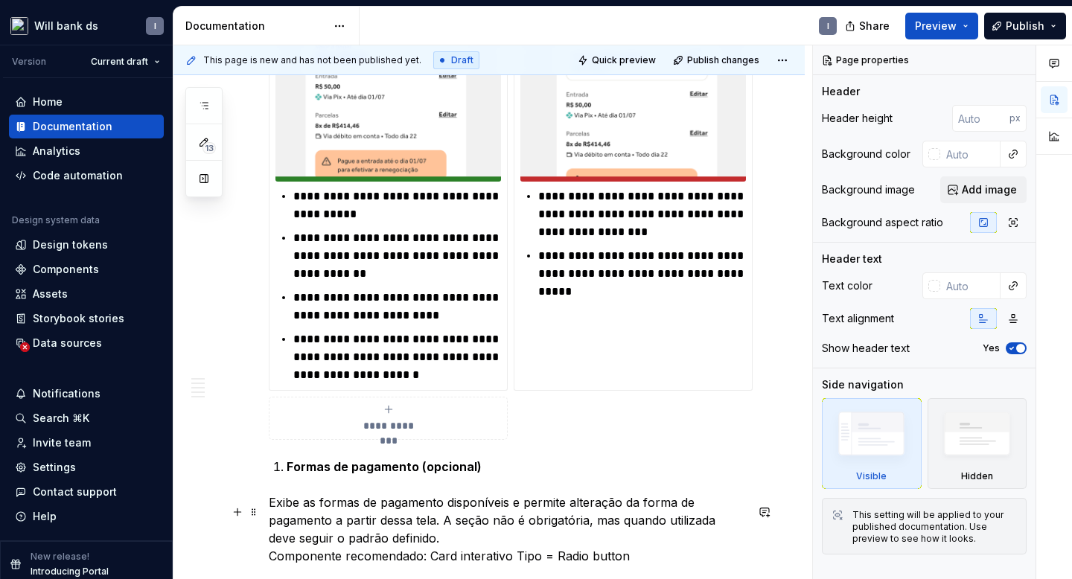
scroll to position [2800, 0]
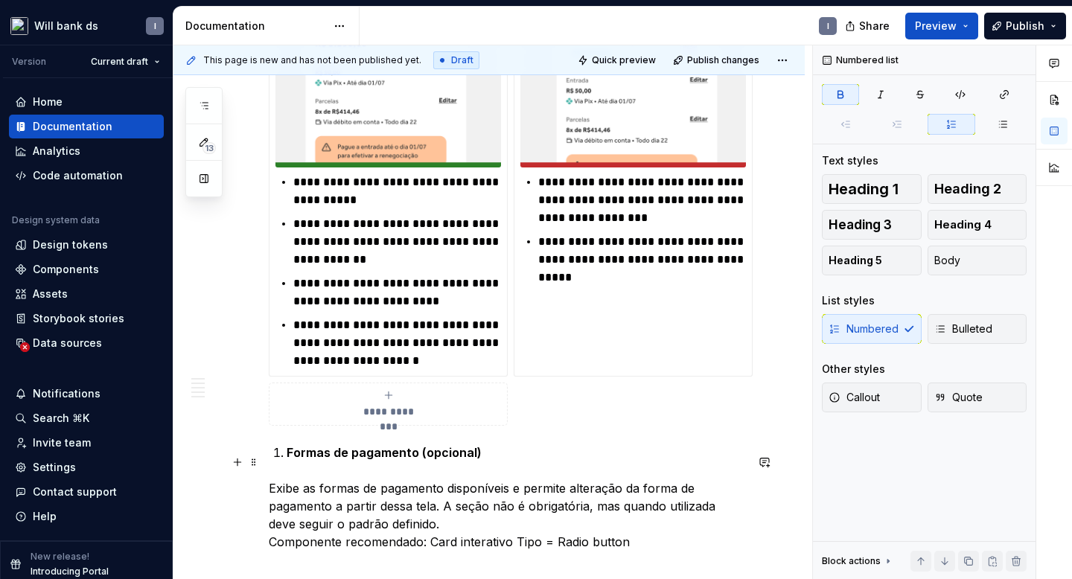
click at [287, 462] on li "Formas de pagamento (opcional)" at bounding box center [516, 453] width 459 height 18
click at [880, 325] on div "Numbered Bulleted" at bounding box center [924, 329] width 205 height 30
click at [843, 335] on div "Numbered Bulleted" at bounding box center [924, 329] width 205 height 30
click at [976, 331] on span "Bulleted" at bounding box center [963, 329] width 58 height 15
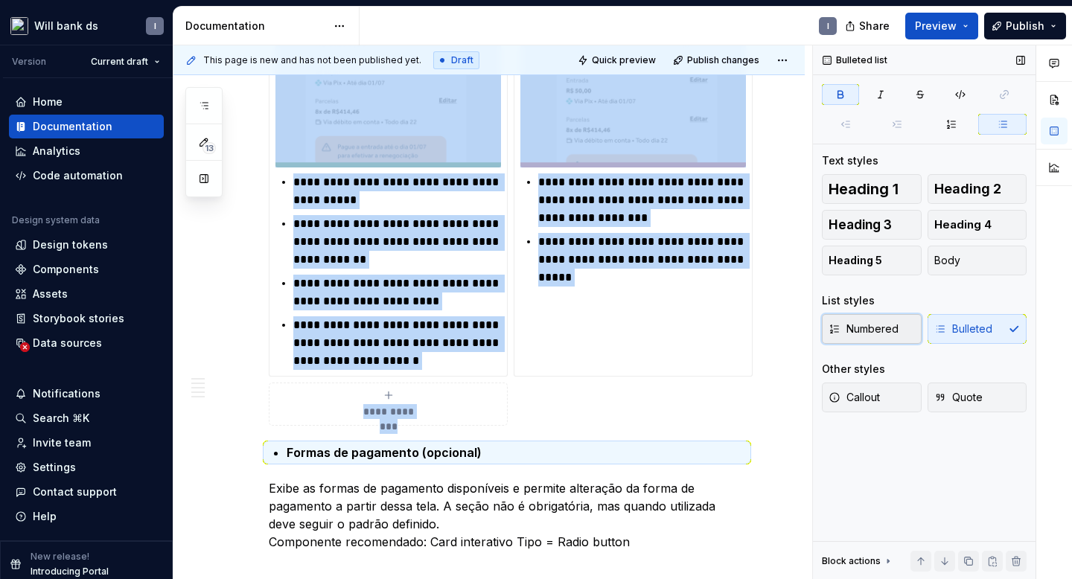
click at [896, 325] on span "Numbered" at bounding box center [864, 329] width 70 height 15
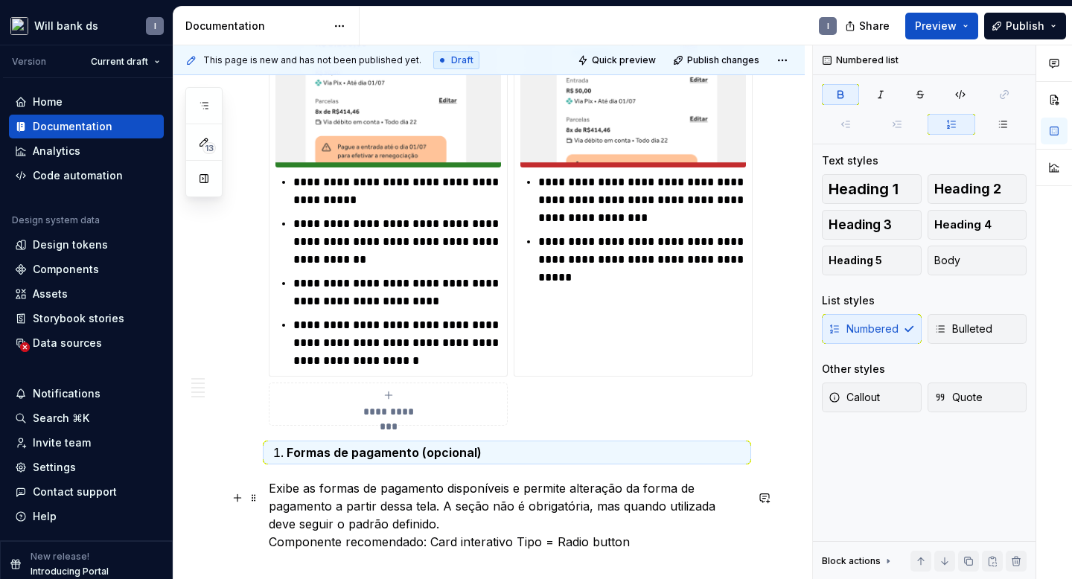
click at [398, 507] on p "Exibe as formas de pagamento disponíveis e permite alteração da forma de pagame…" at bounding box center [507, 515] width 477 height 71
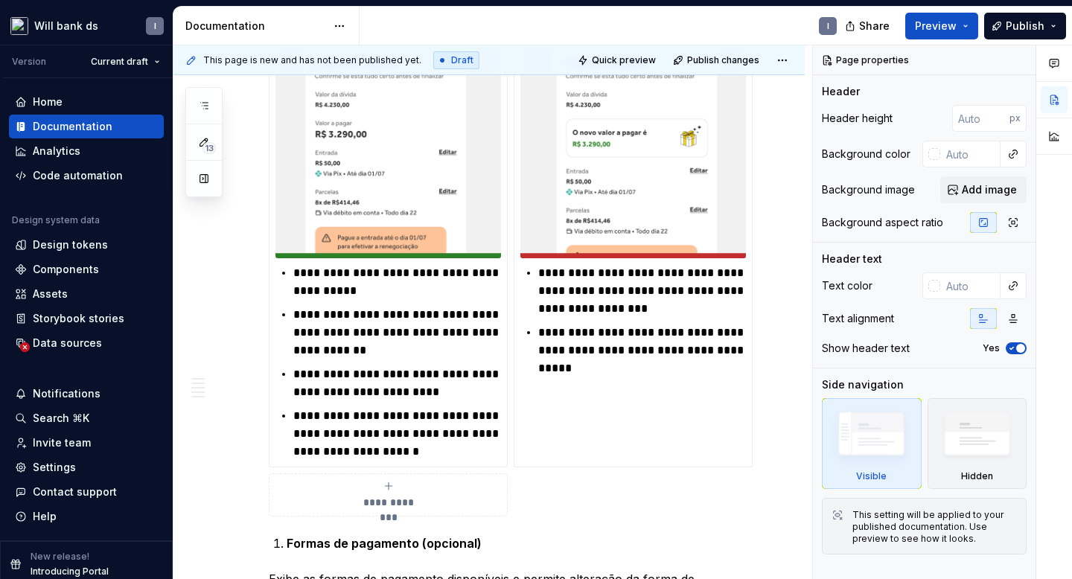
scroll to position [2916, 0]
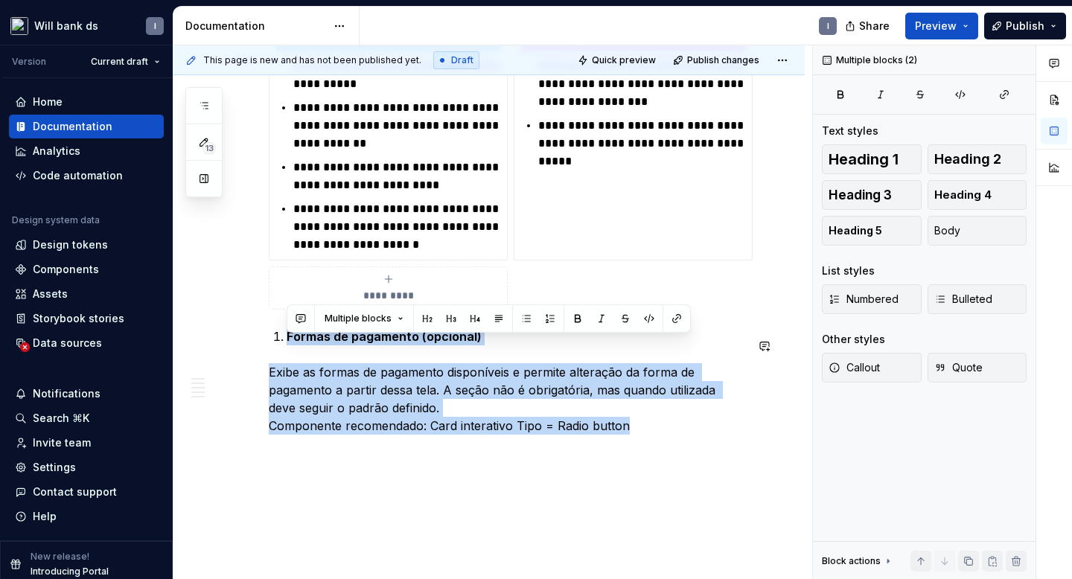
drag, startPoint x: 632, startPoint y: 440, endPoint x: 220, endPoint y: 332, distance: 425.7
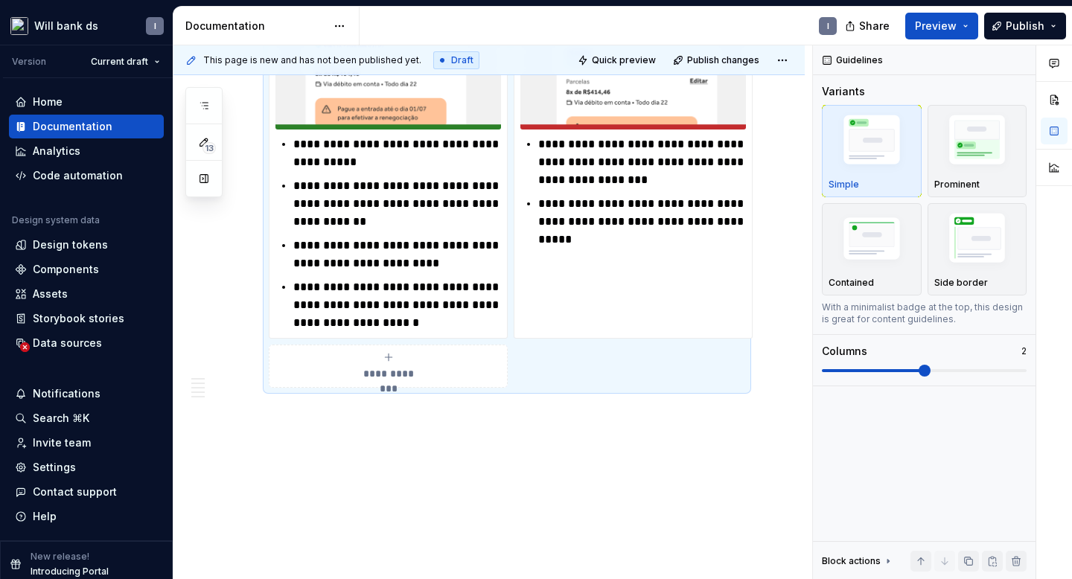
scroll to position [2847, 0]
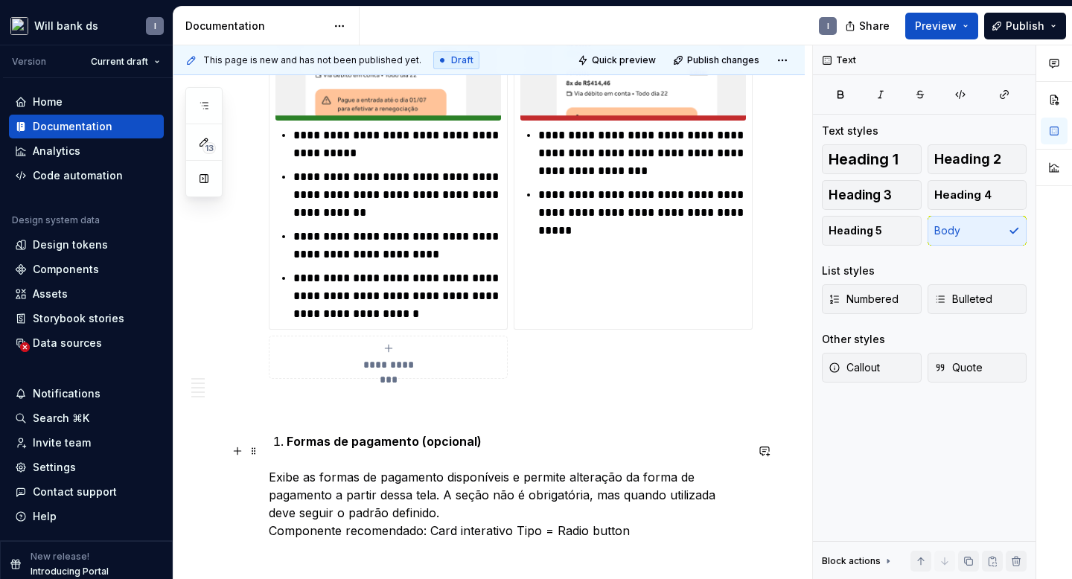
click at [287, 450] on li "Formas de pagamento (opcional)" at bounding box center [516, 442] width 459 height 18
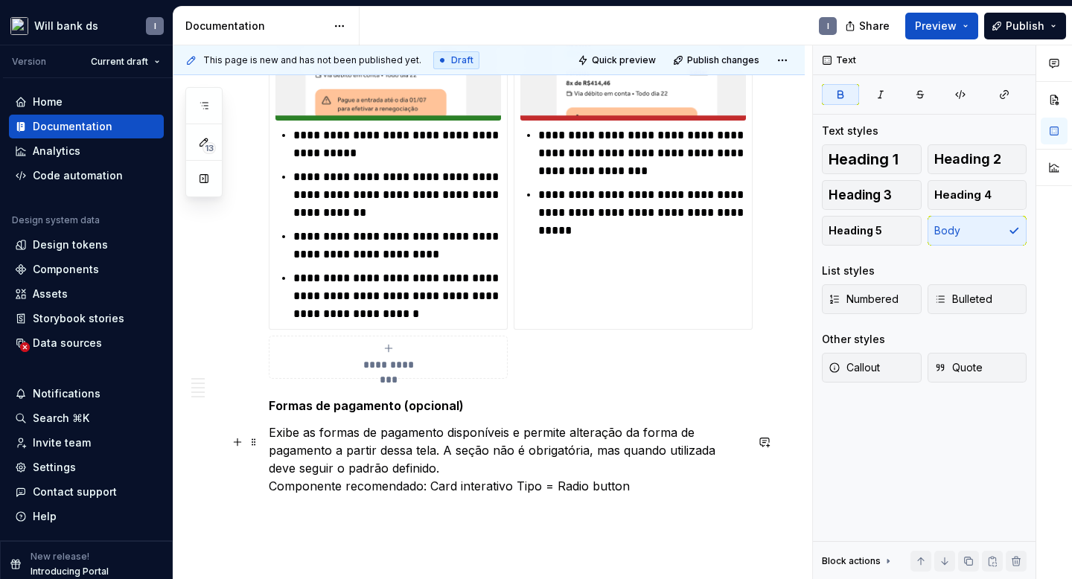
scroll to position [2963, 0]
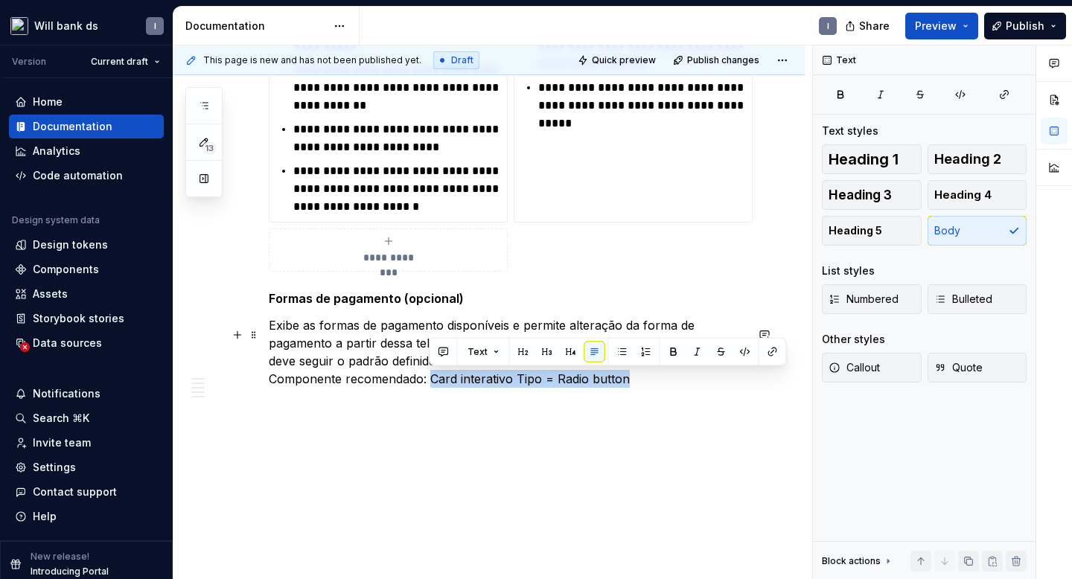
drag, startPoint x: 430, startPoint y: 379, endPoint x: 645, endPoint y: 381, distance: 215.2
click at [645, 381] on p "Exibe as formas de pagamento disponíveis e permite alteração da forma de pagame…" at bounding box center [507, 351] width 477 height 71
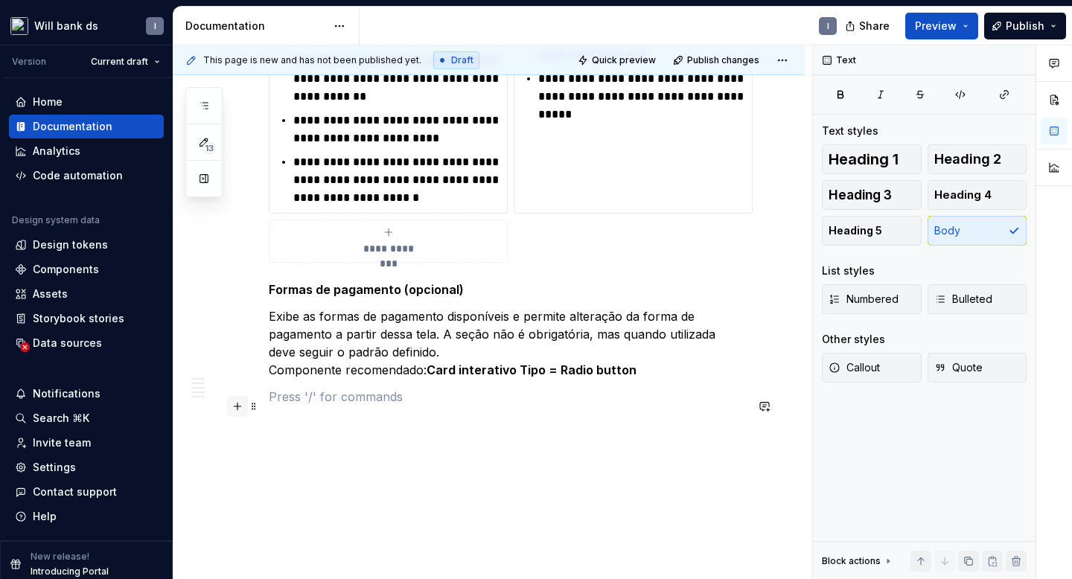
click at [240, 410] on button "button" at bounding box center [237, 406] width 21 height 21
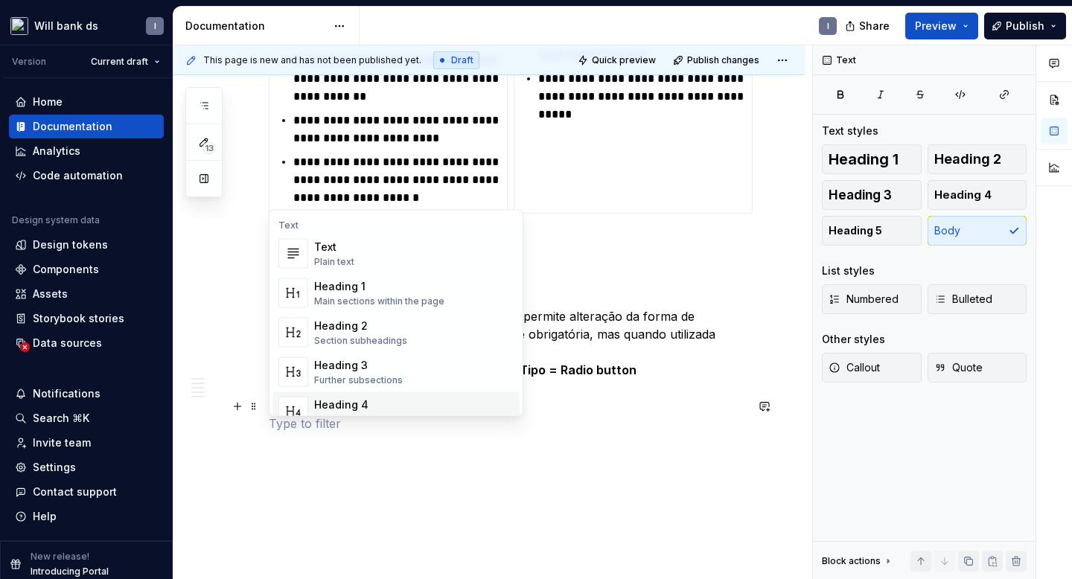
scroll to position [428, 0]
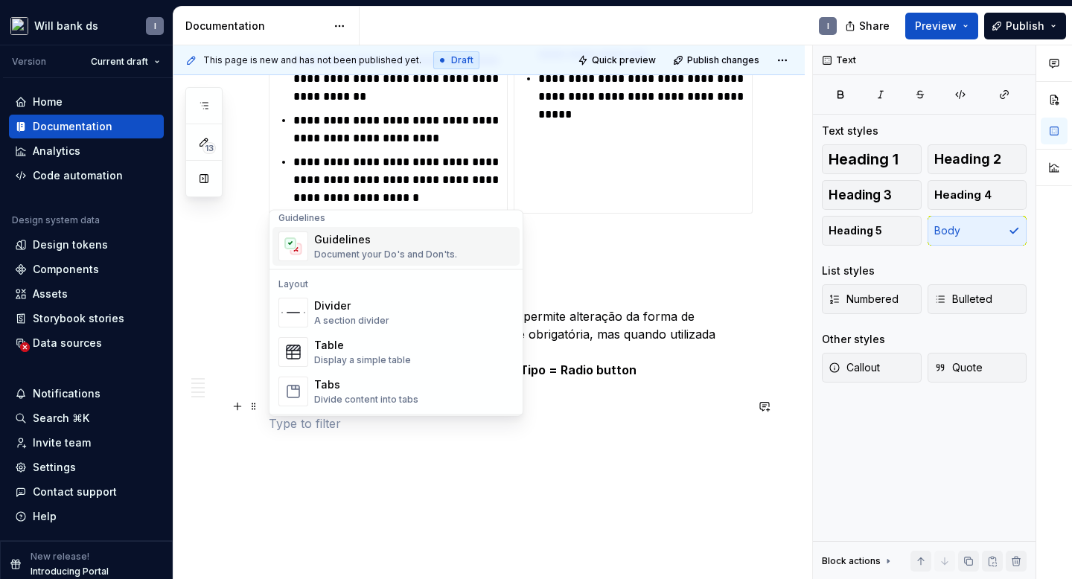
click at [351, 249] on div "Document your Do's and Don'ts." at bounding box center [385, 255] width 143 height 12
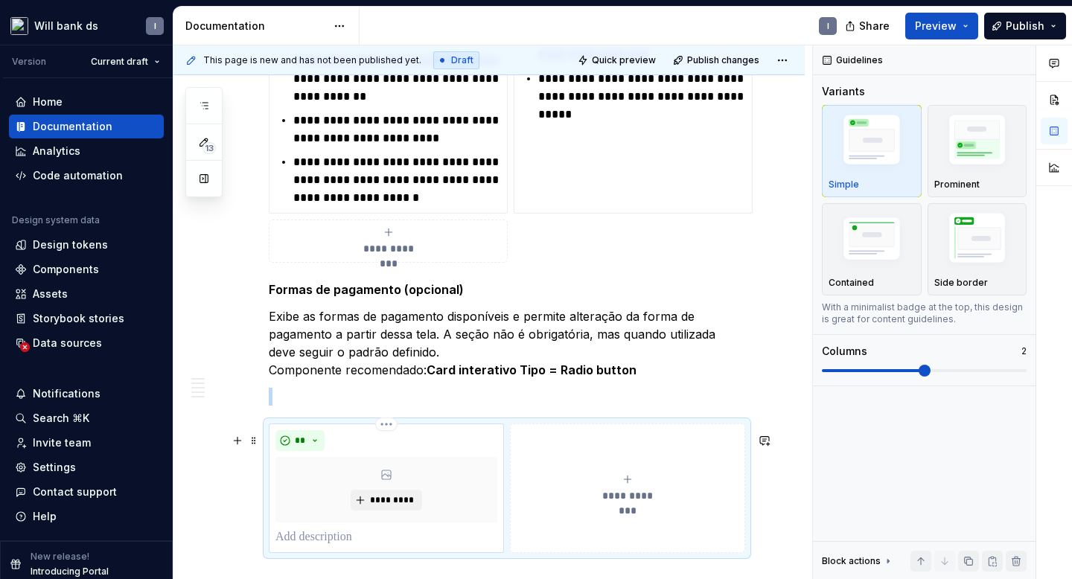
scroll to position [3107, 0]
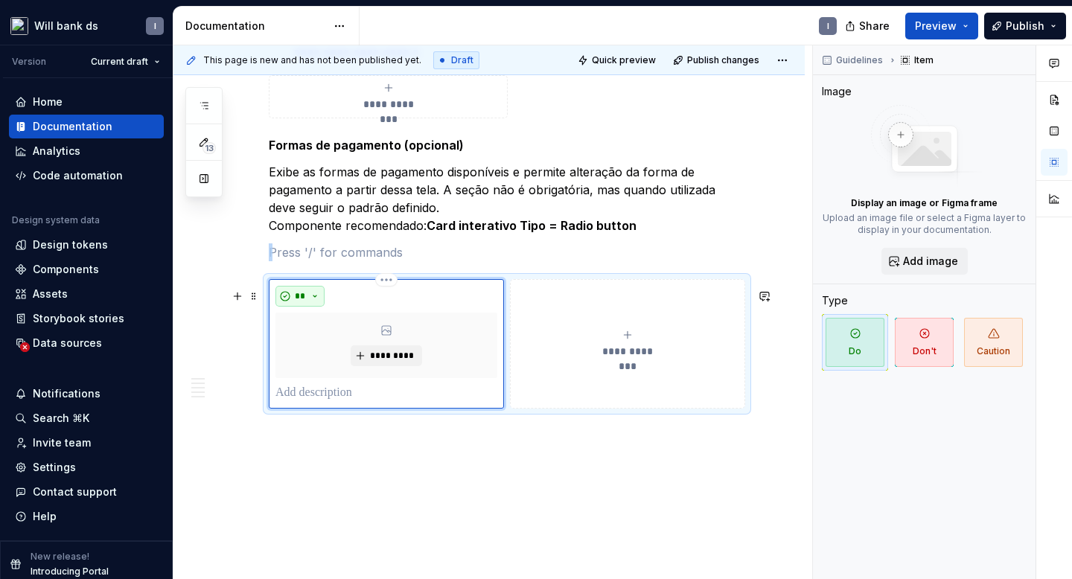
click at [299, 298] on button "**" at bounding box center [300, 296] width 49 height 21
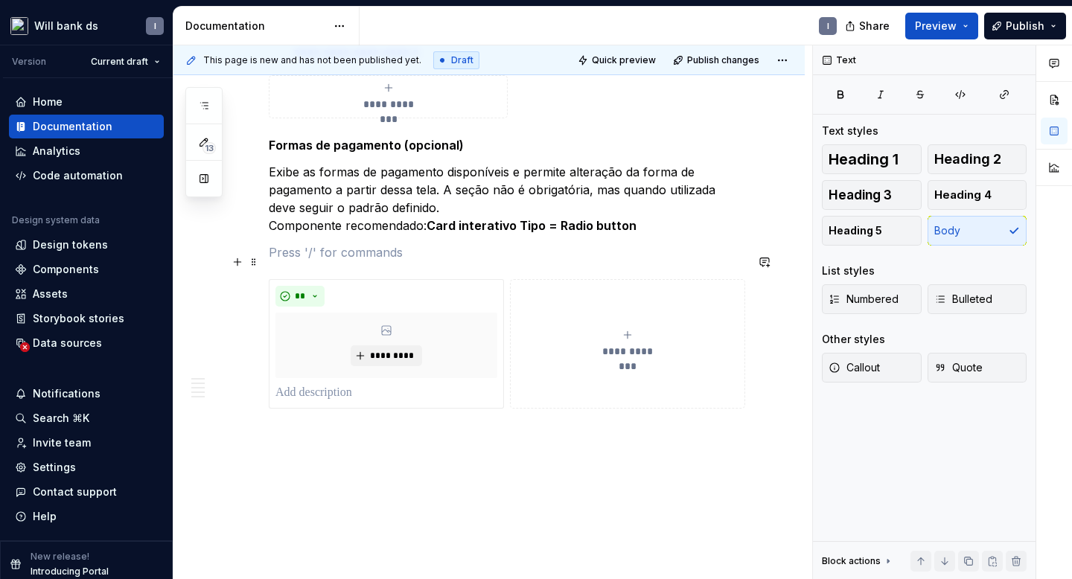
click at [480, 261] on p at bounding box center [507, 252] width 477 height 18
click at [398, 362] on span "*********" at bounding box center [391, 356] width 45 height 12
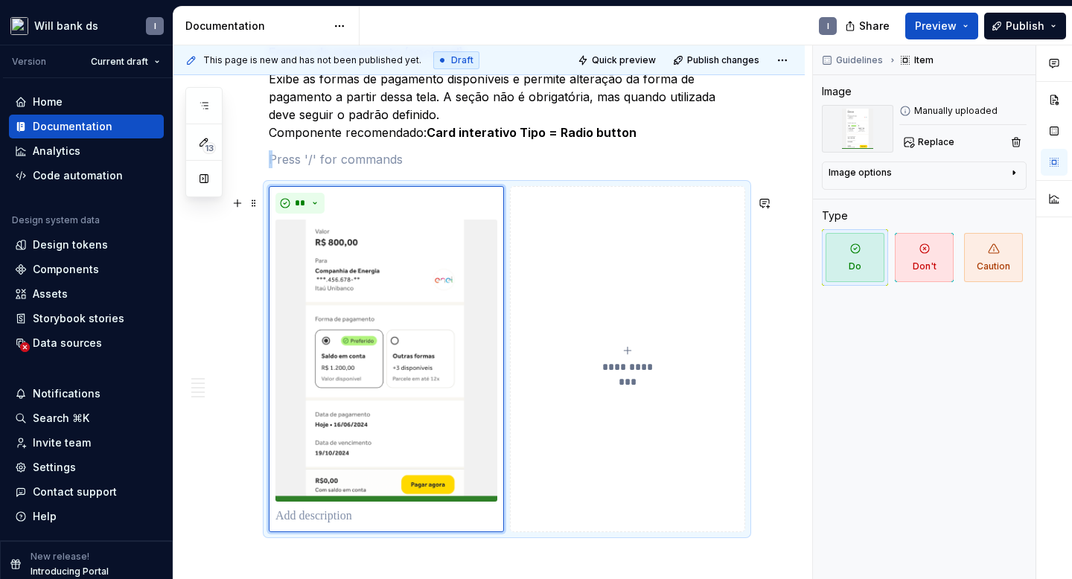
scroll to position [3255, 0]
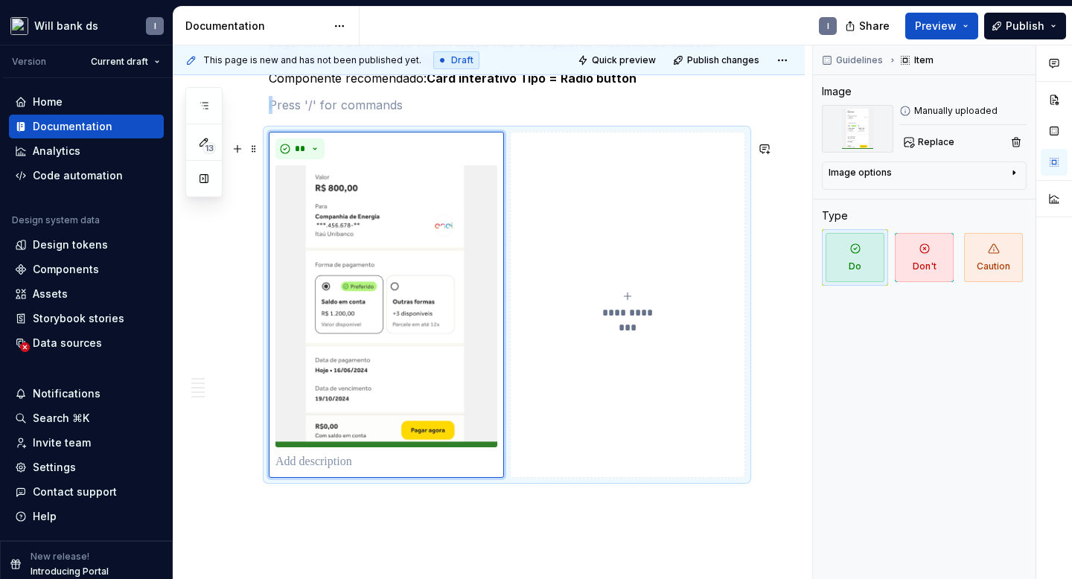
click at [628, 302] on icon "submit" at bounding box center [628, 296] width 12 height 12
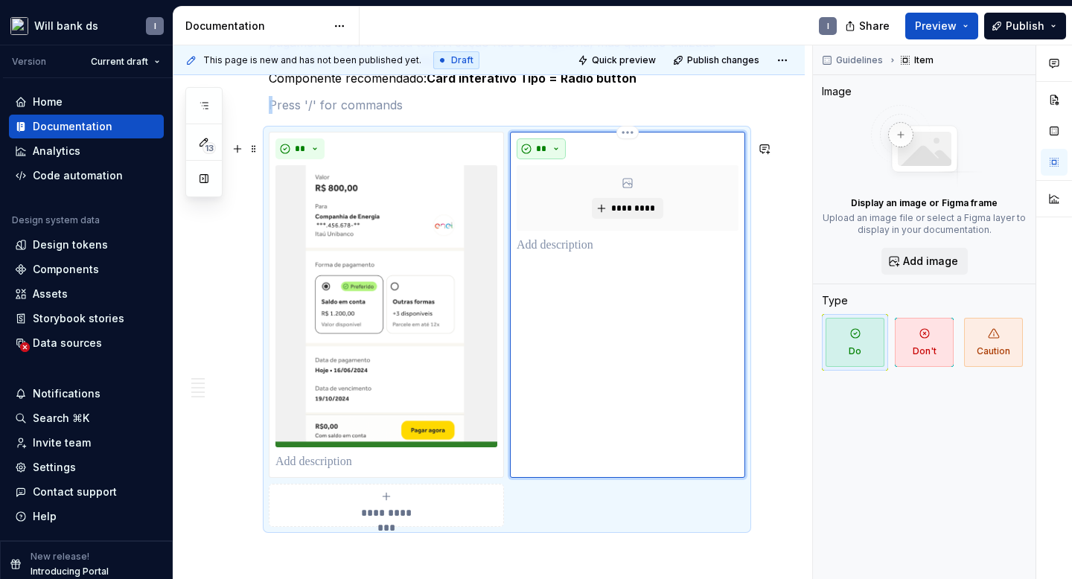
click at [544, 155] on span "**" at bounding box center [541, 149] width 12 height 12
click at [558, 211] on div "Suggestions" at bounding box center [554, 212] width 12 height 12
click at [613, 219] on button "*********" at bounding box center [627, 208] width 71 height 21
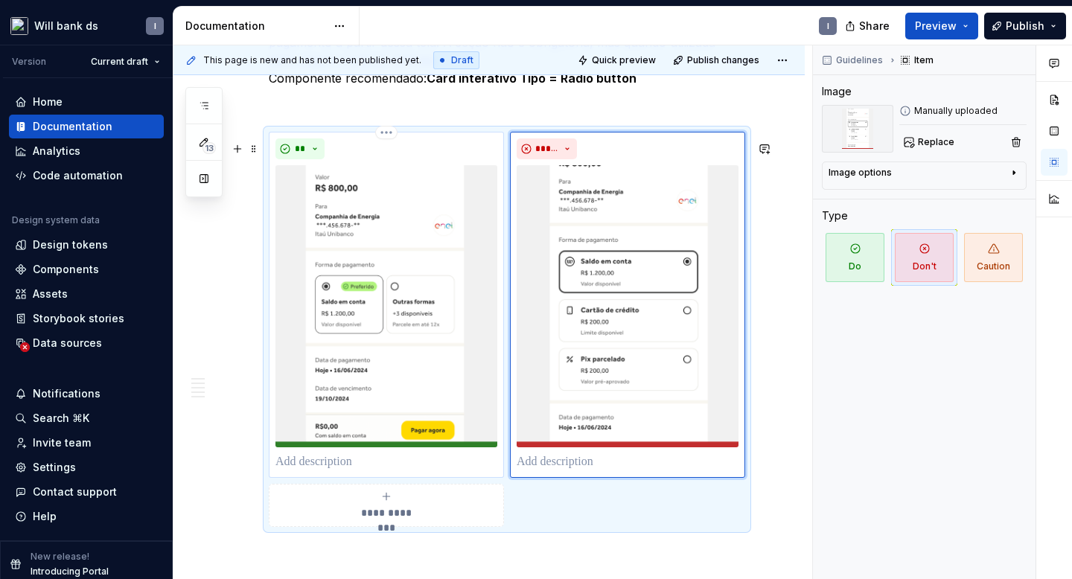
click at [337, 471] on p at bounding box center [387, 462] width 222 height 18
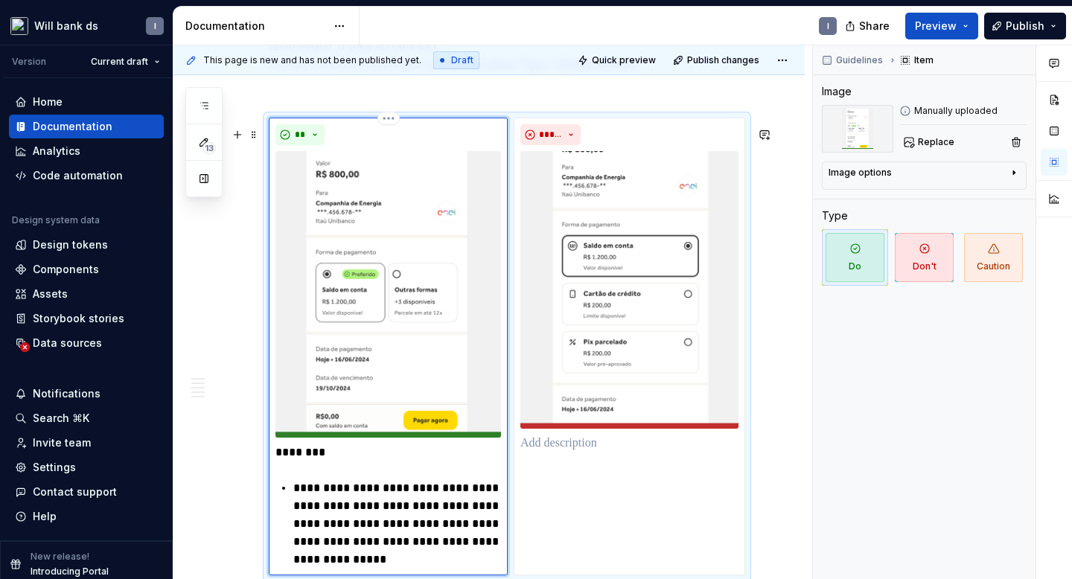
scroll to position [3388, 0]
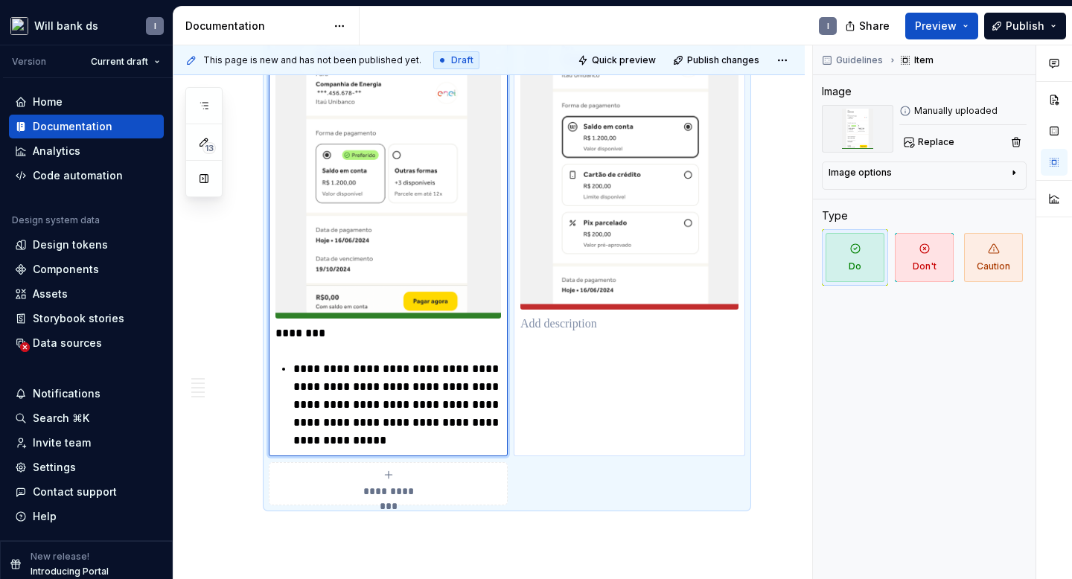
click at [547, 334] on p at bounding box center [629, 325] width 218 height 18
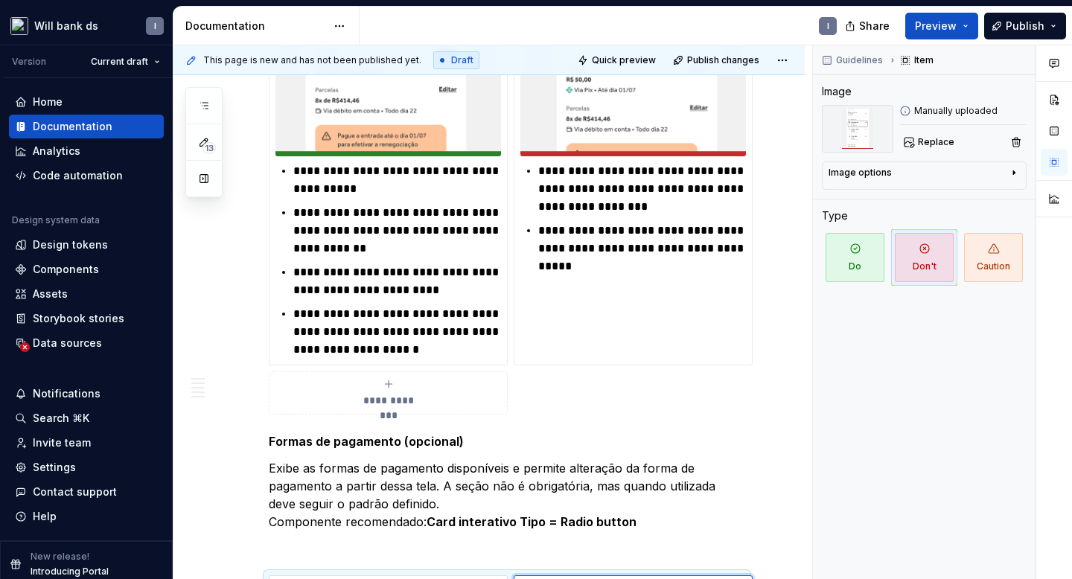
scroll to position [2754, 0]
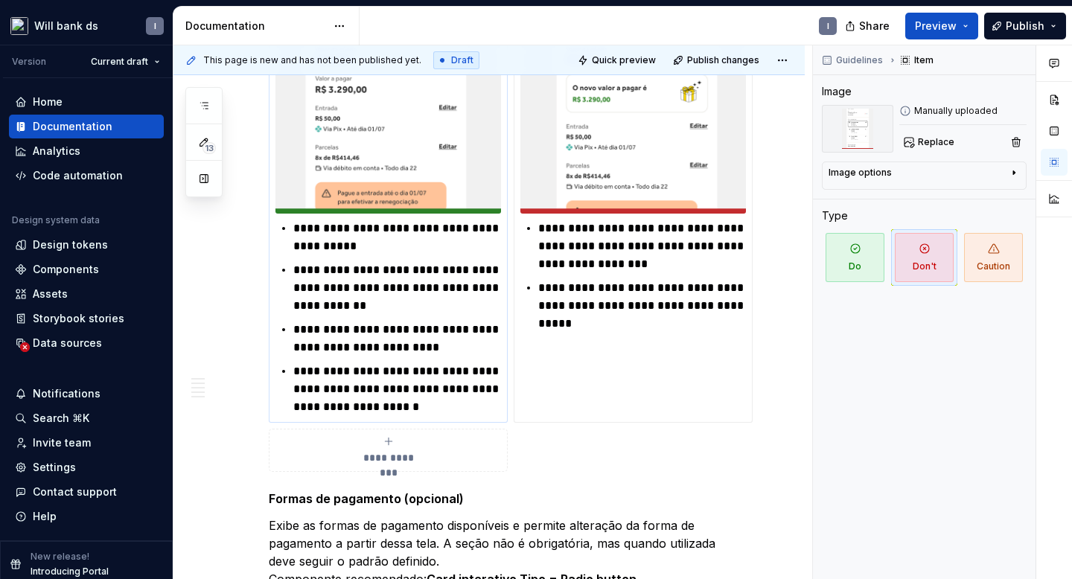
click at [290, 241] on div "**********" at bounding box center [389, 318] width 226 height 197
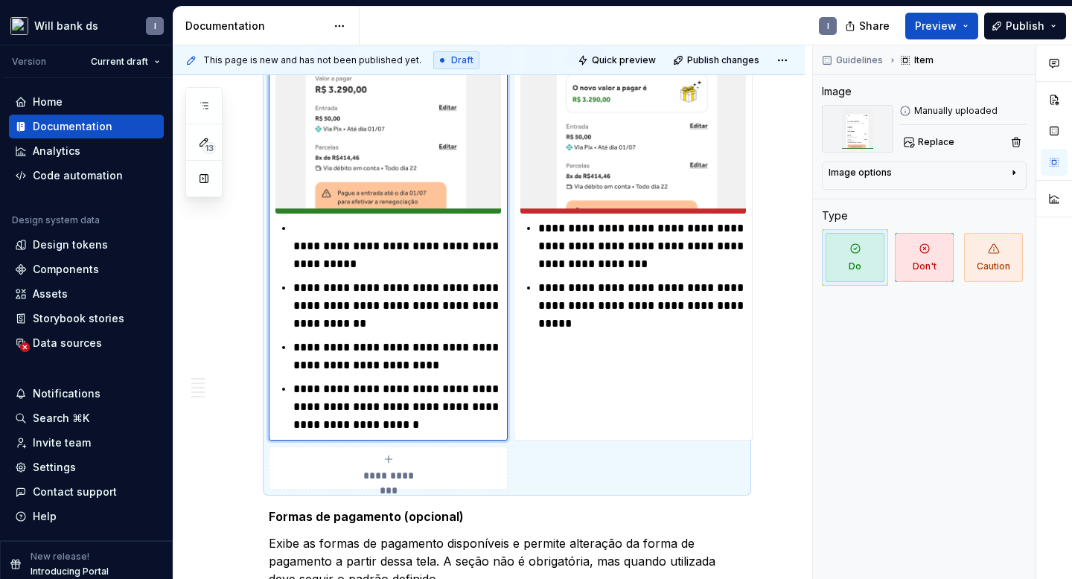
click at [296, 235] on p "**********" at bounding box center [397, 247] width 208 height 54
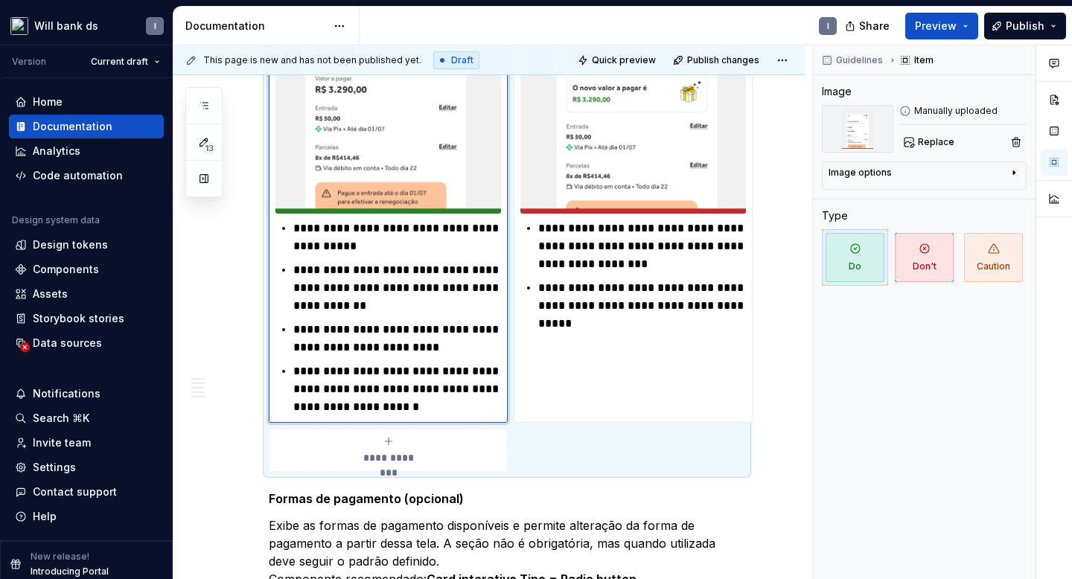
click at [333, 315] on p "**********" at bounding box center [397, 288] width 208 height 54
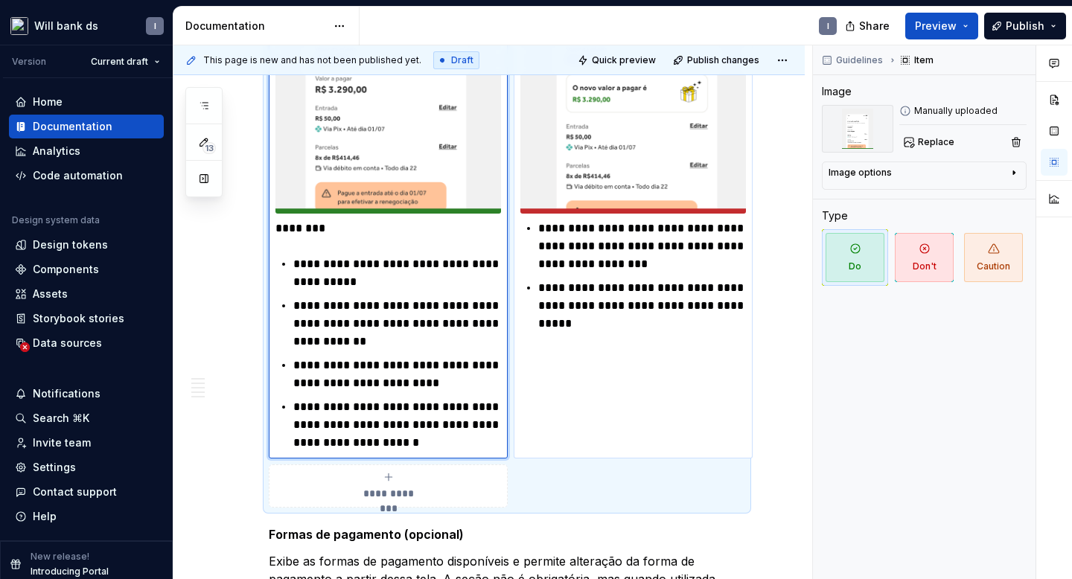
click at [607, 333] on p "**********" at bounding box center [642, 306] width 208 height 54
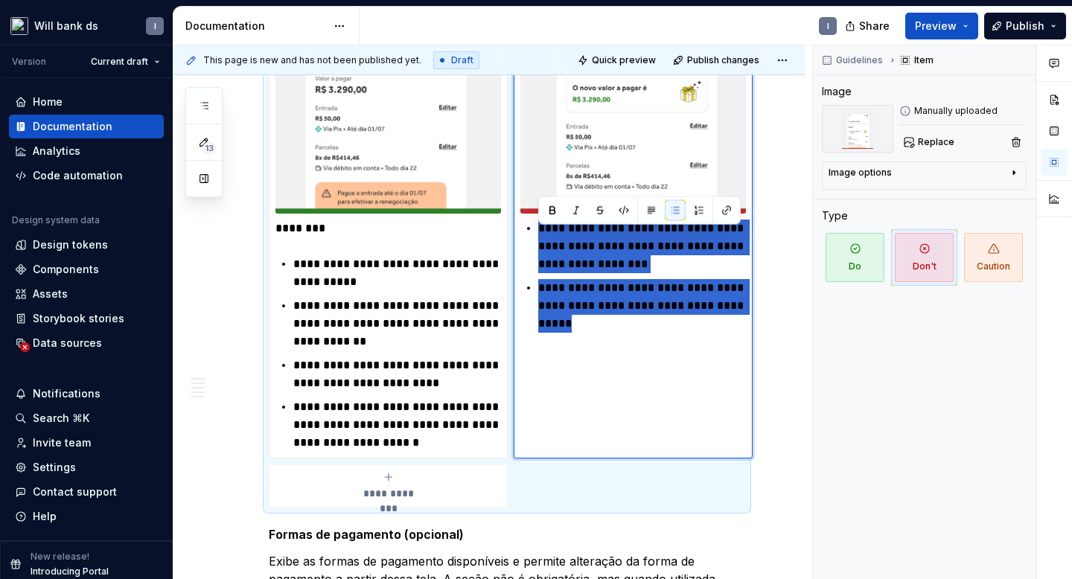
drag, startPoint x: 607, startPoint y: 339, endPoint x: 513, endPoint y: 229, distance: 144.2
click at [513, 229] on div "**********" at bounding box center [507, 201] width 477 height 614
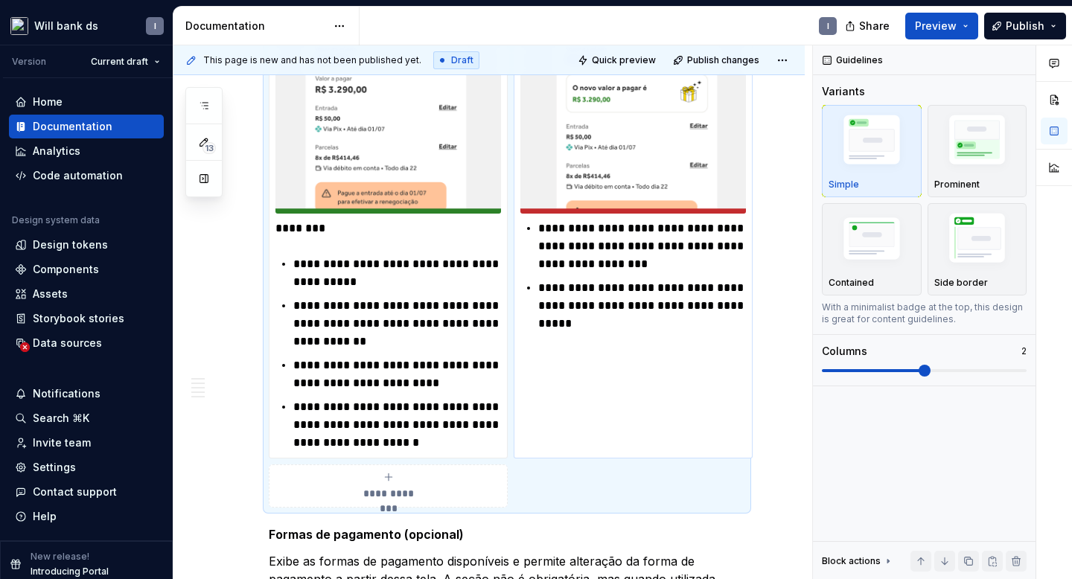
click at [564, 265] on p "**********" at bounding box center [642, 247] width 208 height 54
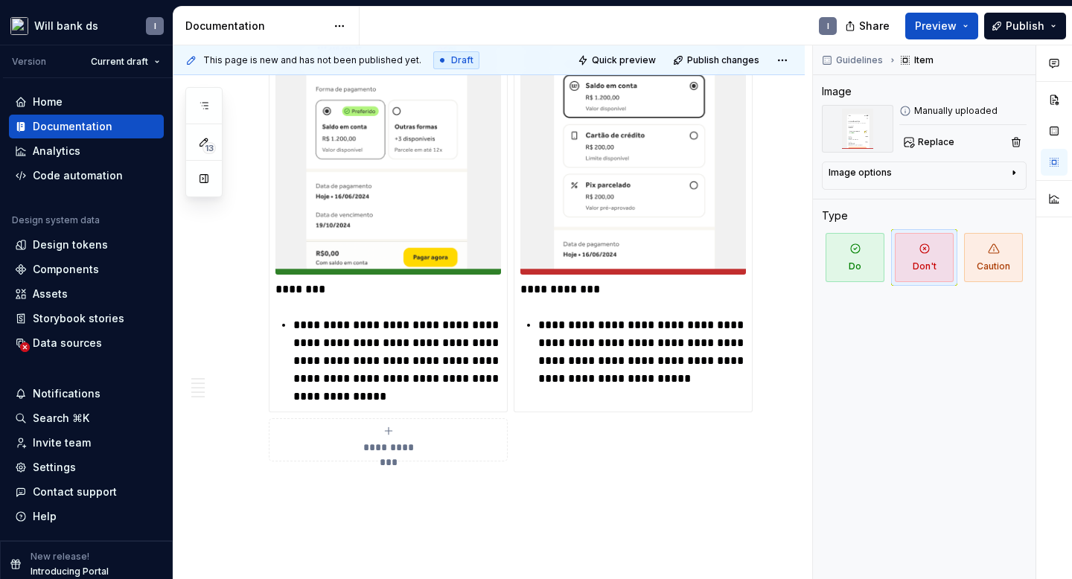
scroll to position [3550, 0]
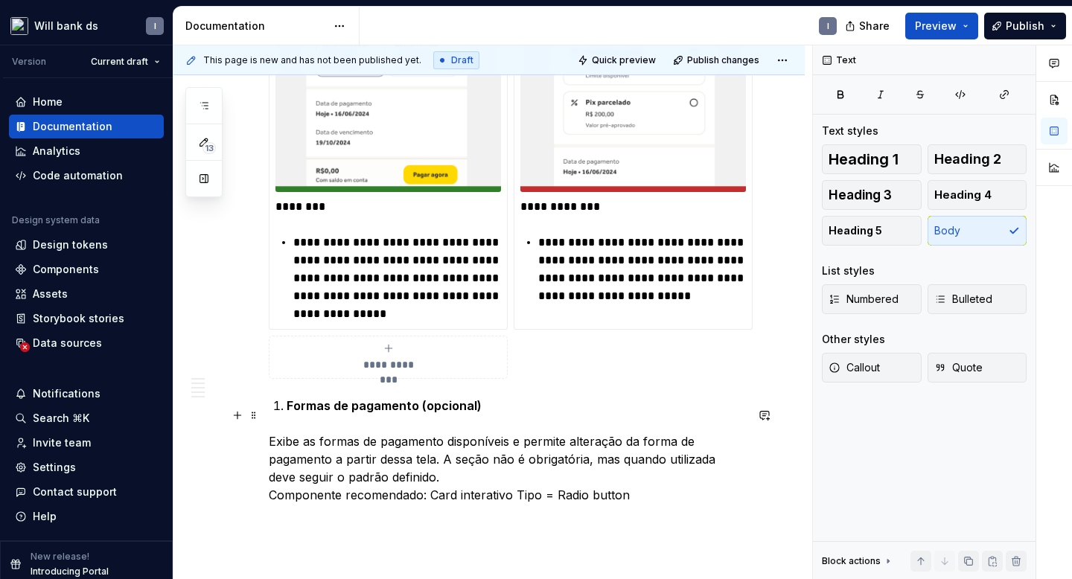
click at [287, 415] on li "Formas de pagamento (opcional)" at bounding box center [516, 406] width 459 height 18
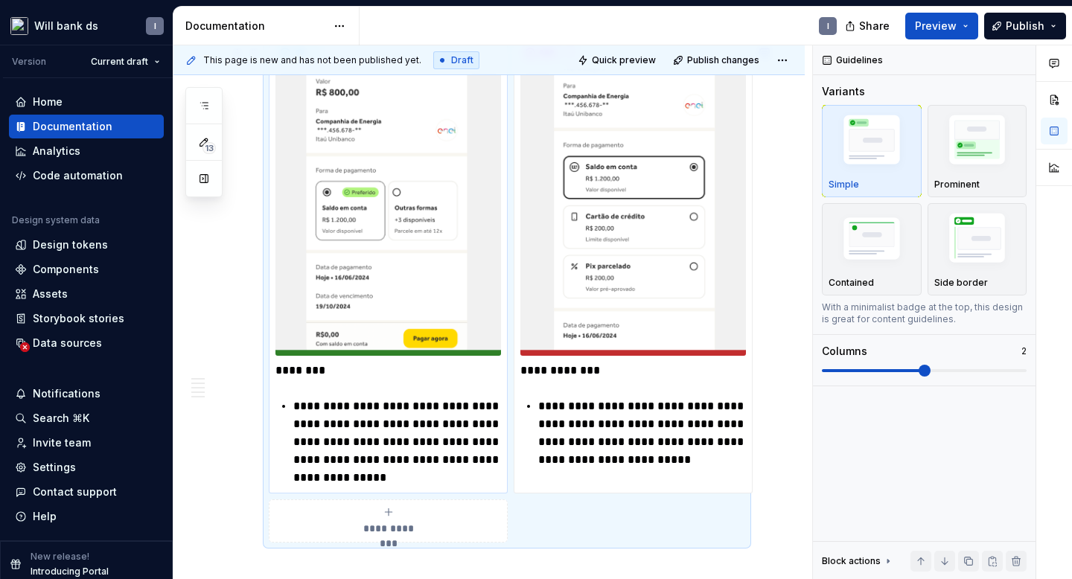
scroll to position [3586, 0]
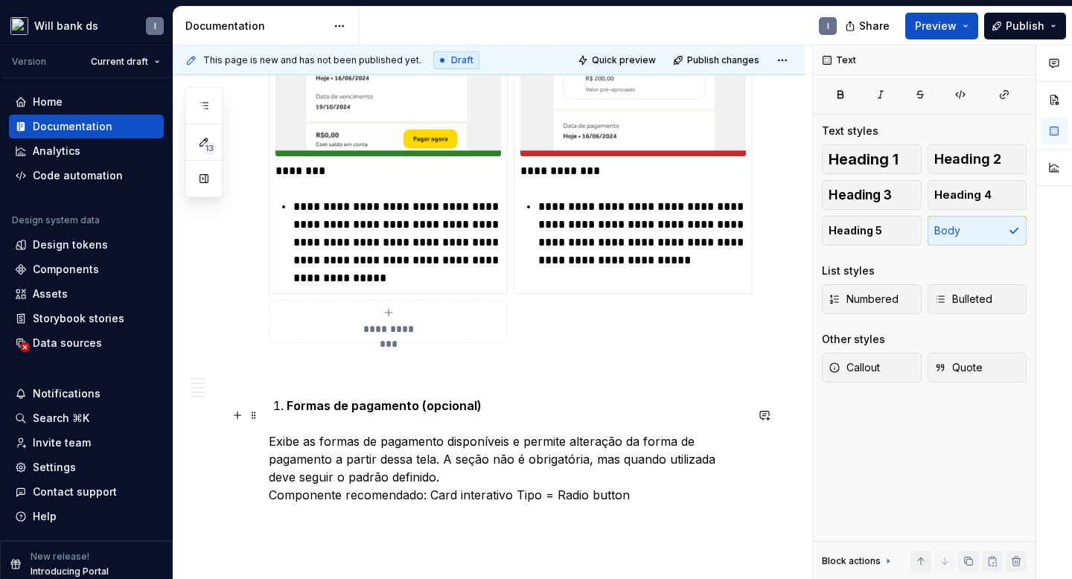
click at [287, 413] on strong "Formas de pagamento (opcional)" at bounding box center [384, 405] width 195 height 15
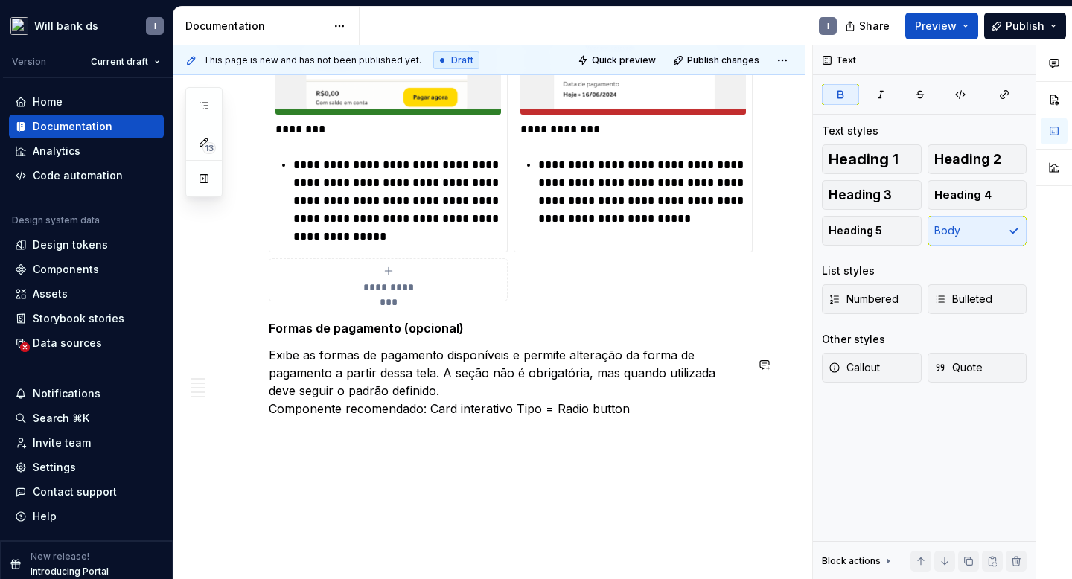
scroll to position [3630, 0]
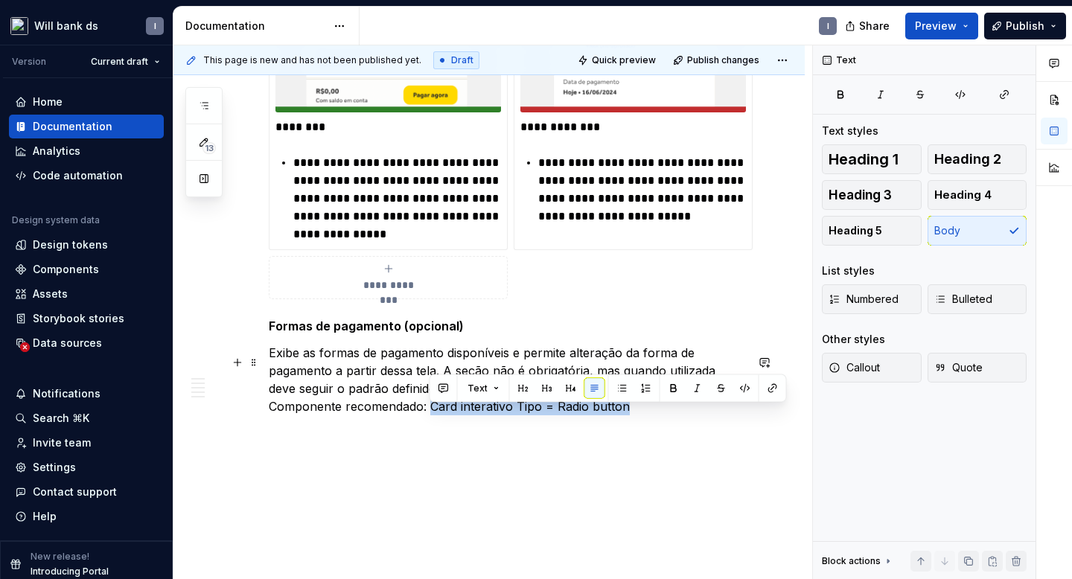
drag, startPoint x: 428, startPoint y: 415, endPoint x: 643, endPoint y: 418, distance: 214.5
click at [643, 415] on p "Exibe as formas de pagamento disponíveis e permite alteração da forma de pagame…" at bounding box center [507, 379] width 477 height 71
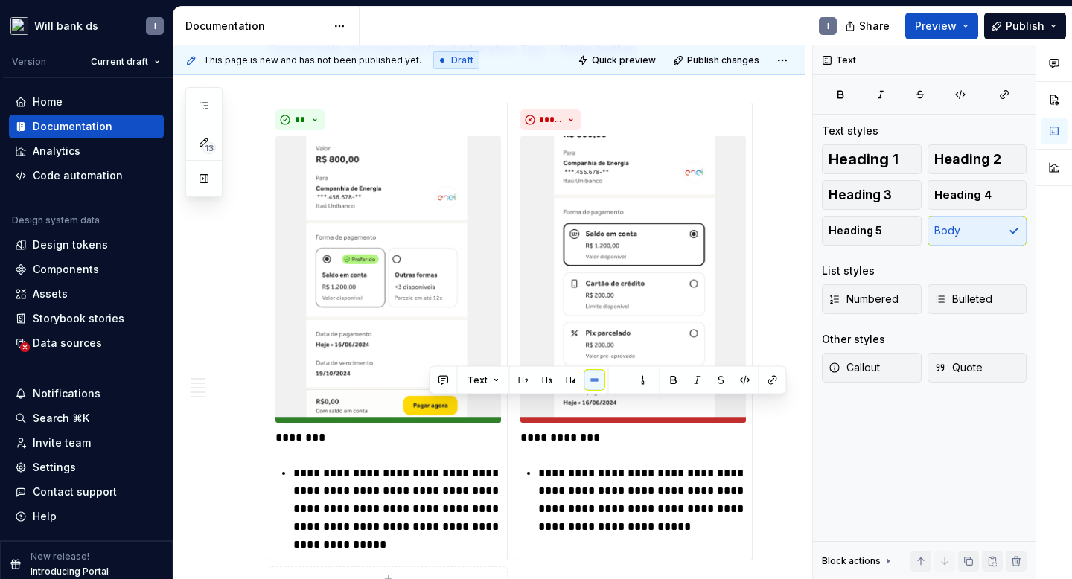
scroll to position [3666, 0]
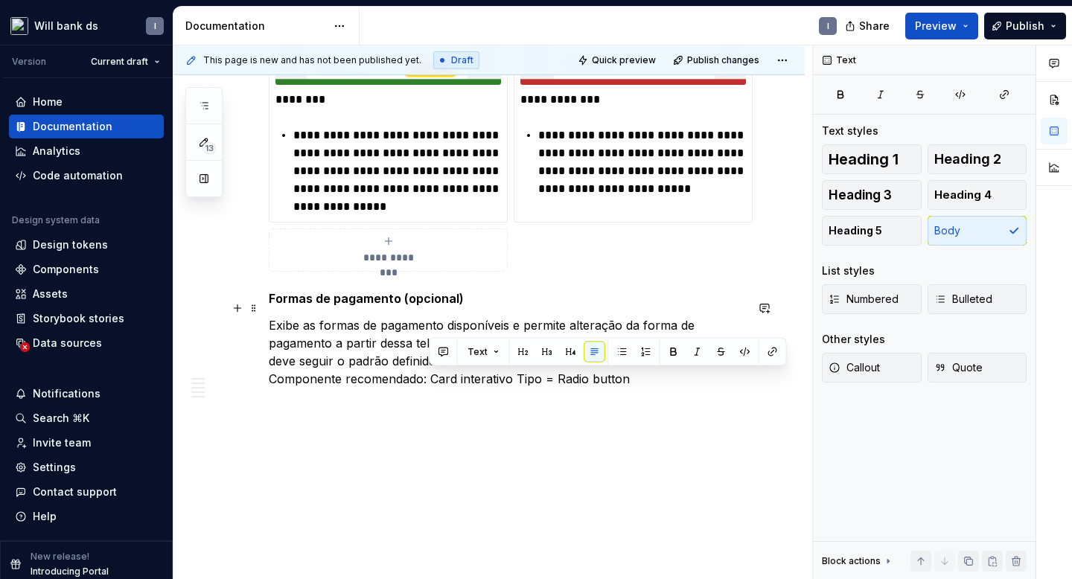
click at [271, 297] on strong "Formas de pagamento (opcional)" at bounding box center [366, 298] width 195 height 15
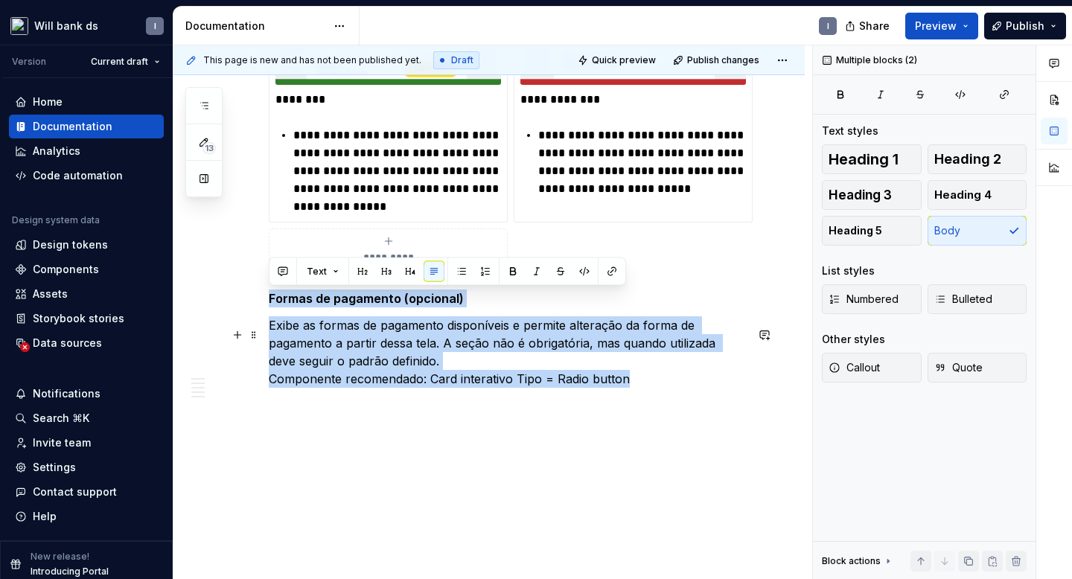
drag, startPoint x: 271, startPoint y: 297, endPoint x: 645, endPoint y: 383, distance: 383.6
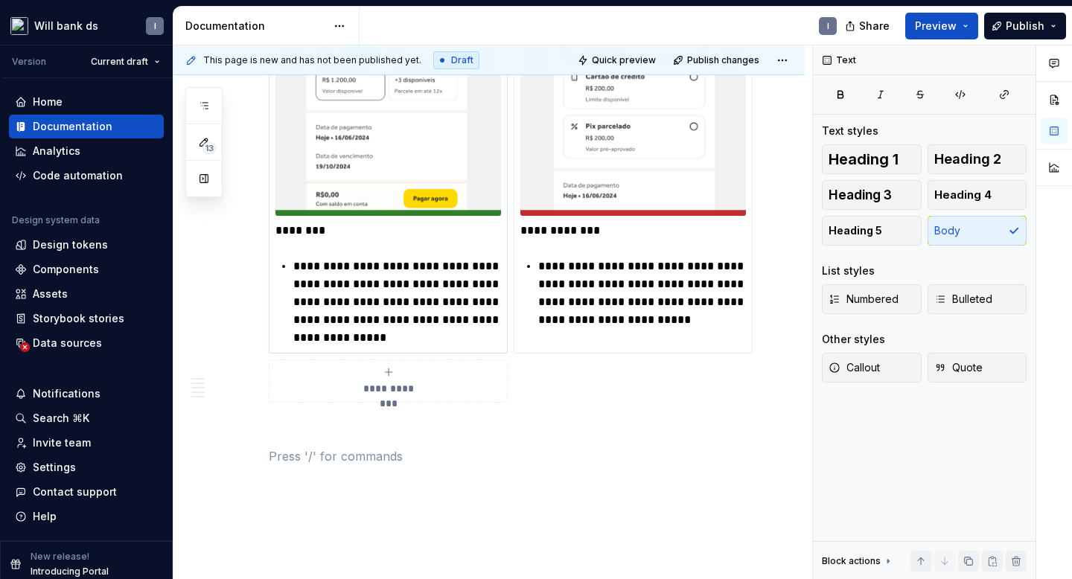
scroll to position [3613, 0]
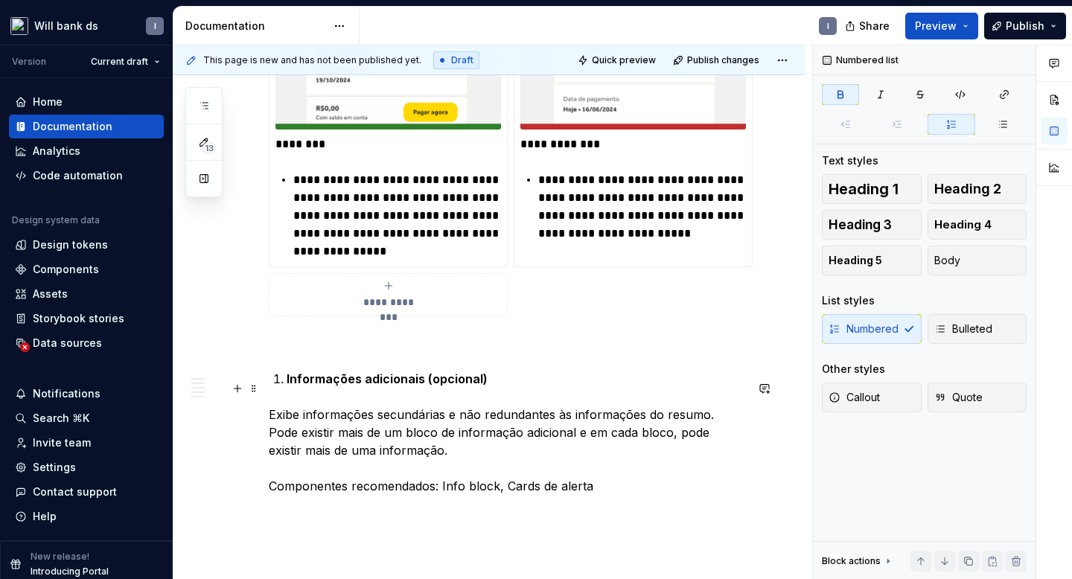
click at [287, 388] on li "Informações adicionais (opcional)" at bounding box center [516, 379] width 459 height 18
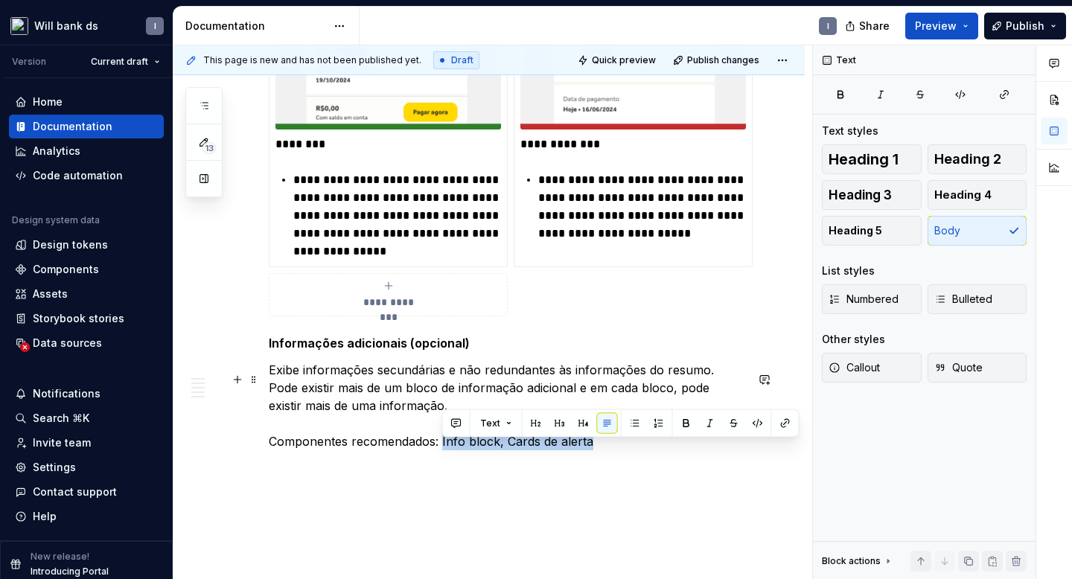
drag, startPoint x: 441, startPoint y: 451, endPoint x: 600, endPoint y: 452, distance: 159.3
click at [600, 450] on p "Exibe informações secundárias e não redundantes às informações do resumo. Pode …" at bounding box center [507, 405] width 477 height 89
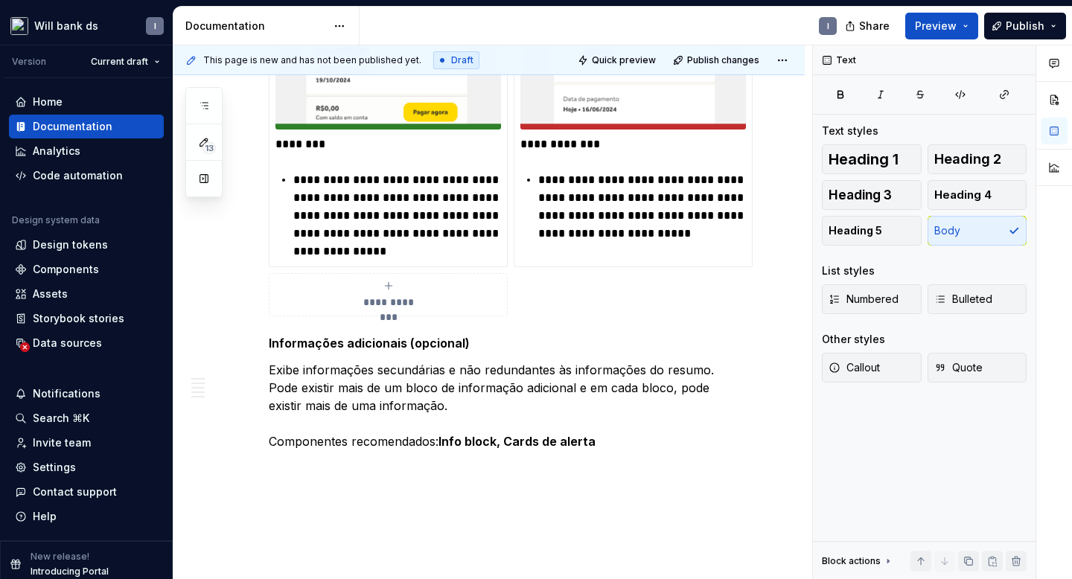
type textarea "*"
